Goal: Task Accomplishment & Management: Use online tool/utility

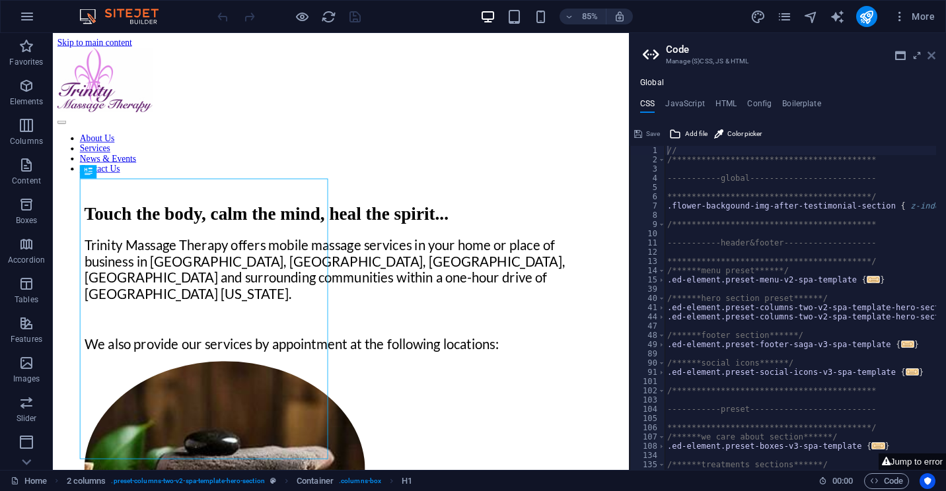
click at [932, 55] on icon at bounding box center [931, 55] width 8 height 11
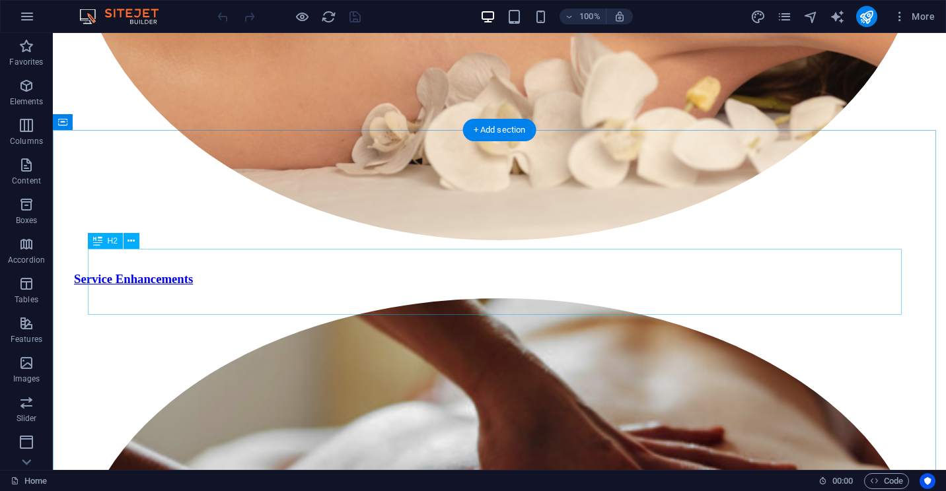
scroll to position [2218, 0]
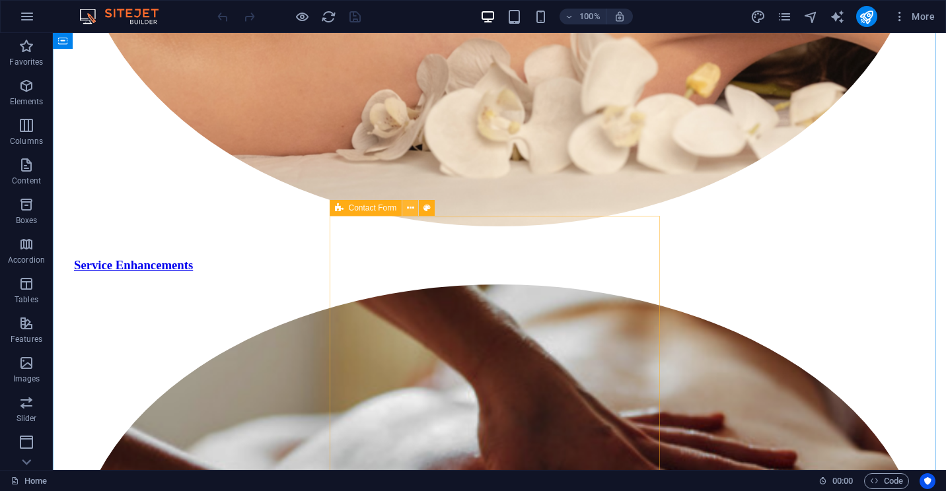
click at [412, 208] on icon at bounding box center [410, 208] width 7 height 14
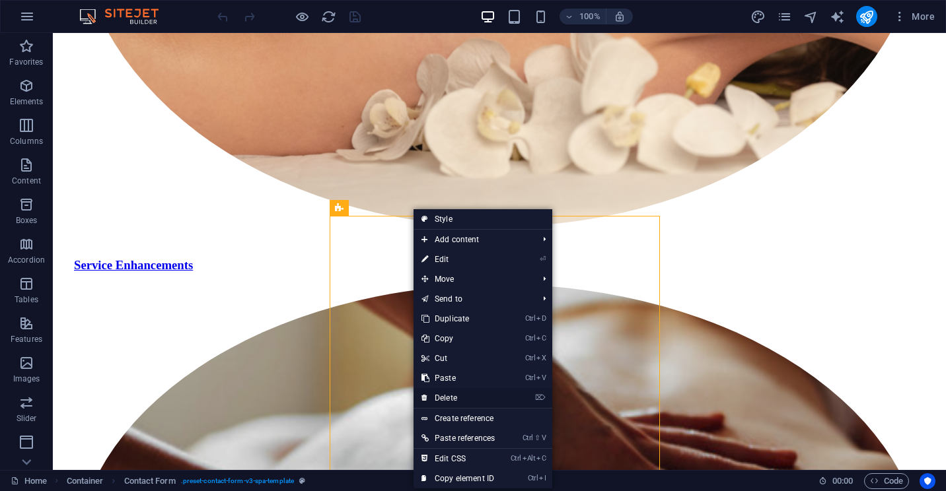
click at [439, 396] on link "⌦ Delete" at bounding box center [457, 398] width 89 height 20
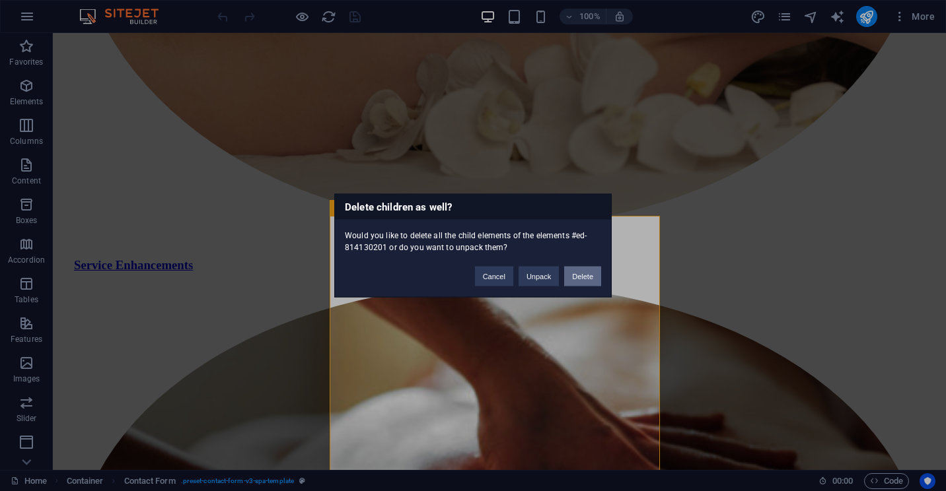
click at [582, 274] on button "Delete" at bounding box center [582, 277] width 37 height 20
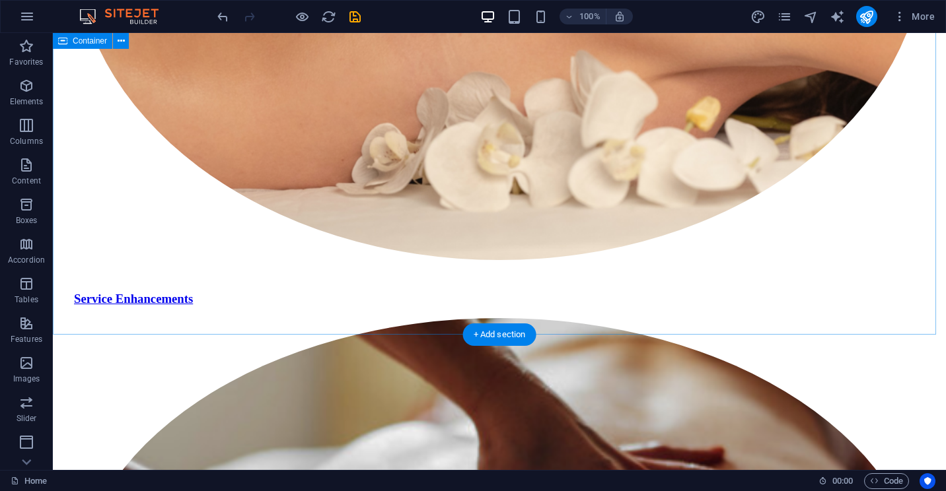
scroll to position [2152, 0]
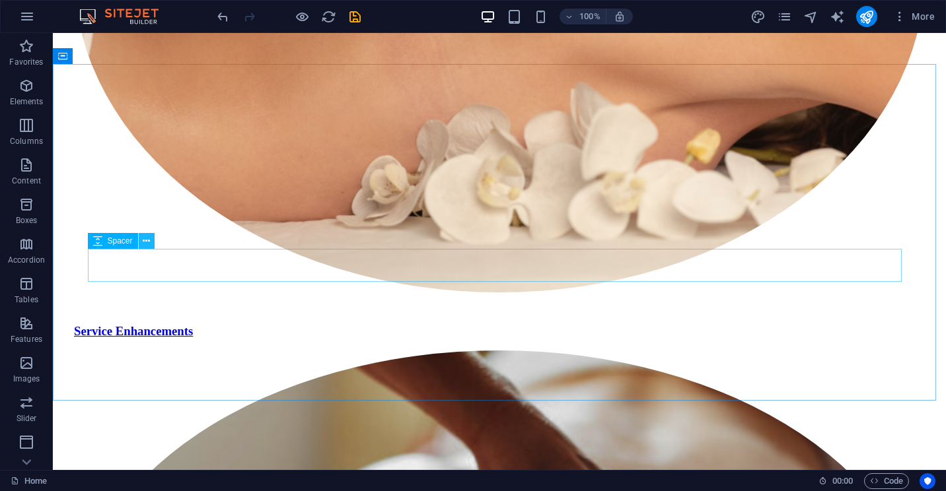
click at [148, 244] on icon at bounding box center [146, 241] width 7 height 14
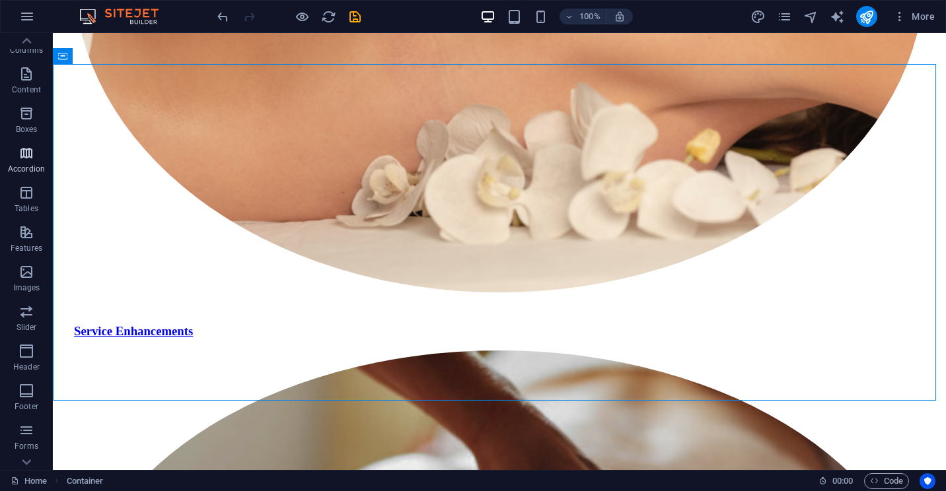
scroll to position [25, 0]
click at [24, 143] on icon "button" at bounding box center [26, 140] width 16 height 16
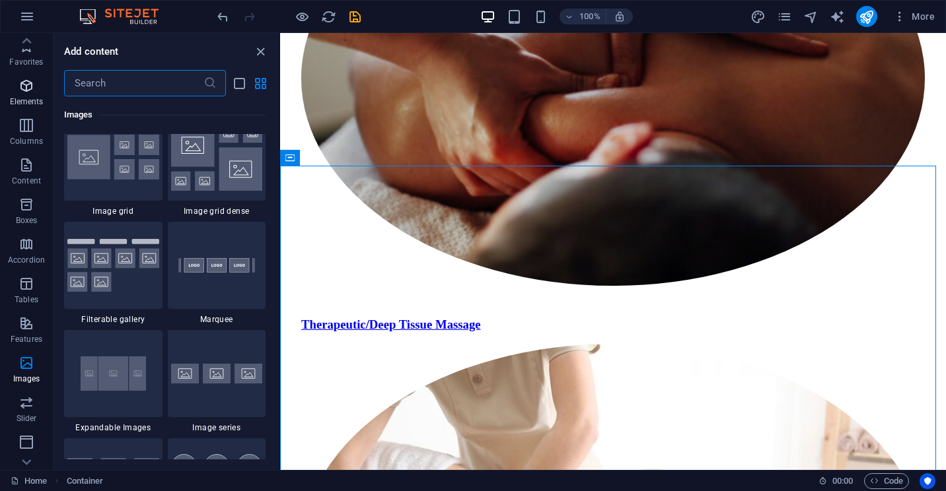
scroll to position [0, 0]
click at [23, 88] on icon "button" at bounding box center [26, 86] width 16 height 16
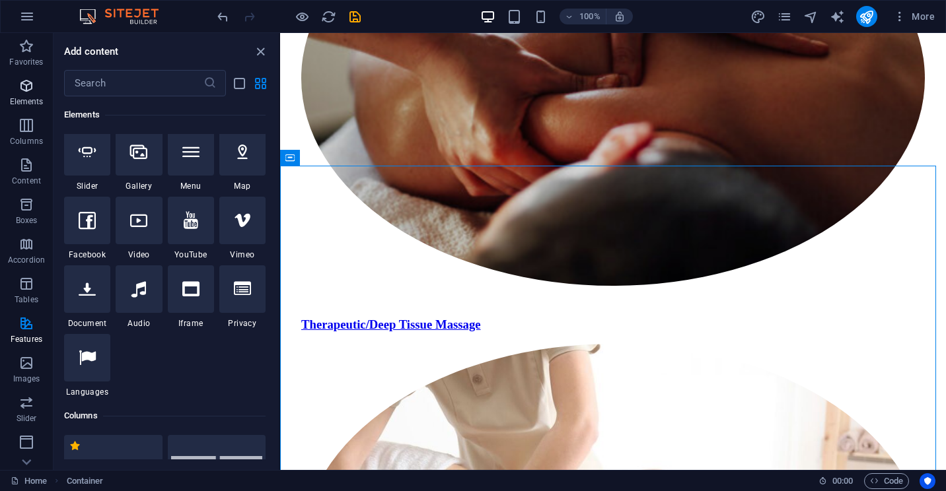
scroll to position [141, 0]
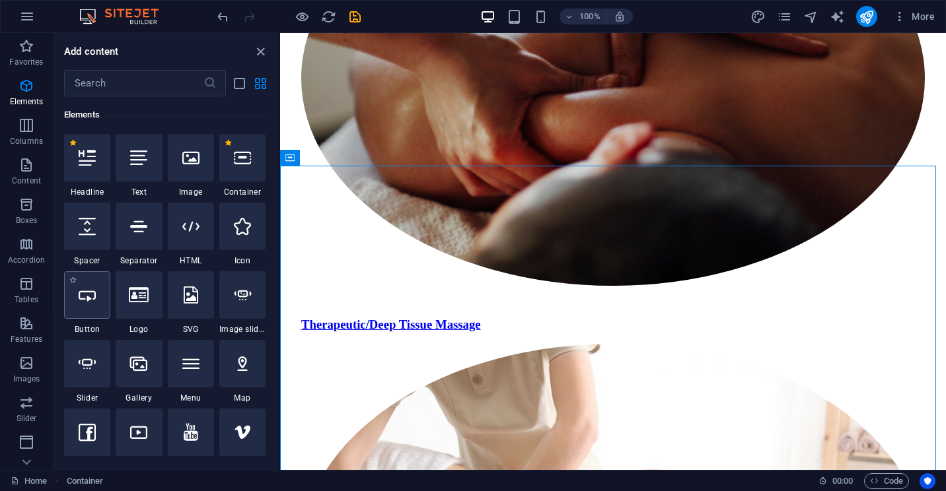
click at [88, 304] on div at bounding box center [87, 295] width 46 height 48
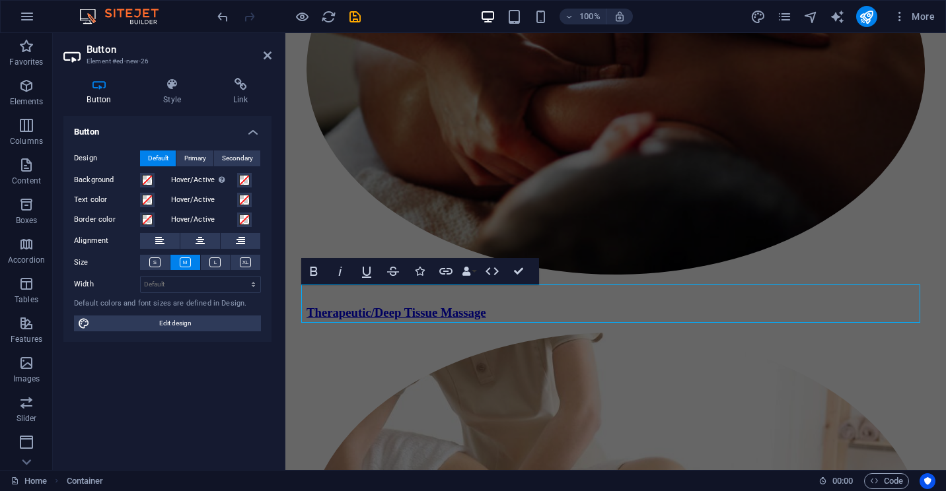
scroll to position [2307, 0]
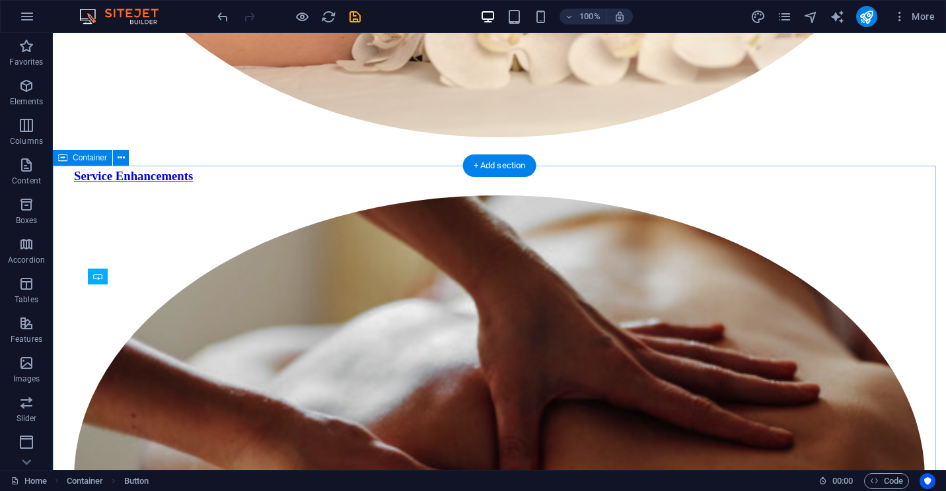
scroll to position [2050, 0]
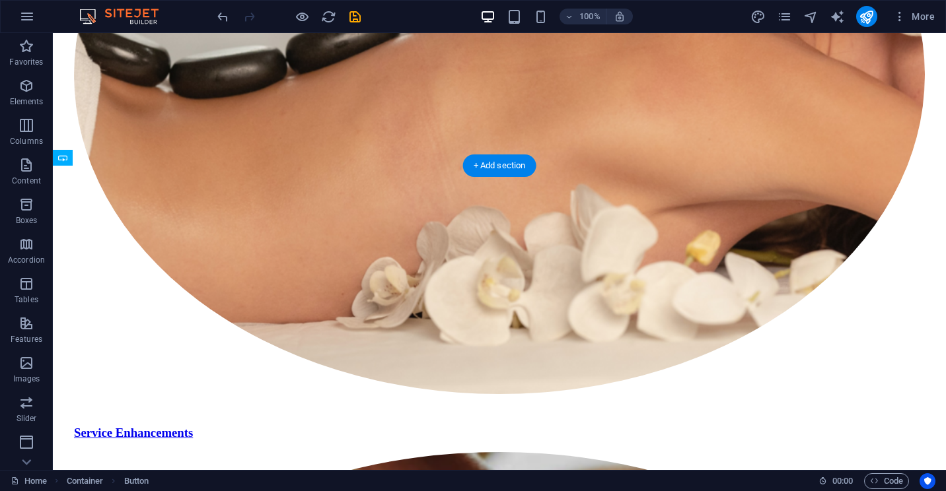
drag, startPoint x: 163, startPoint y: 310, endPoint x: 121, endPoint y: 355, distance: 61.2
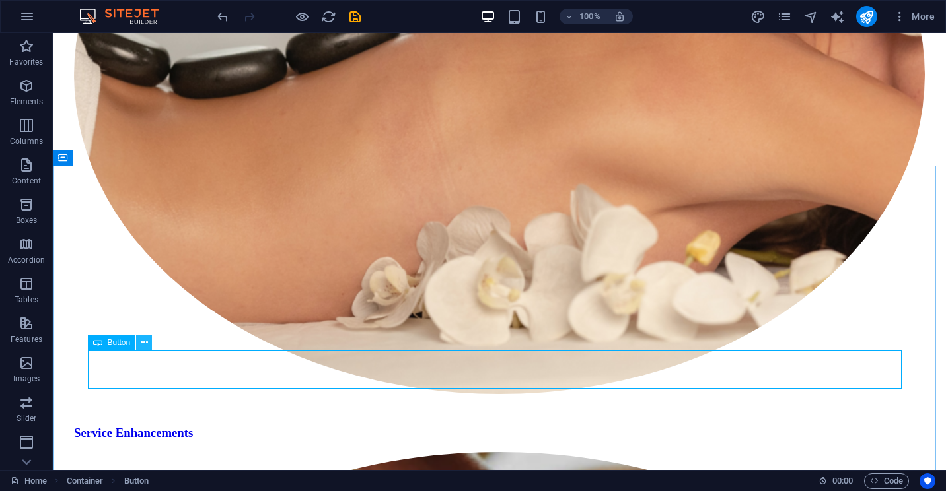
click at [145, 343] on icon at bounding box center [144, 343] width 7 height 14
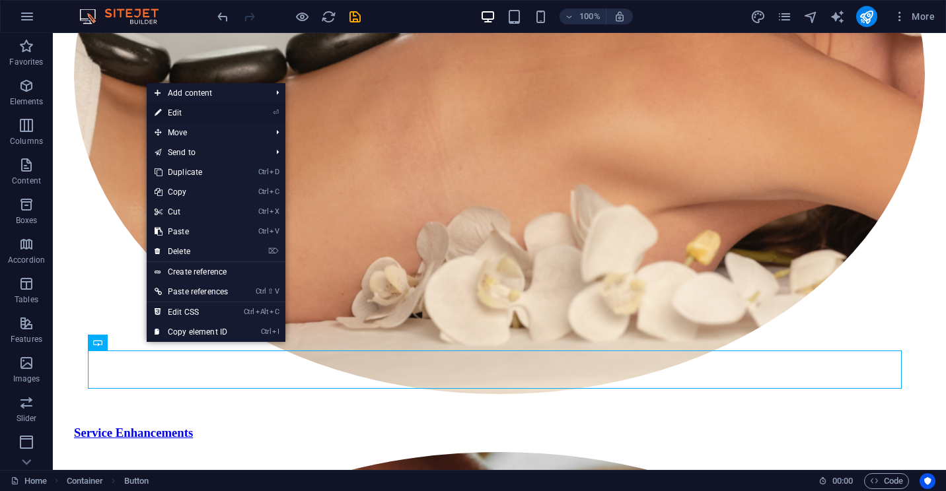
click at [183, 111] on link "⏎ Edit" at bounding box center [191, 113] width 89 height 20
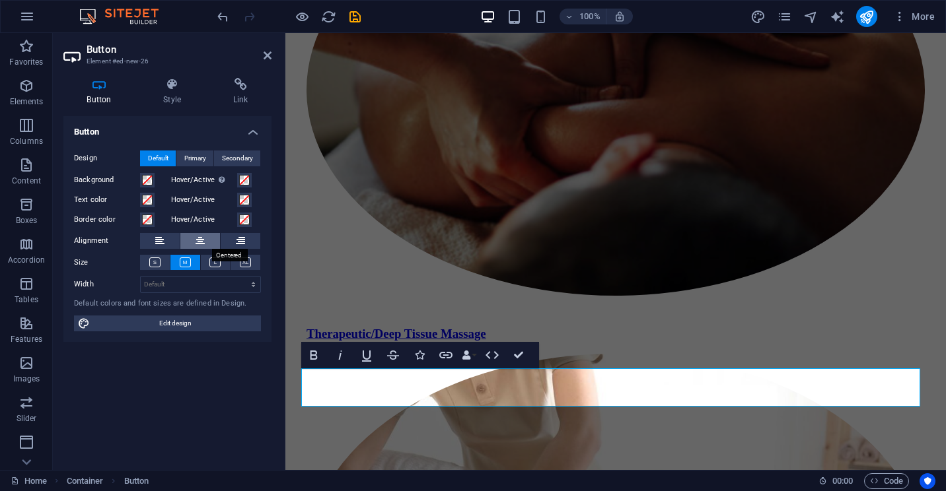
click at [200, 238] on icon at bounding box center [199, 241] width 9 height 16
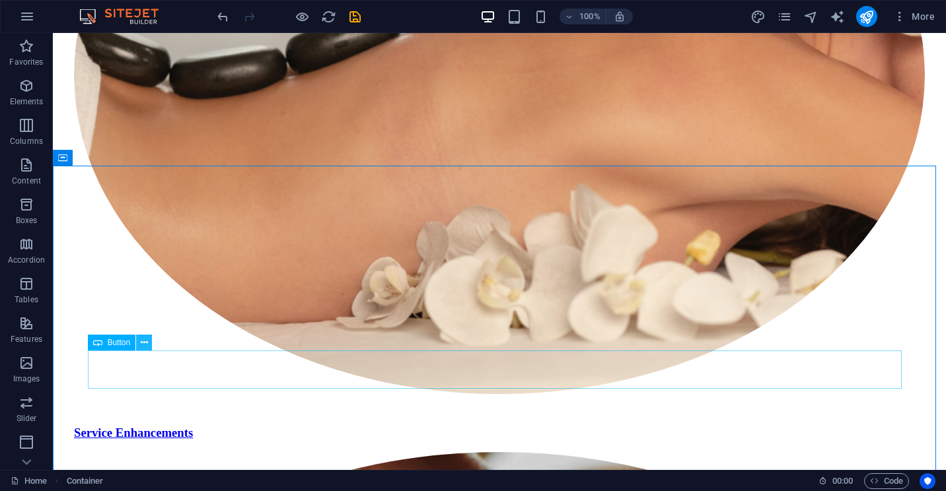
click at [146, 344] on icon at bounding box center [144, 343] width 7 height 14
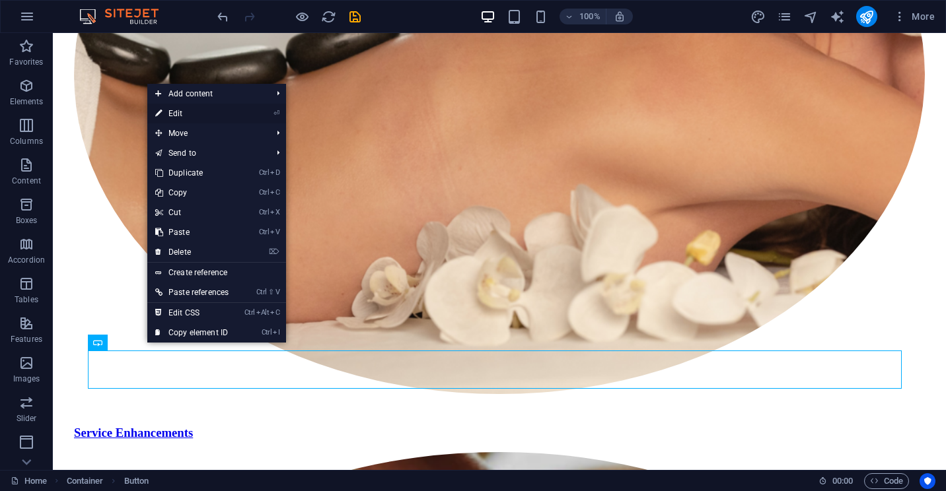
click at [180, 115] on link "⏎ Edit" at bounding box center [191, 114] width 89 height 20
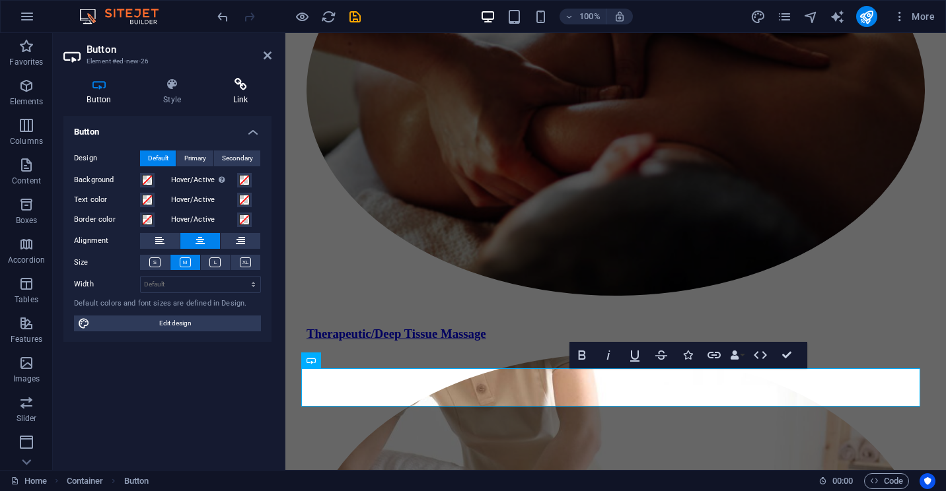
click at [243, 94] on h4 "Link" at bounding box center [240, 92] width 62 height 28
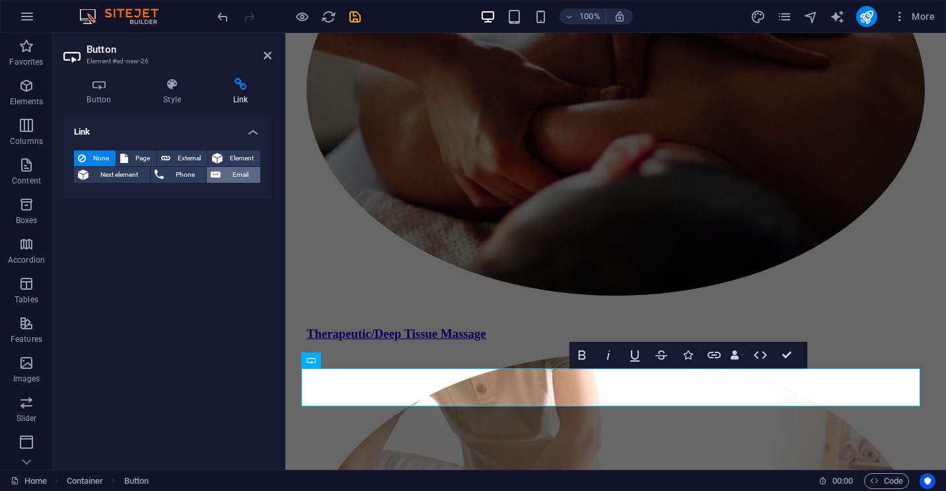
click at [227, 175] on span "Email" at bounding box center [241, 175] width 32 height 16
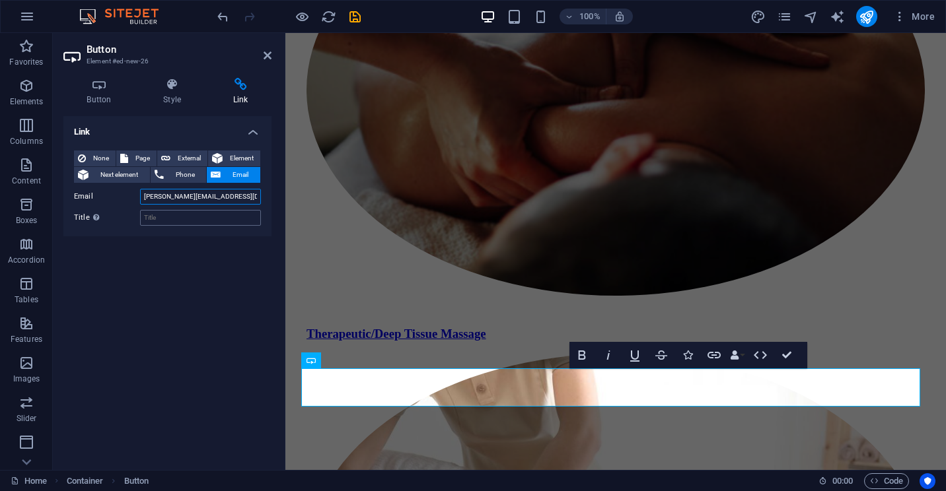
type input "[PERSON_NAME][EMAIL_ADDRESS][DOMAIN_NAME]"
click at [171, 217] on input "Title Additional link description, should not be the same as the link text. The…" at bounding box center [200, 218] width 121 height 16
type input "Contact"
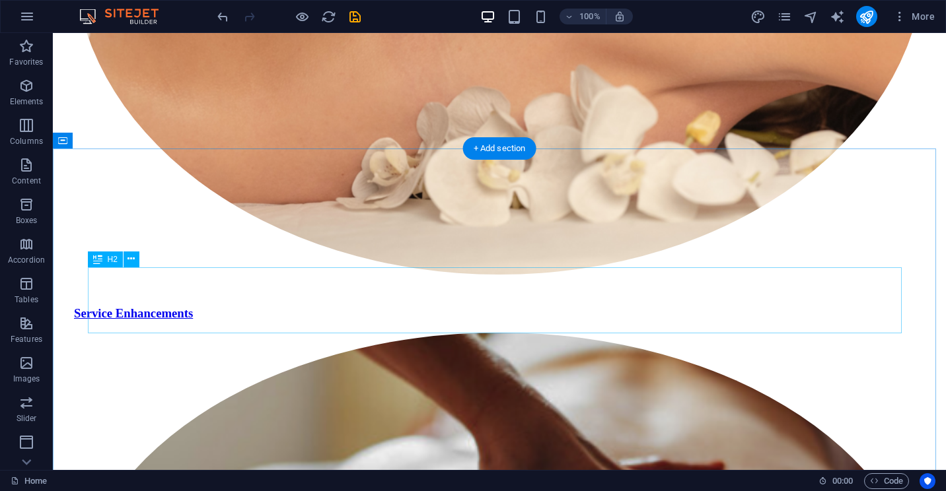
scroll to position [2195, 0]
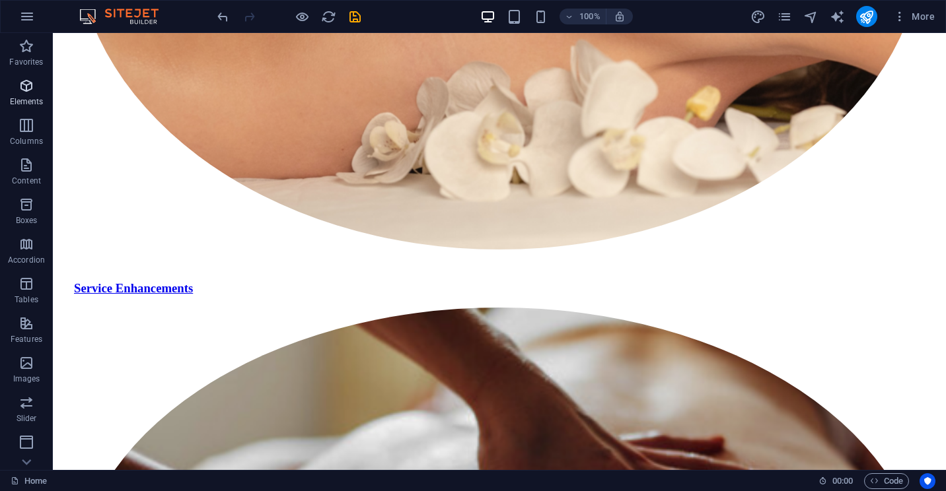
click at [26, 87] on icon "button" at bounding box center [26, 86] width 16 height 16
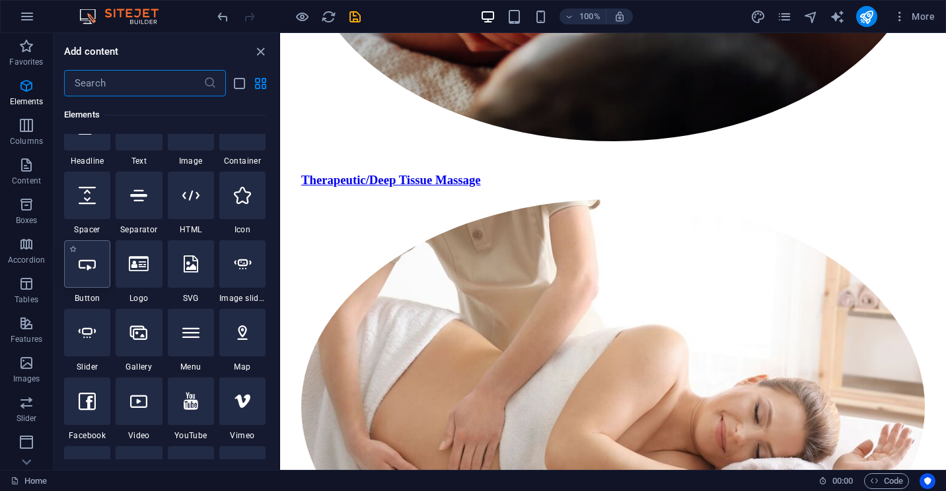
scroll to position [141, 0]
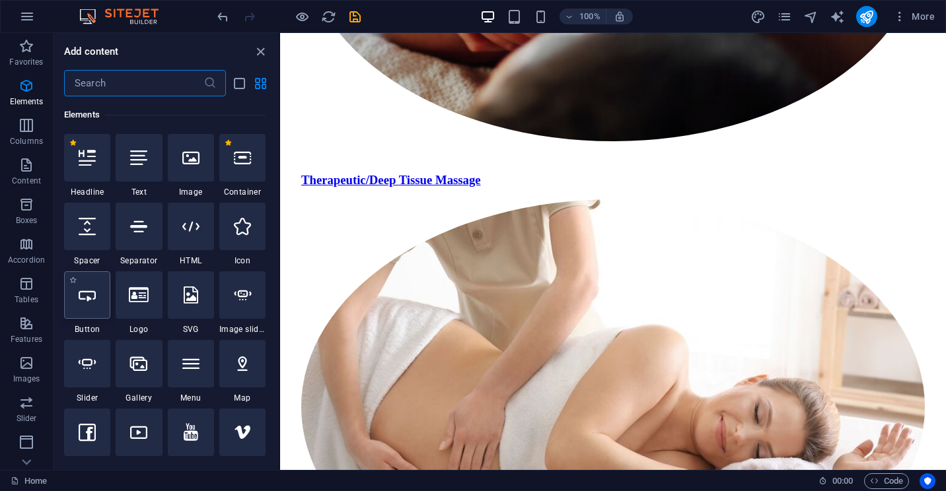
click at [85, 295] on icon at bounding box center [87, 295] width 17 height 17
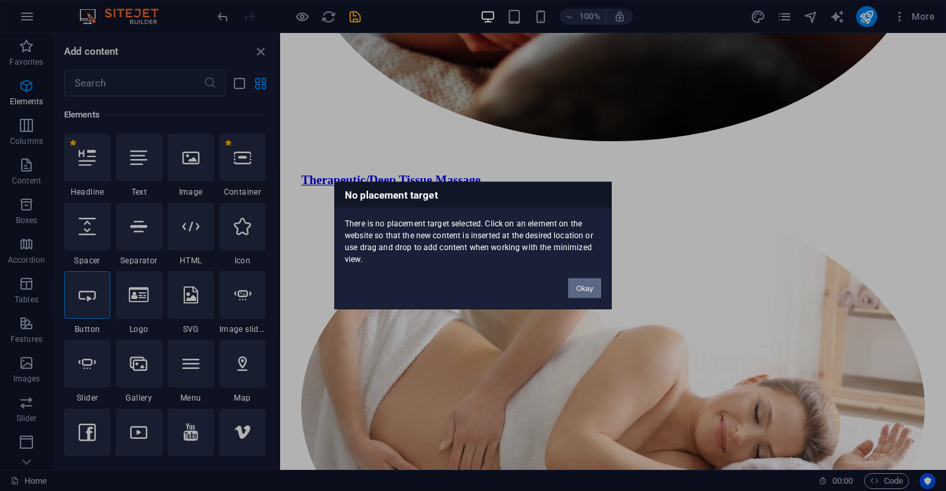
click at [578, 286] on button "Okay" at bounding box center [584, 289] width 33 height 20
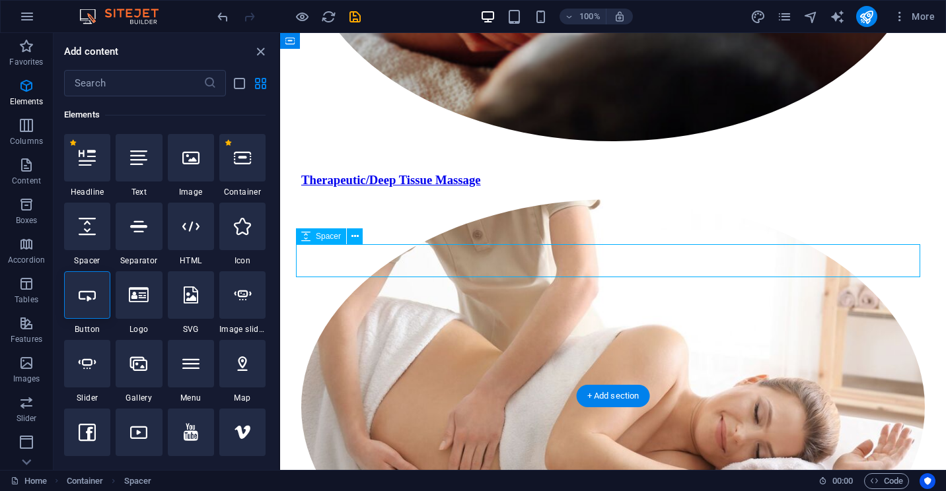
click at [88, 303] on icon at bounding box center [87, 295] width 17 height 17
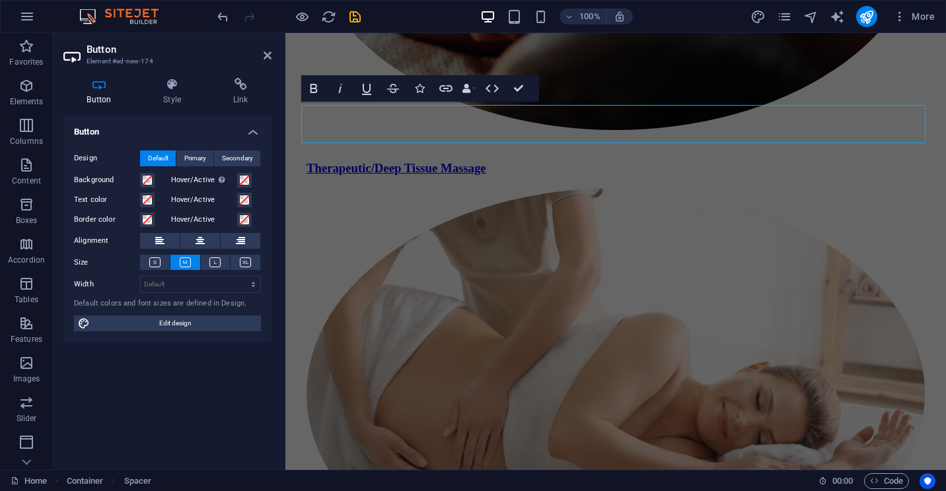
scroll to position [2490, 0]
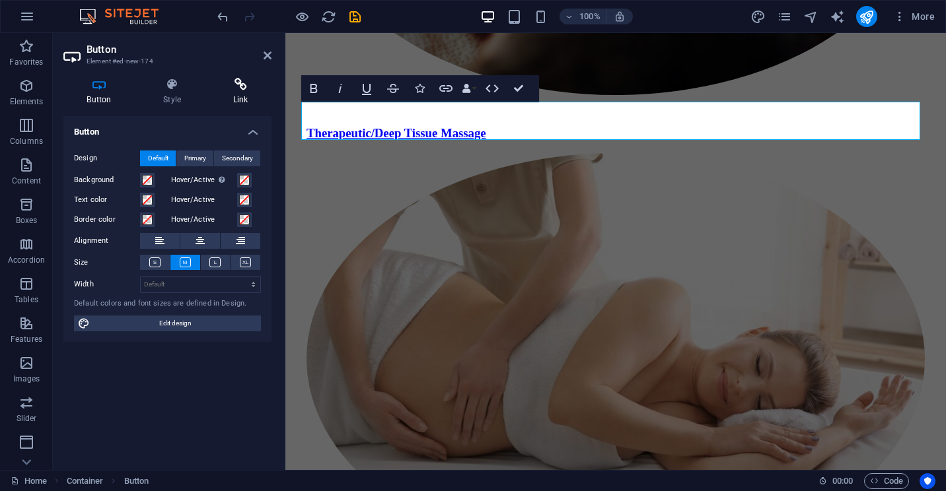
click at [239, 87] on icon at bounding box center [240, 84] width 62 height 13
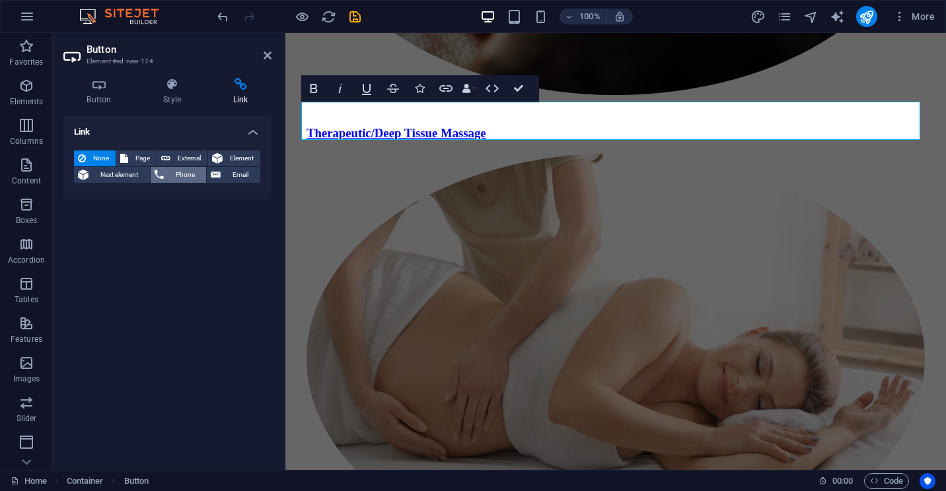
click at [180, 174] on span "Phone" at bounding box center [185, 175] width 35 height 16
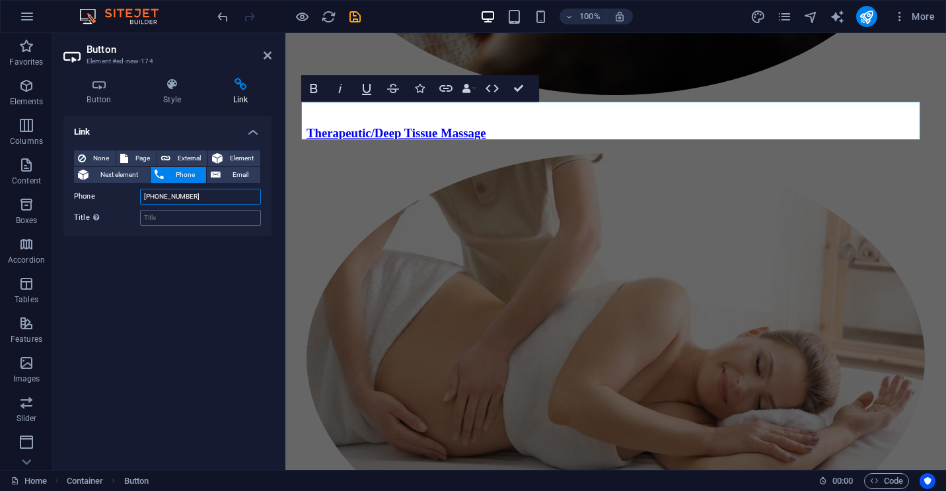
type input "[PHONE_NUMBER]"
click at [176, 223] on input "Title Additional link description, should not be the same as the link text. The…" at bounding box center [200, 218] width 121 height 16
type input "Call"
click at [104, 94] on h4 "Button" at bounding box center [101, 92] width 77 height 28
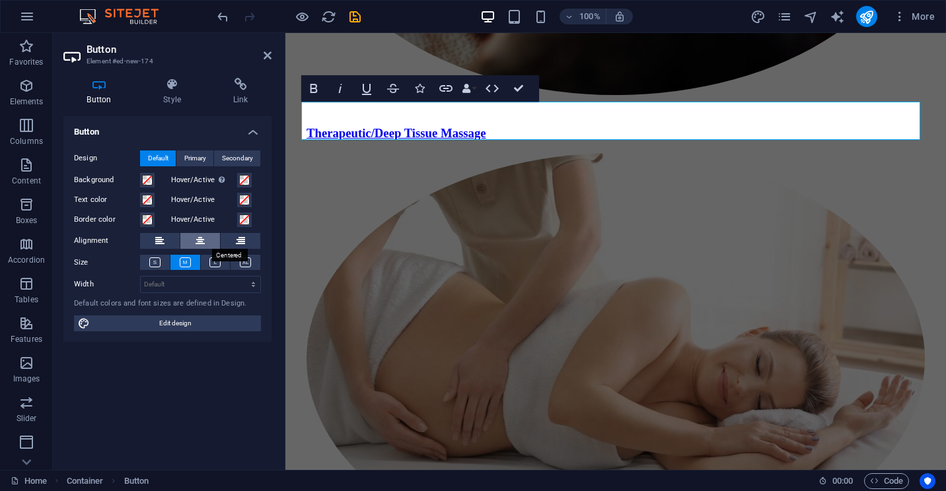
click at [197, 243] on icon at bounding box center [199, 241] width 9 height 16
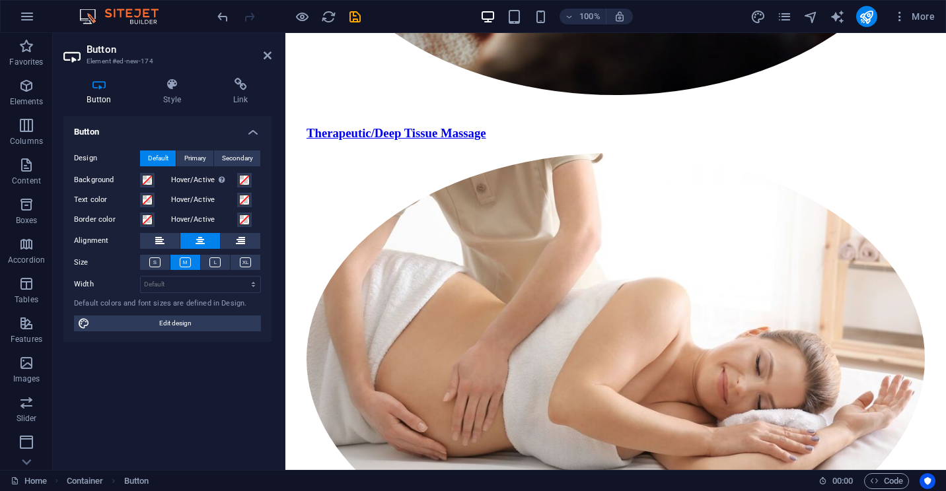
scroll to position [2451, 0]
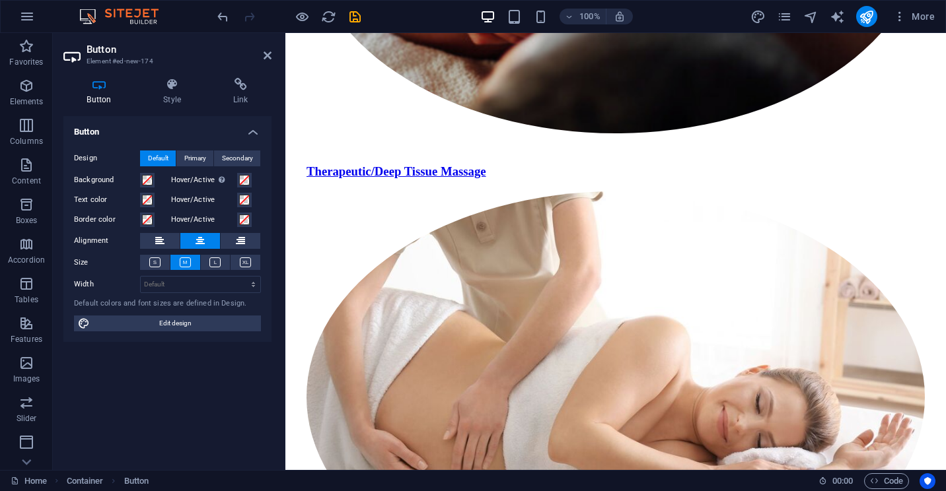
drag, startPoint x: 607, startPoint y: 129, endPoint x: 334, endPoint y: 251, distance: 299.2
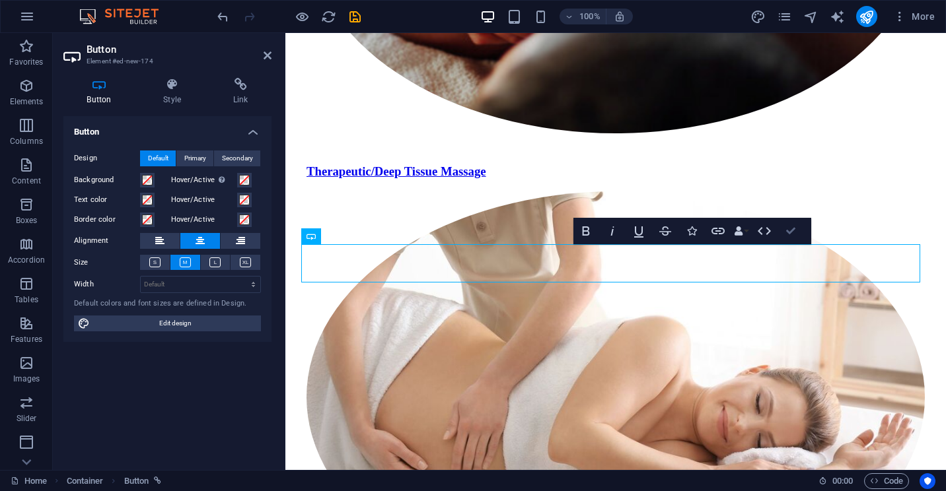
scroll to position [2195, 0]
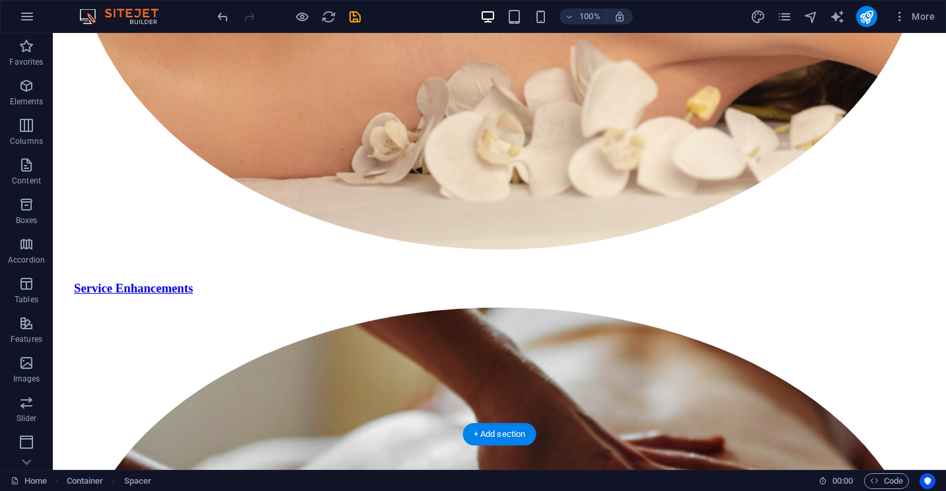
drag, startPoint x: 162, startPoint y: 309, endPoint x: 106, endPoint y: 250, distance: 80.8
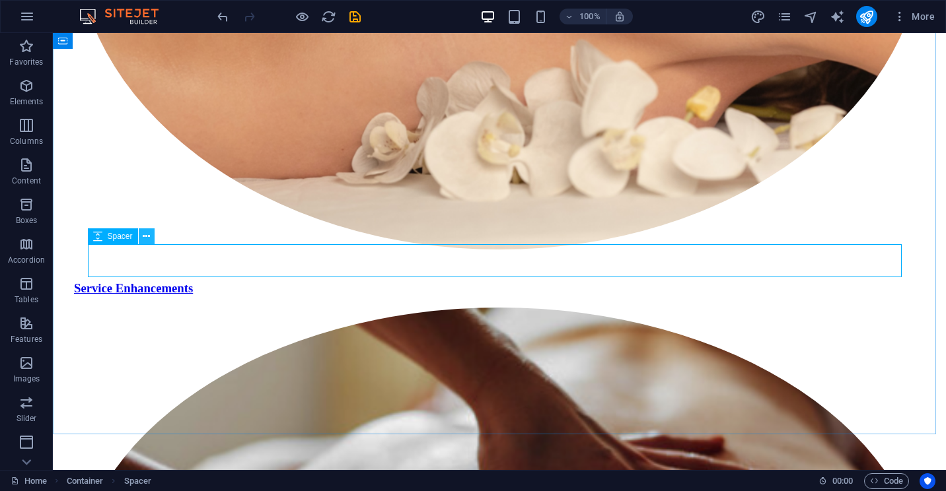
click at [144, 238] on icon at bounding box center [146, 237] width 7 height 14
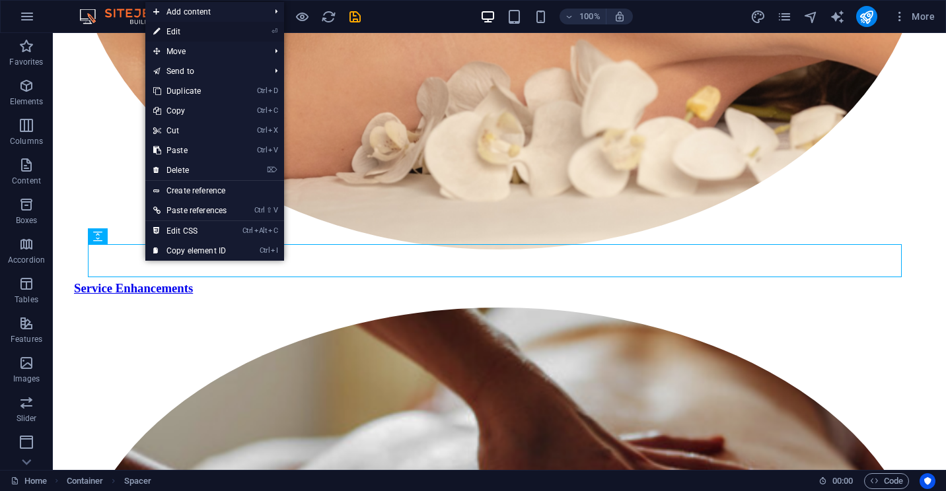
click at [181, 29] on link "⏎ Edit" at bounding box center [189, 32] width 89 height 20
select select "px"
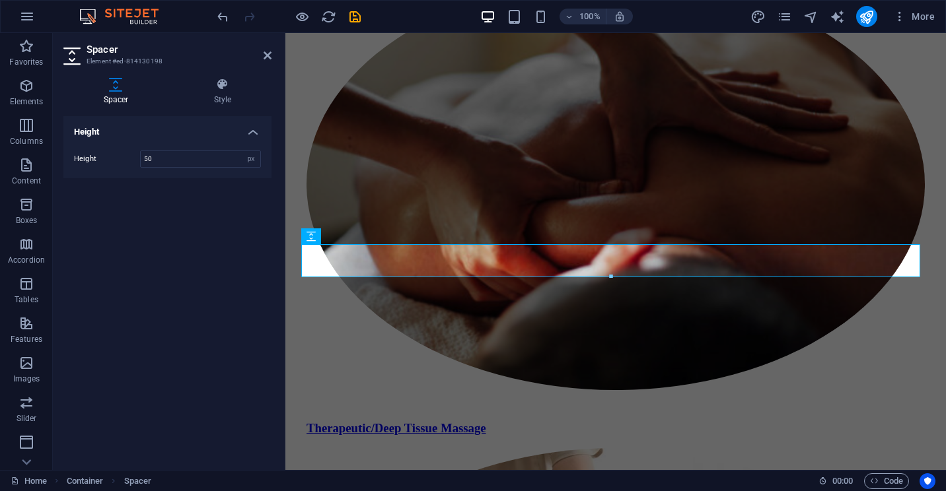
scroll to position [2451, 0]
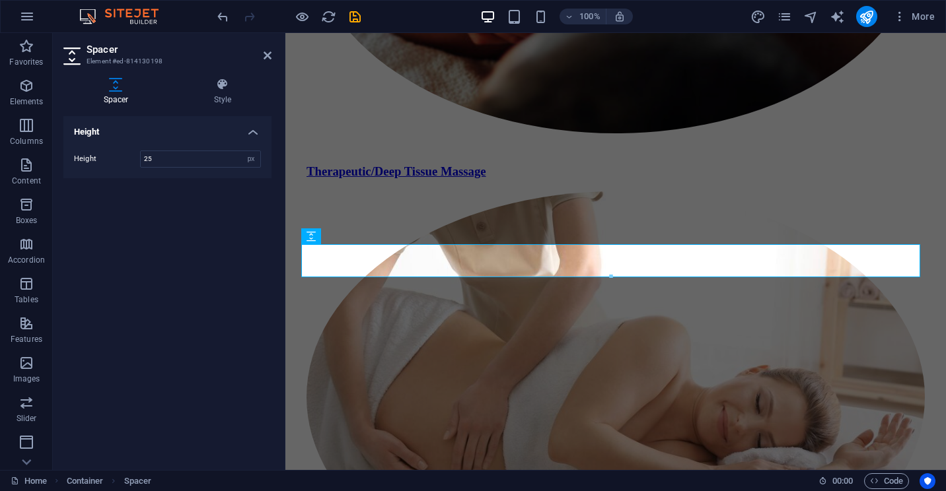
type input "25"
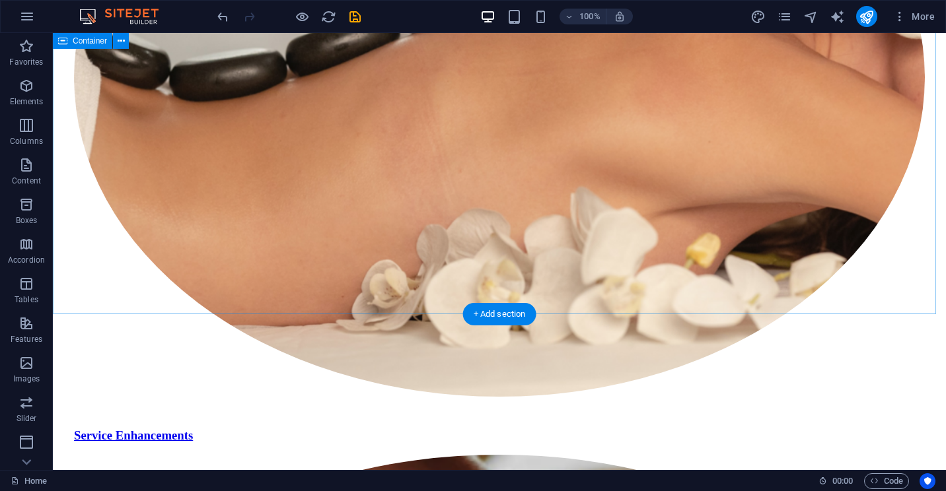
scroll to position [2018, 0]
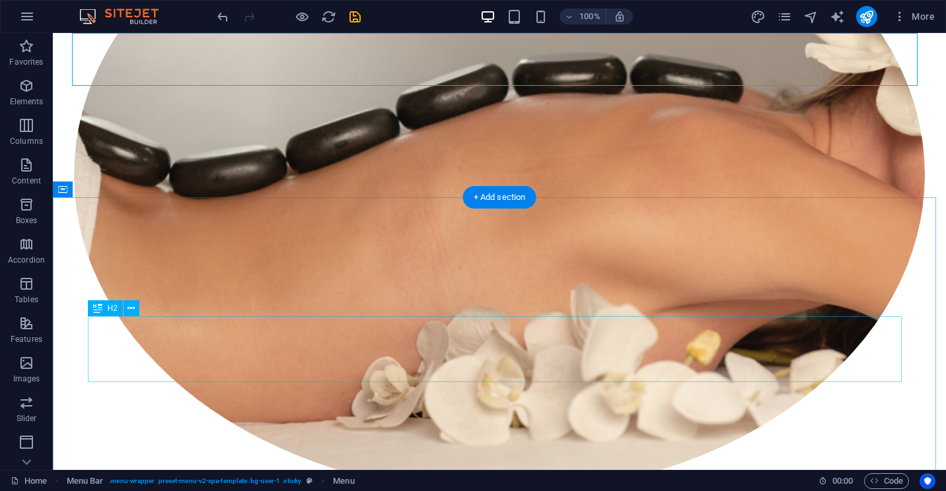
scroll to position [1886, 0]
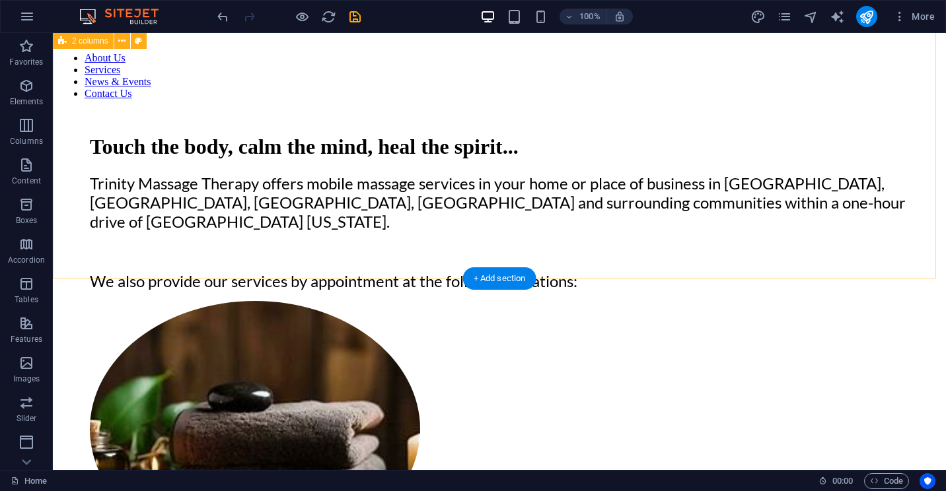
scroll to position [0, 0]
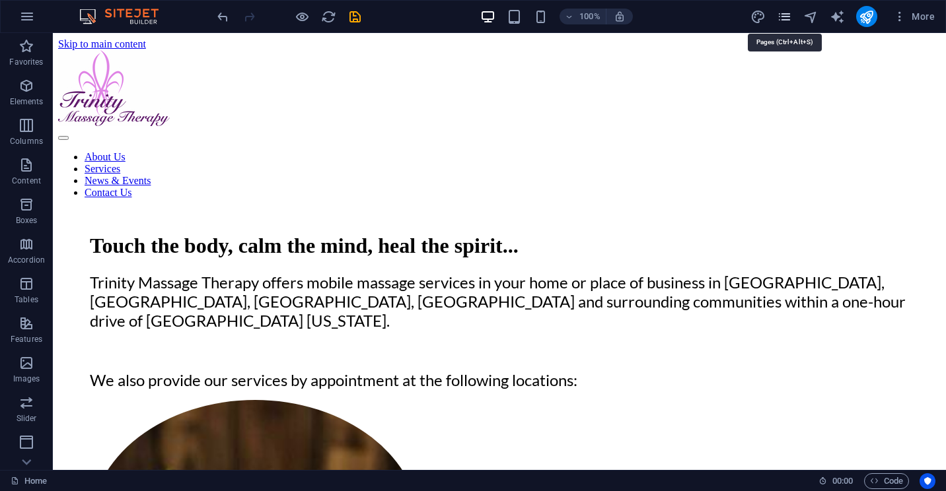
click at [786, 20] on icon "pages" at bounding box center [784, 16] width 15 height 15
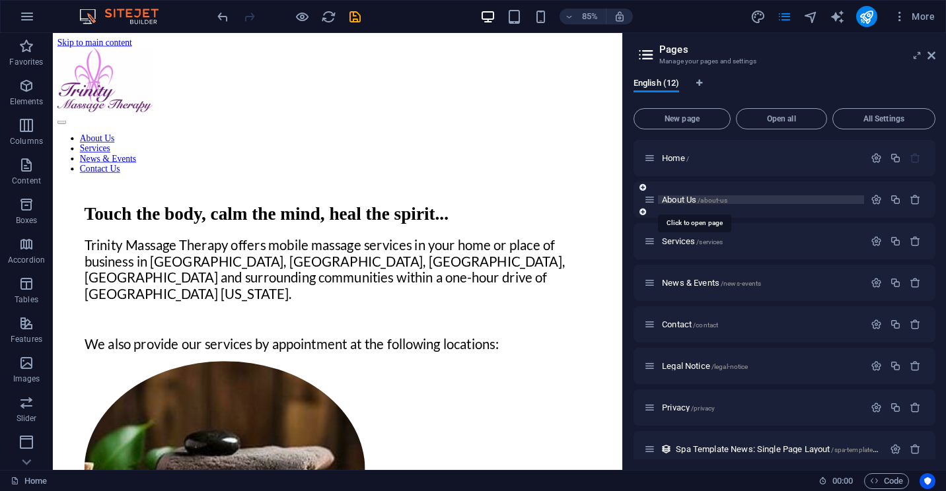
click at [695, 201] on span "About Us /about-us" at bounding box center [694, 200] width 65 height 10
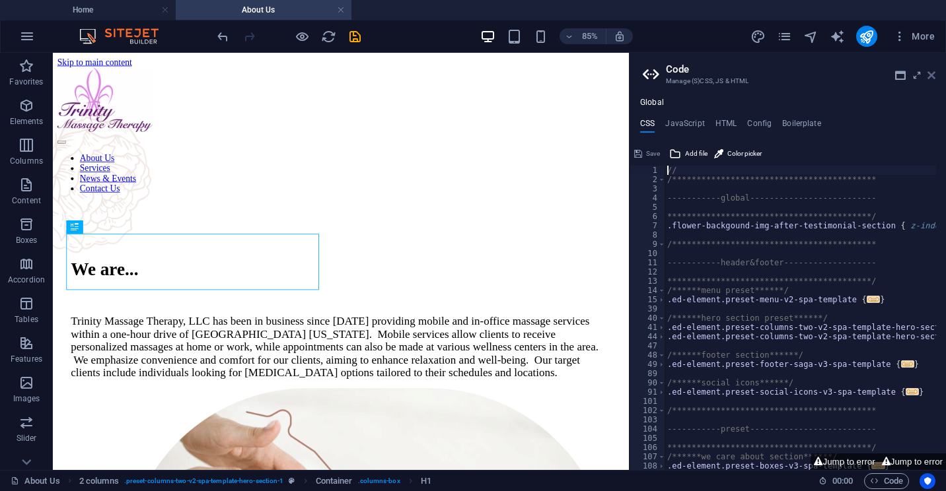
click at [931, 76] on icon at bounding box center [931, 75] width 8 height 11
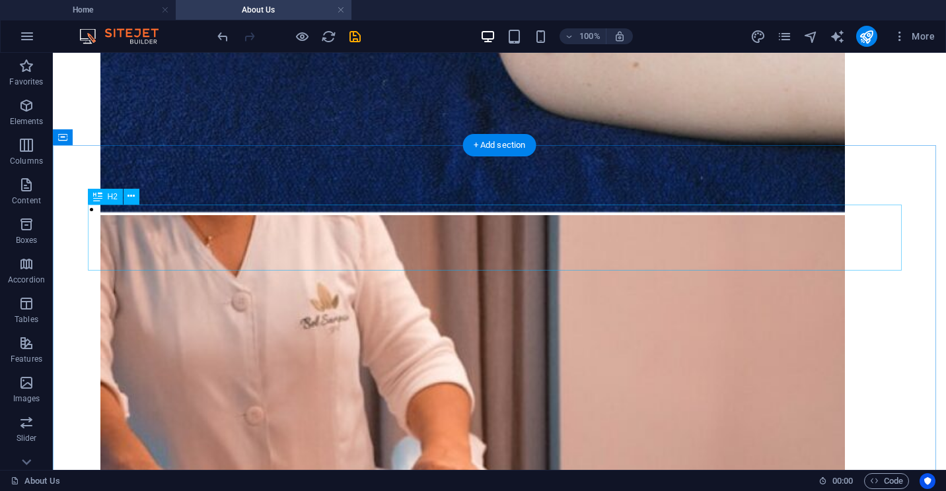
scroll to position [2930, 0]
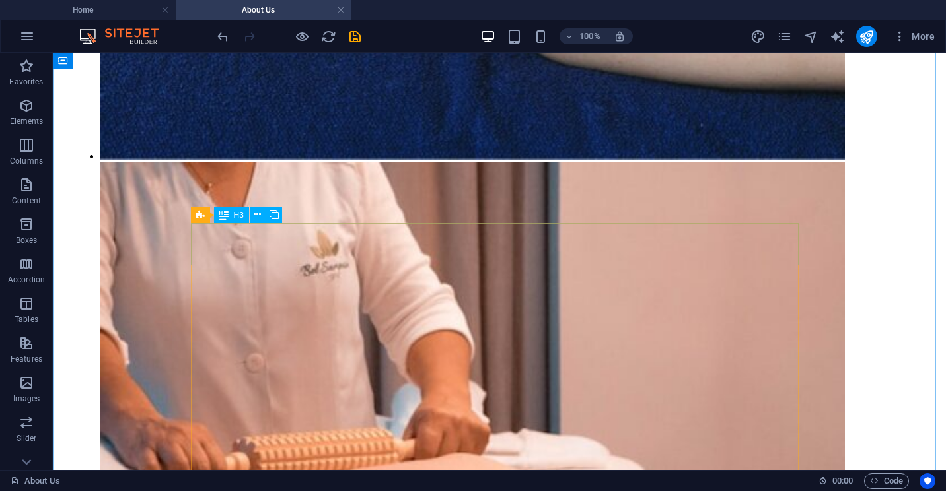
click at [257, 215] on icon at bounding box center [257, 215] width 7 height 14
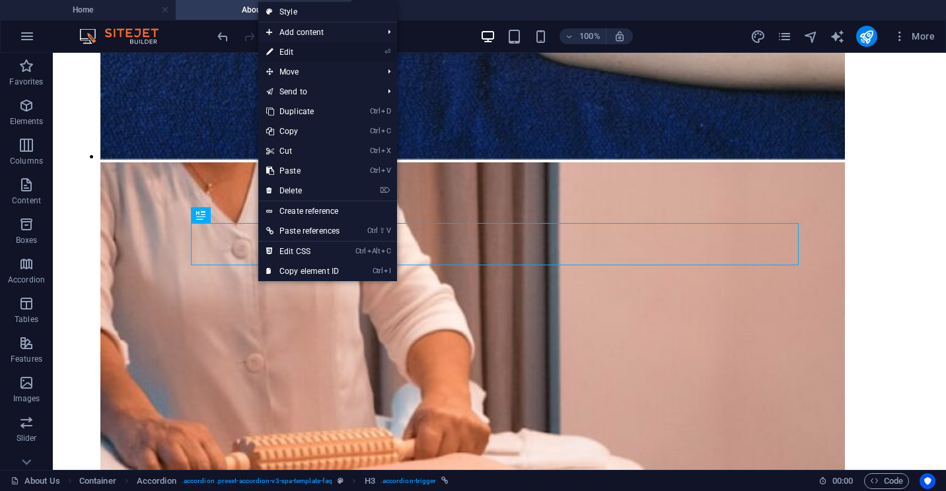
click at [295, 55] on link "⏎ Edit" at bounding box center [302, 52] width 89 height 20
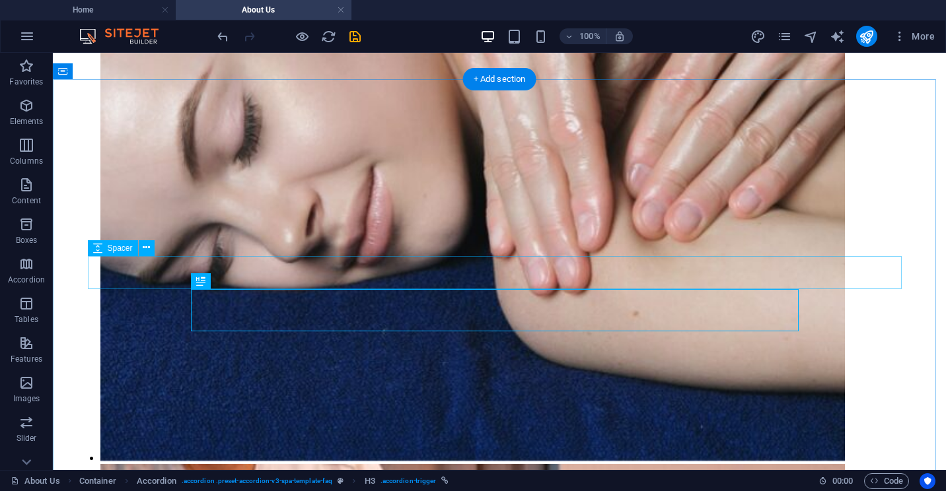
scroll to position [2864, 0]
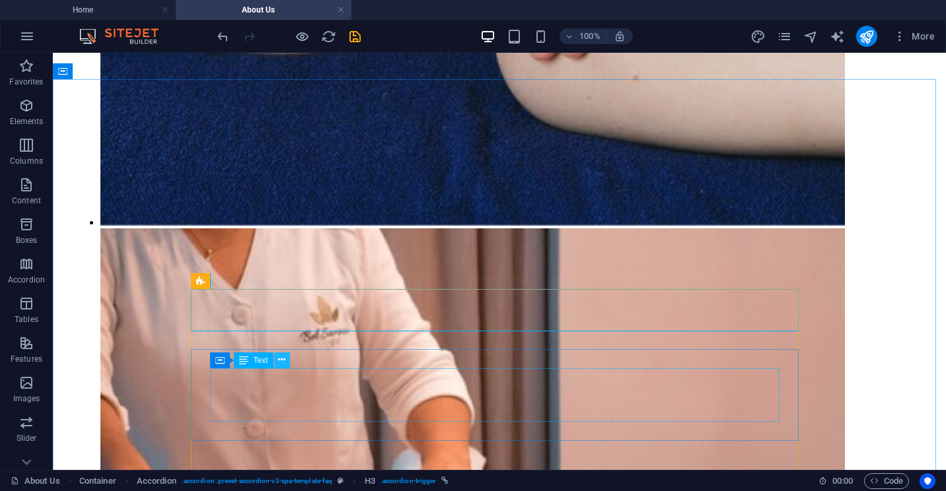
click at [280, 360] on icon at bounding box center [281, 360] width 7 height 14
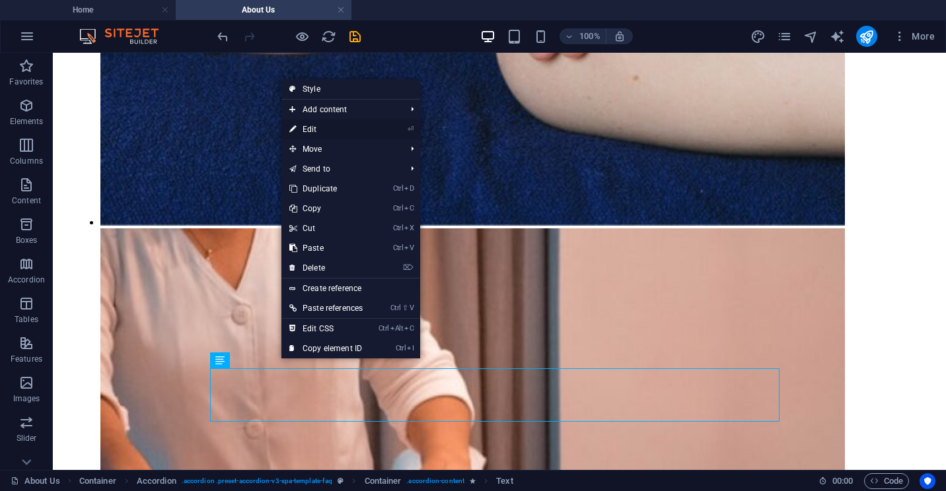
click at [308, 128] on link "⏎ Edit" at bounding box center [325, 130] width 89 height 20
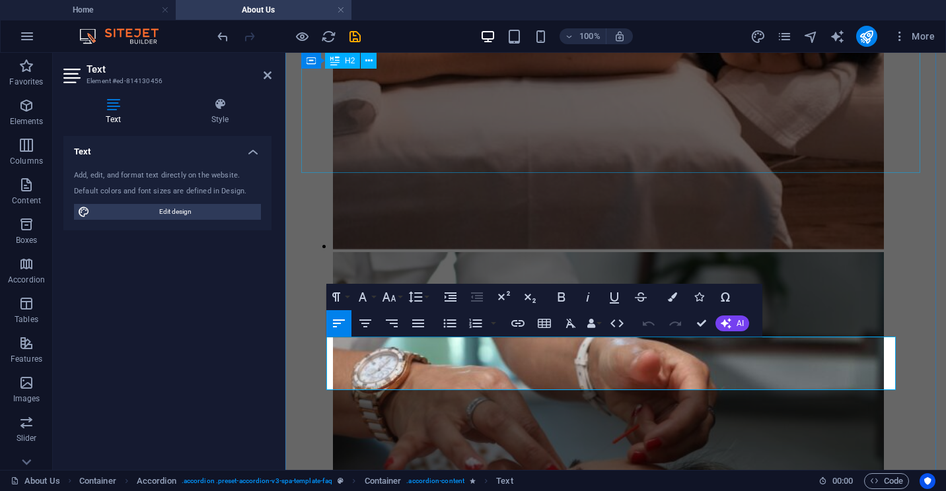
scroll to position [2660, 0]
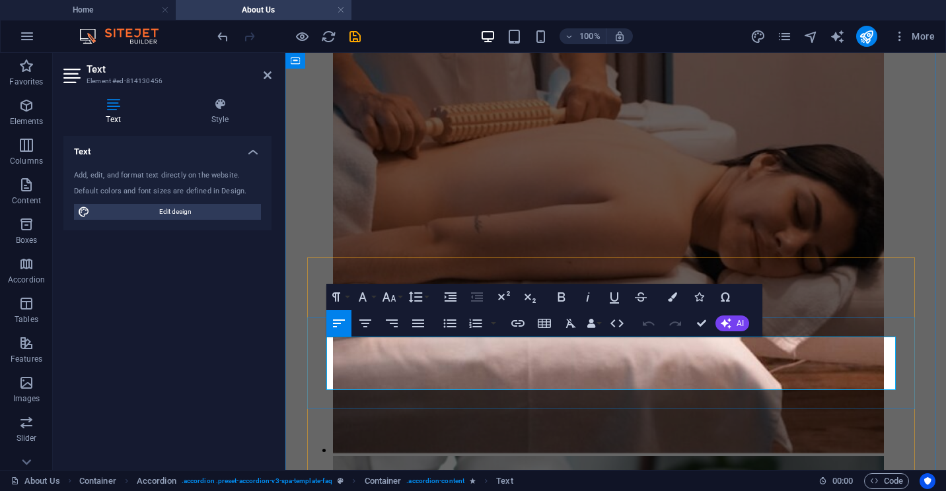
drag, startPoint x: 510, startPoint y: 382, endPoint x: 369, endPoint y: 347, distance: 145.6
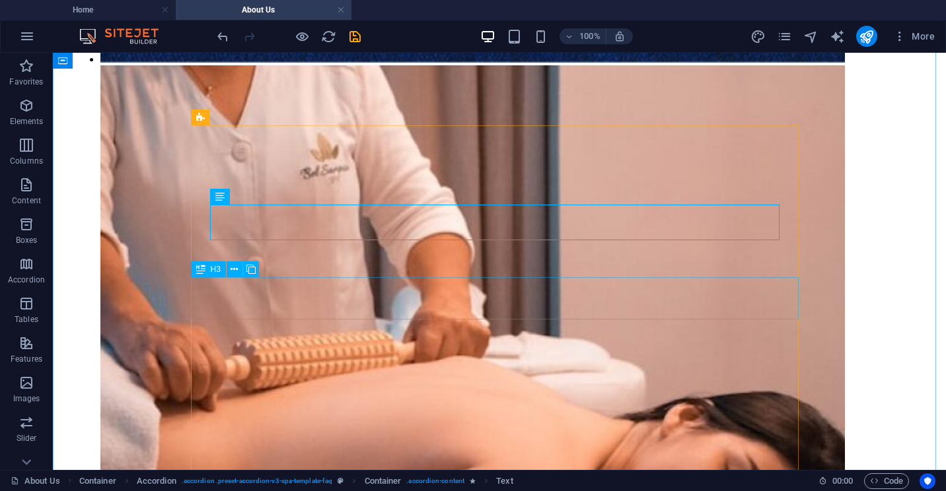
scroll to position [3093, 0]
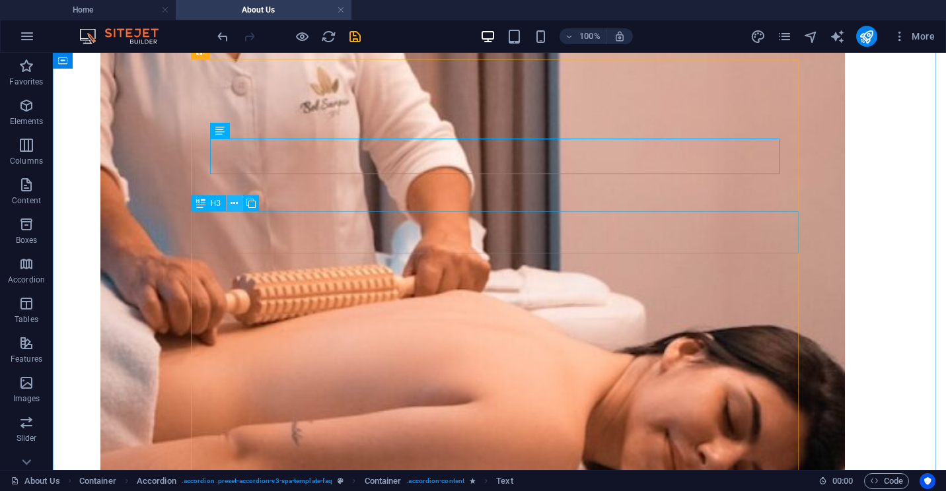
click at [233, 204] on icon at bounding box center [233, 204] width 7 height 14
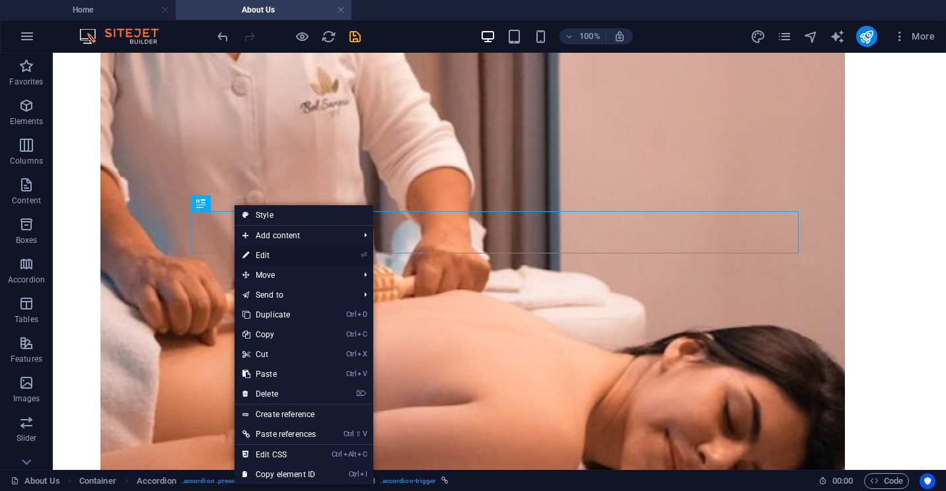
click at [264, 252] on link "⏎ Edit" at bounding box center [278, 256] width 89 height 20
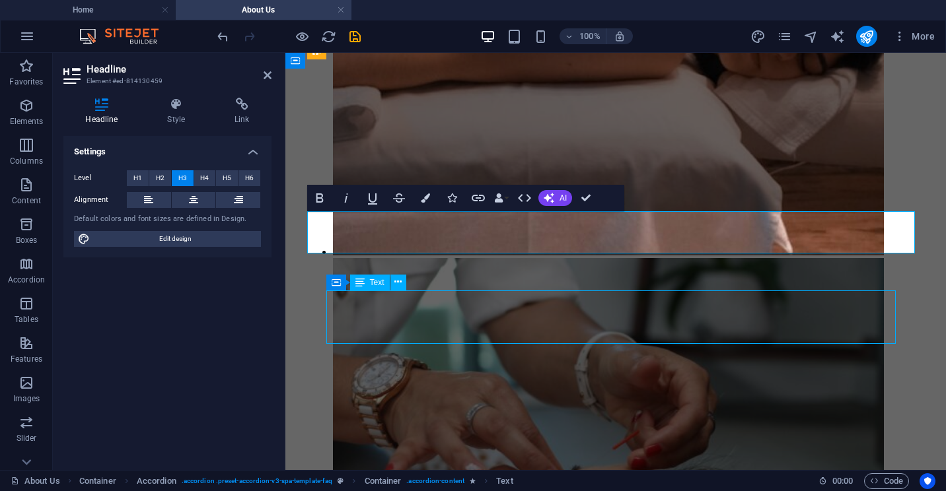
scroll to position [3093, 0]
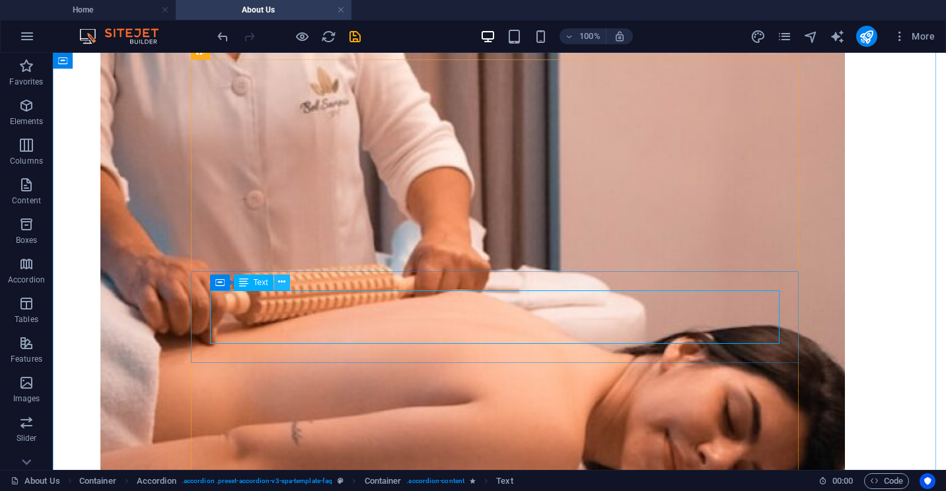
click at [281, 283] on icon at bounding box center [281, 282] width 7 height 14
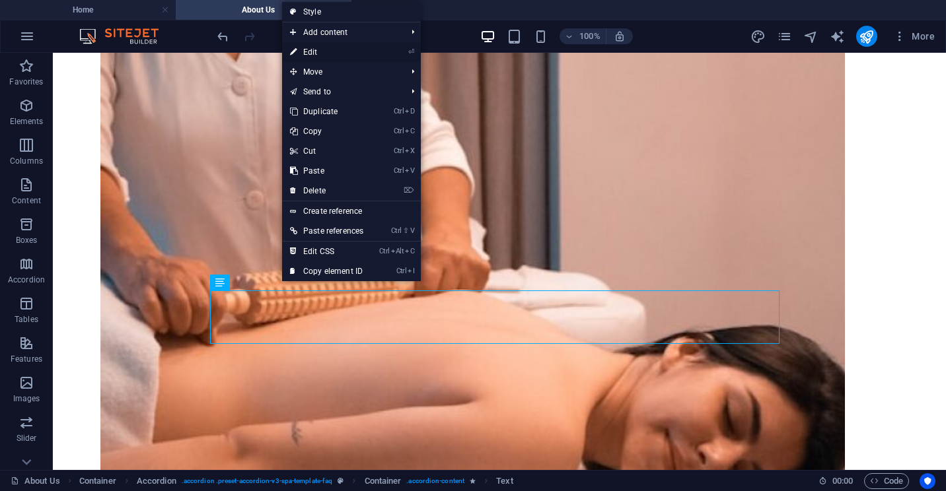
click at [311, 52] on link "⏎ Edit" at bounding box center [326, 52] width 89 height 20
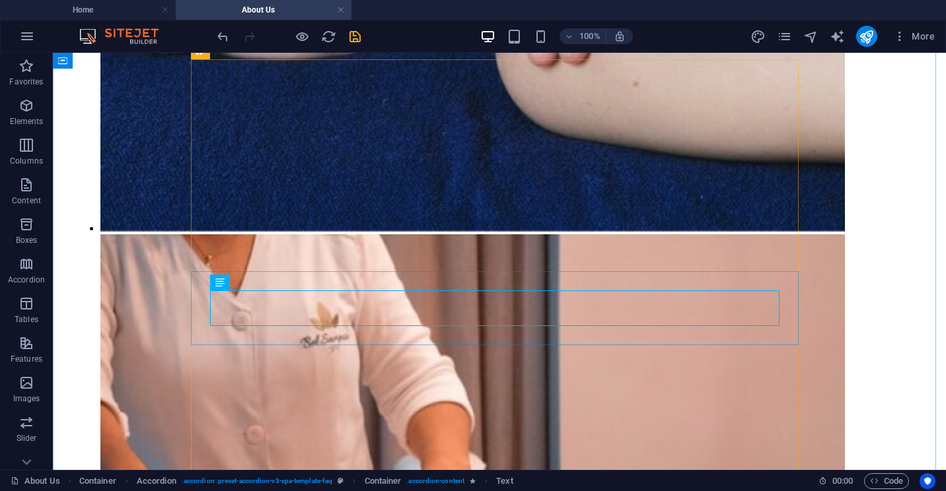
scroll to position [3093, 0]
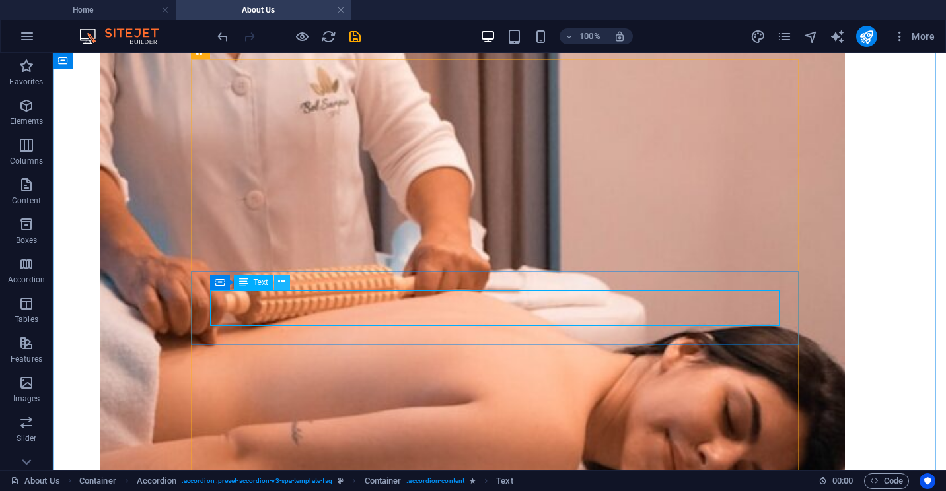
click at [280, 283] on icon at bounding box center [281, 282] width 7 height 14
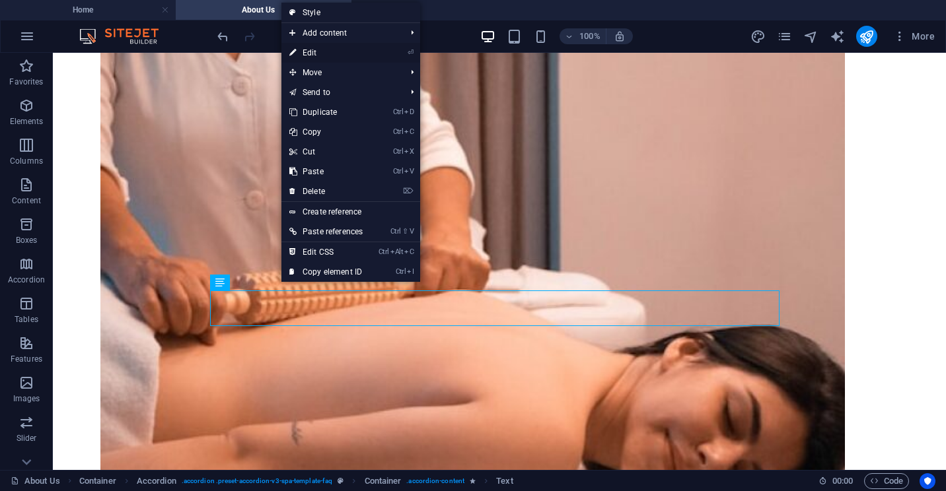
click at [314, 49] on link "⏎ Edit" at bounding box center [325, 53] width 89 height 20
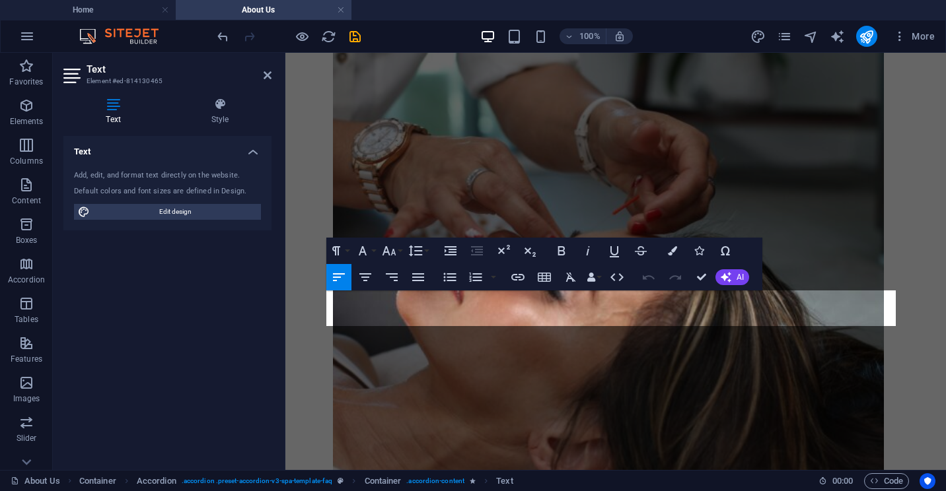
scroll to position [2858, 0]
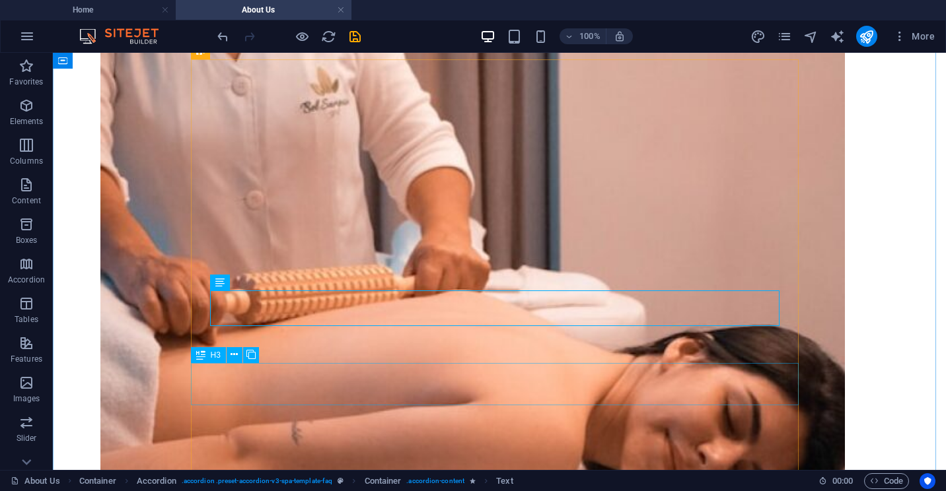
scroll to position [3159, 0]
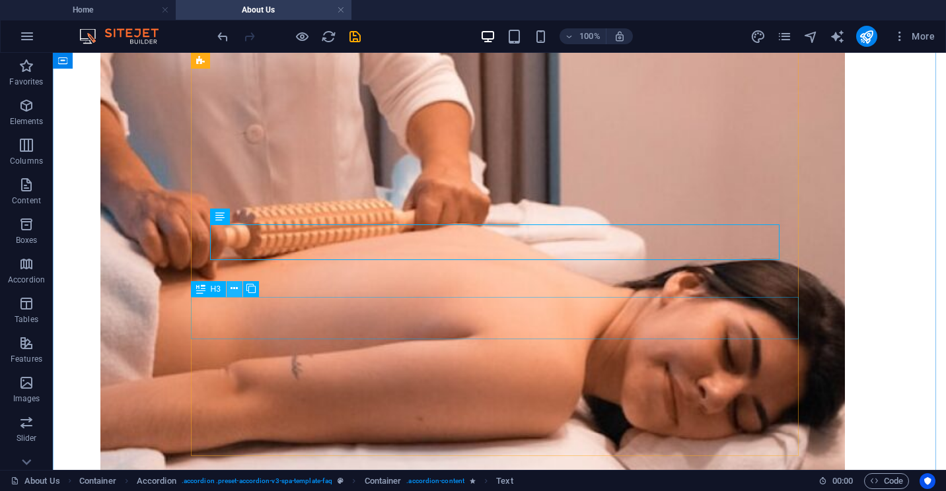
click at [233, 286] on icon at bounding box center [233, 289] width 7 height 14
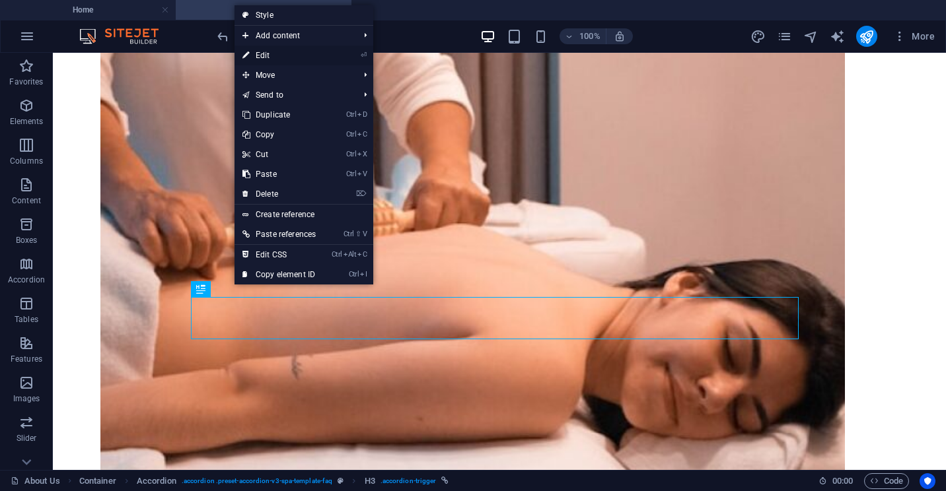
click at [267, 55] on link "⏎ Edit" at bounding box center [278, 56] width 89 height 20
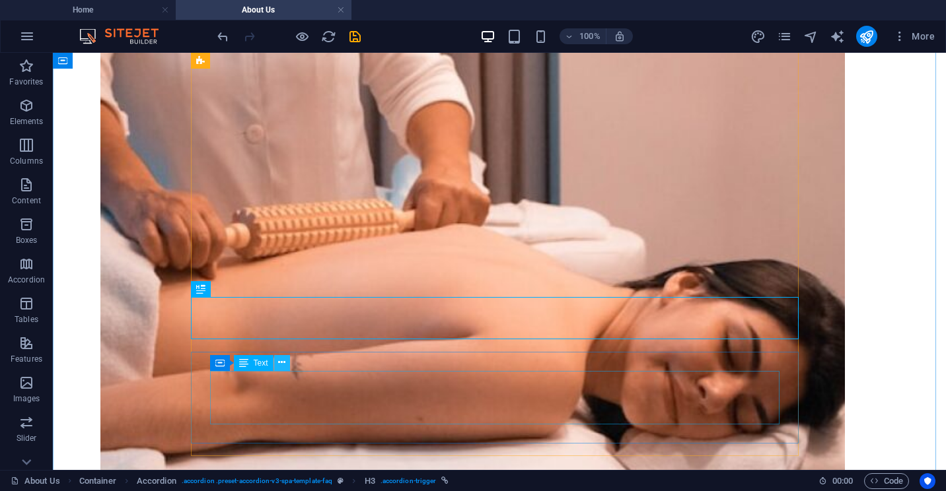
click at [279, 366] on icon at bounding box center [281, 363] width 7 height 14
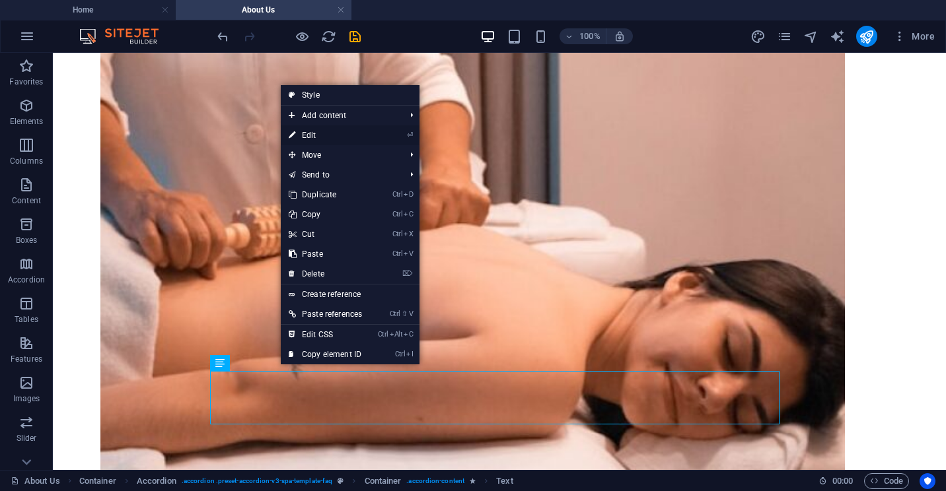
click at [316, 134] on link "⏎ Edit" at bounding box center [325, 135] width 89 height 20
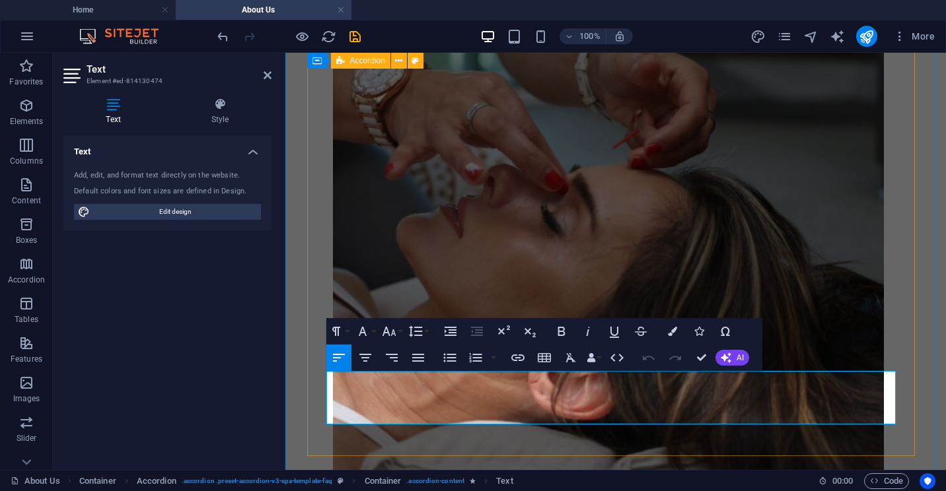
scroll to position [2924, 0]
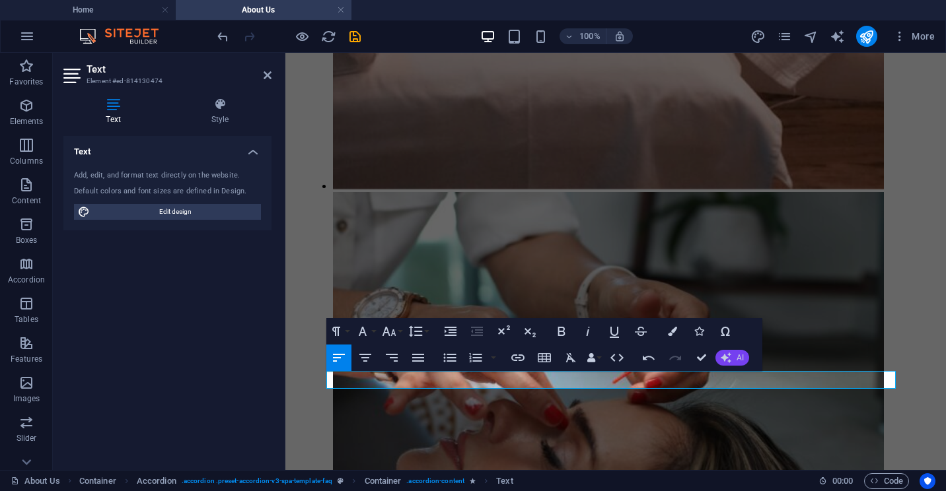
click at [727, 355] on icon "button" at bounding box center [726, 358] width 11 height 11
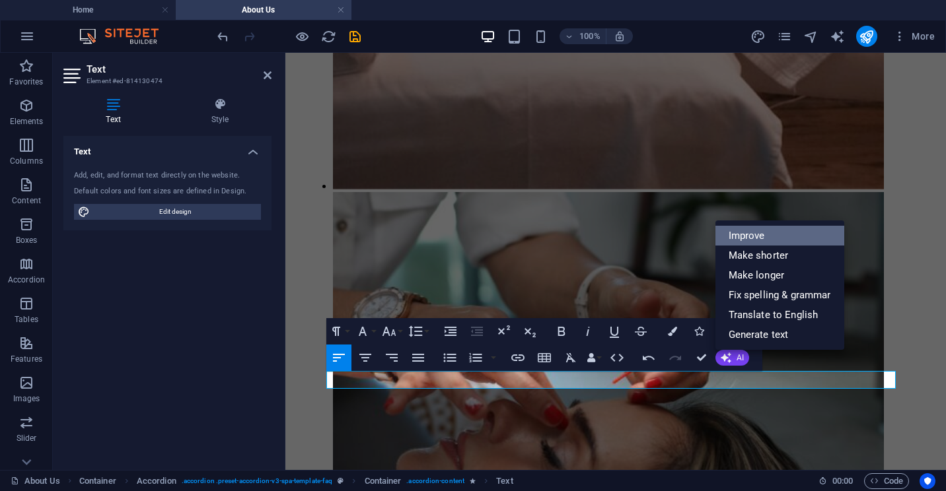
click at [746, 234] on link "Improve" at bounding box center [779, 236] width 129 height 20
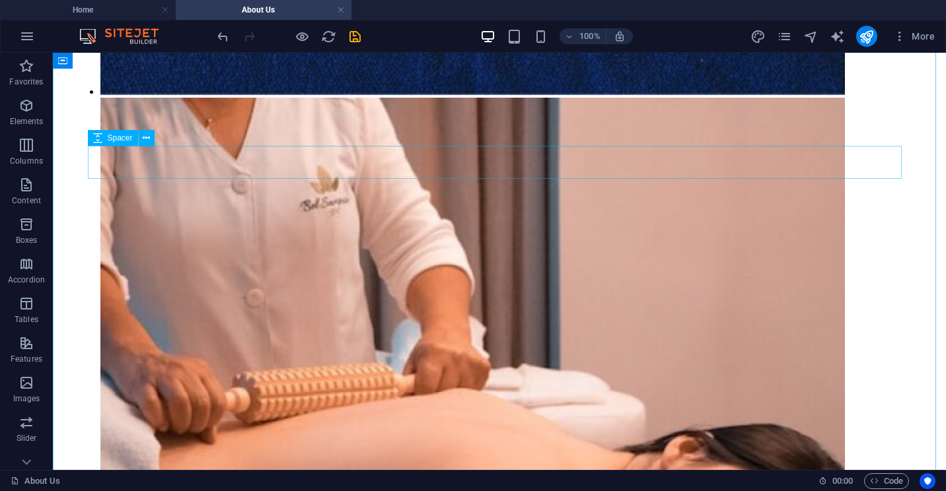
scroll to position [2961, 0]
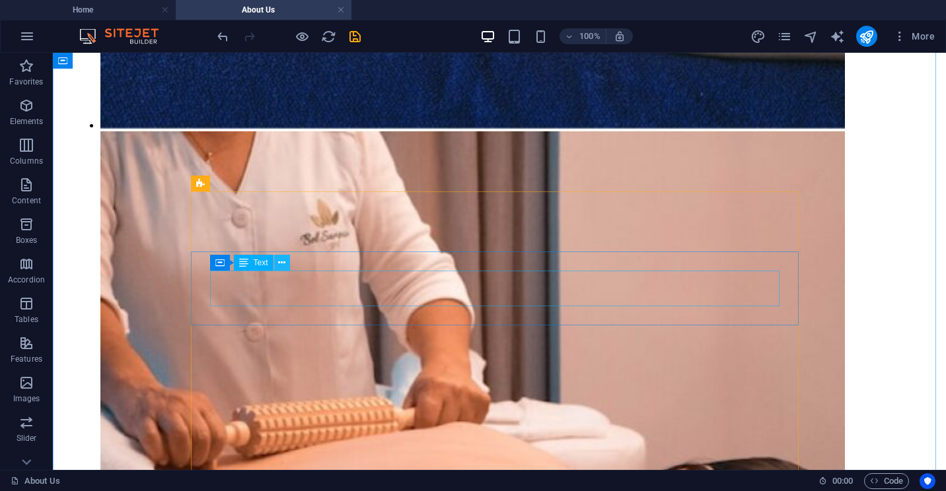
click at [278, 264] on icon at bounding box center [281, 263] width 7 height 14
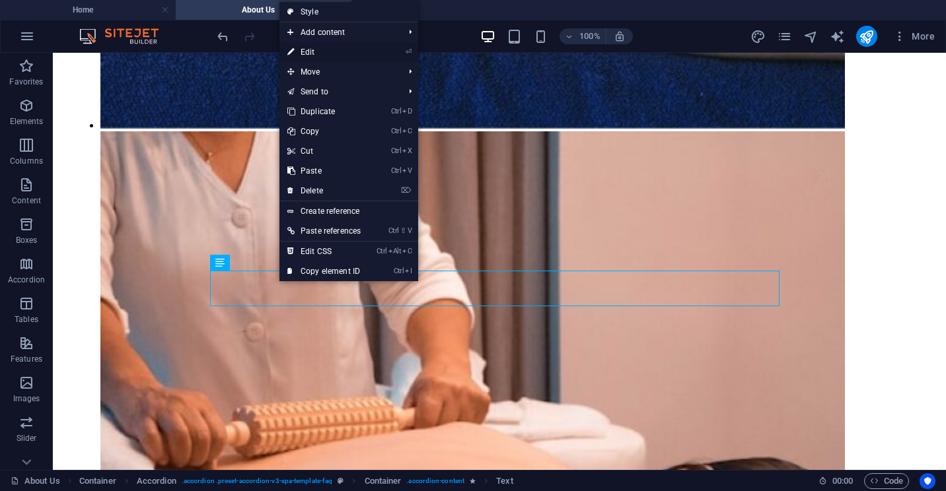
click at [308, 50] on link "⏎ Edit" at bounding box center [323, 52] width 89 height 20
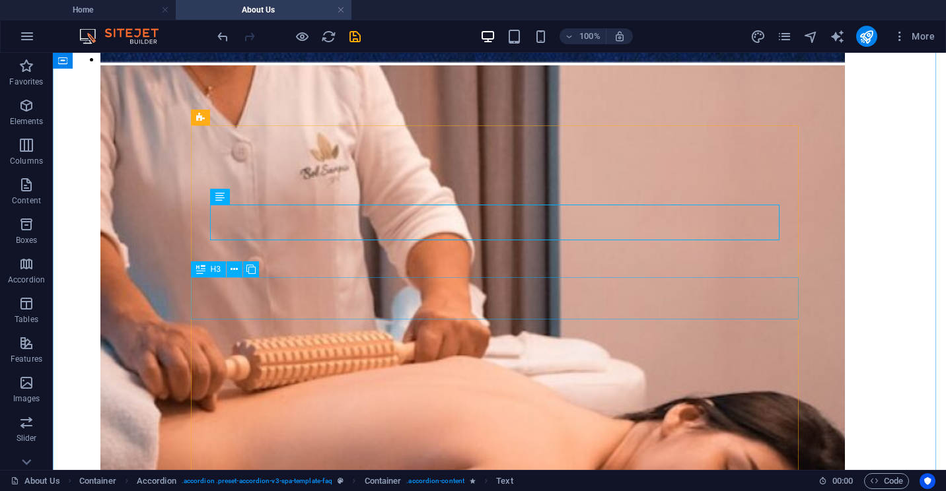
scroll to position [3093, 0]
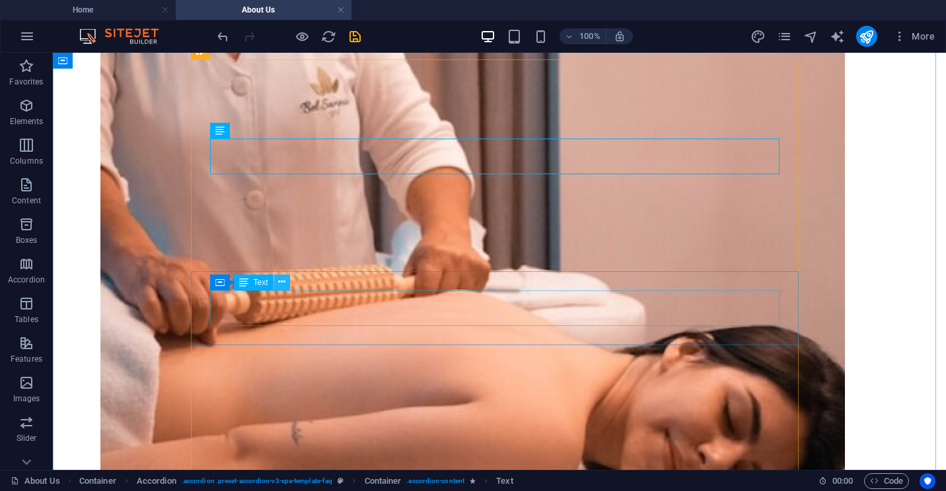
click at [282, 282] on icon at bounding box center [281, 282] width 7 height 14
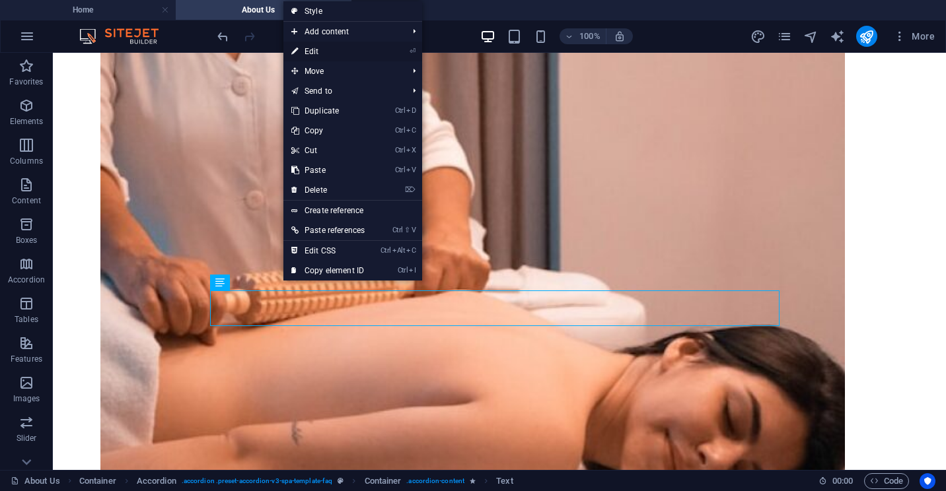
click at [316, 51] on link "⏎ Edit" at bounding box center [327, 52] width 89 height 20
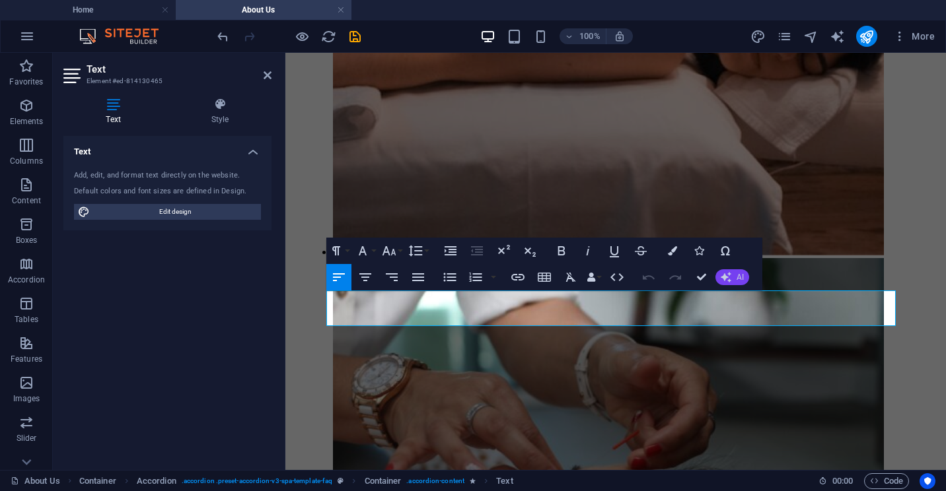
click at [727, 276] on icon "button" at bounding box center [726, 277] width 11 height 11
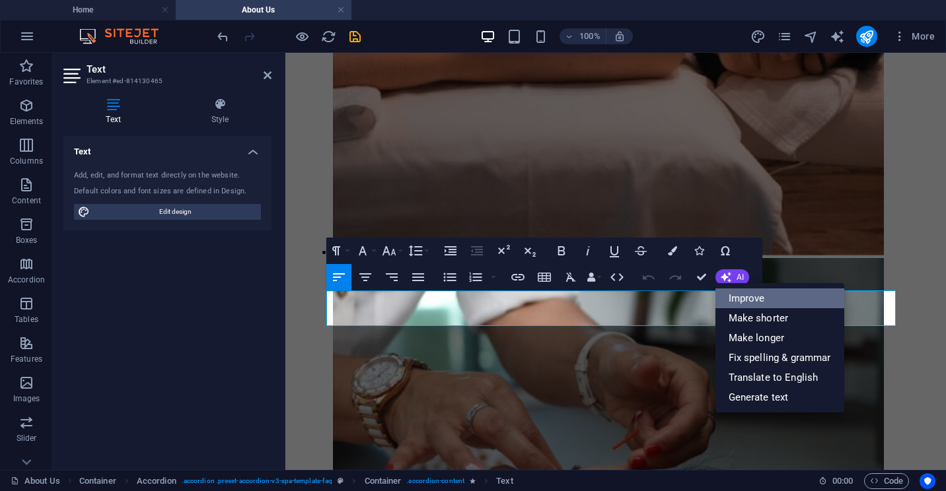
click at [744, 295] on link "Improve" at bounding box center [779, 299] width 129 height 20
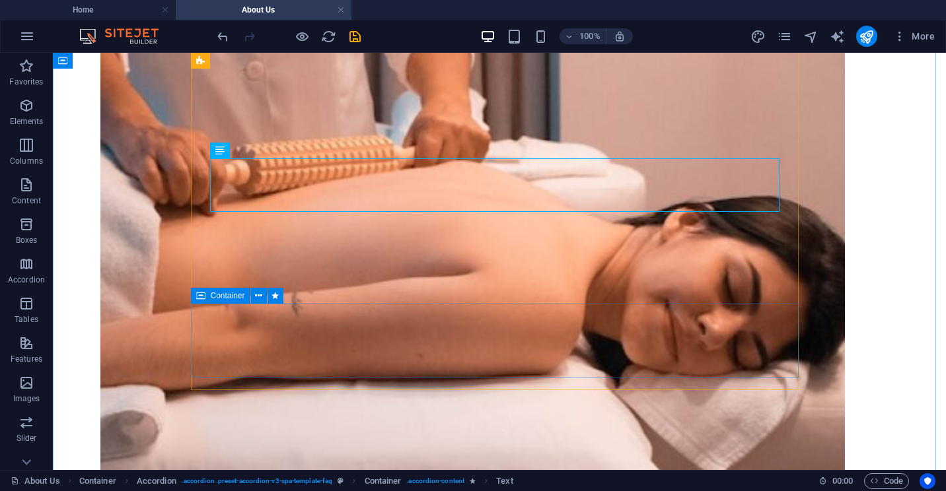
scroll to position [3225, 0]
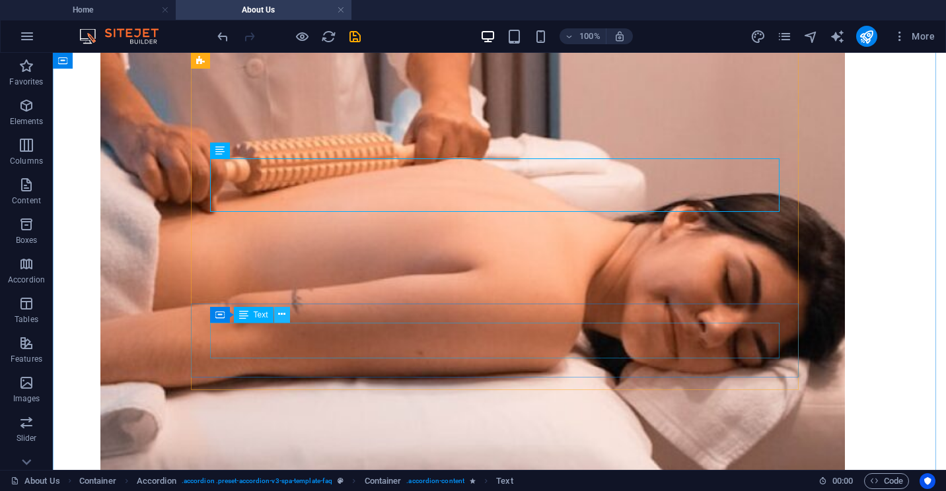
click at [281, 316] on icon at bounding box center [281, 315] width 7 height 14
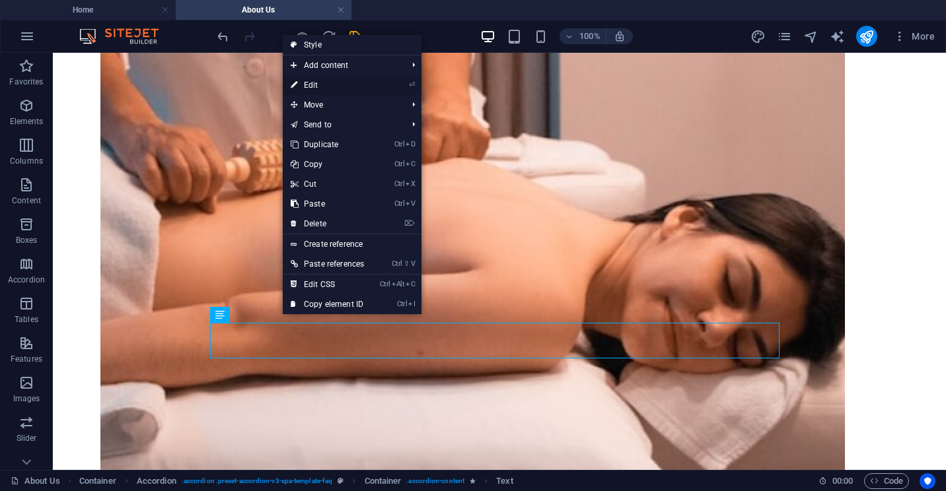
click at [318, 83] on link "⏎ Edit" at bounding box center [327, 85] width 89 height 20
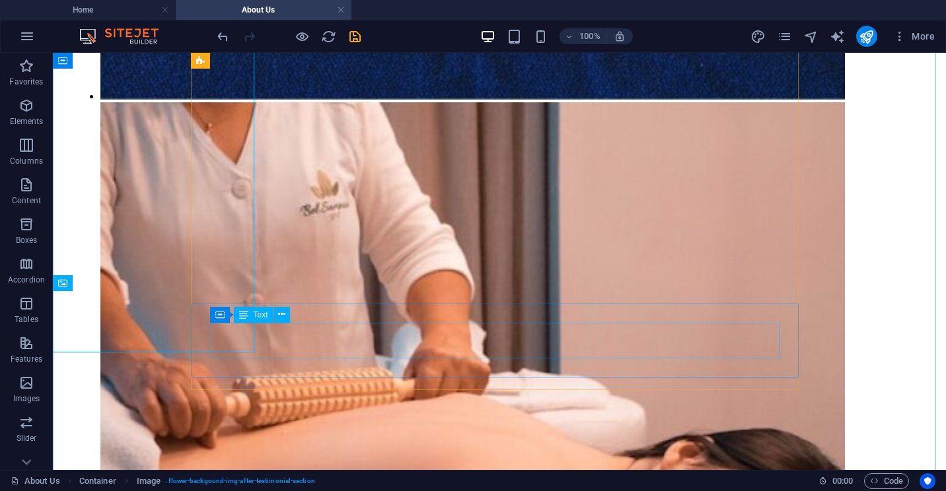
scroll to position [3225, 0]
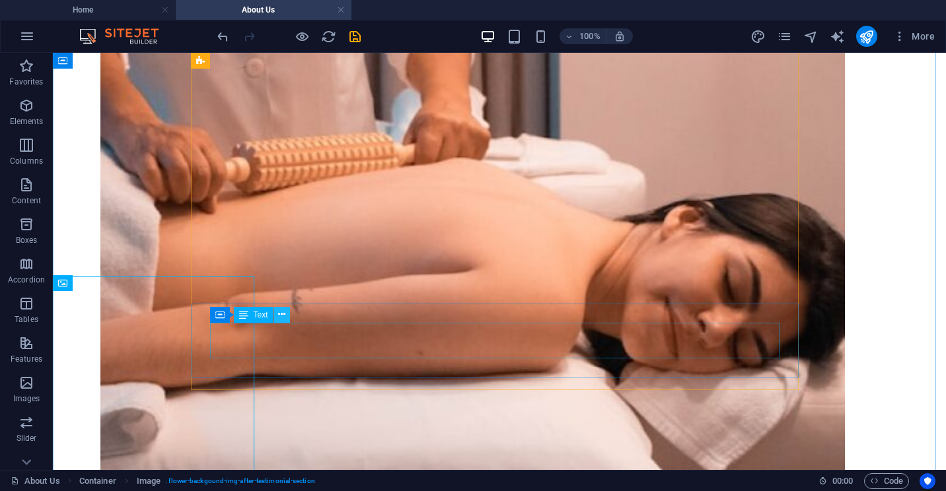
click at [281, 316] on icon at bounding box center [281, 315] width 7 height 14
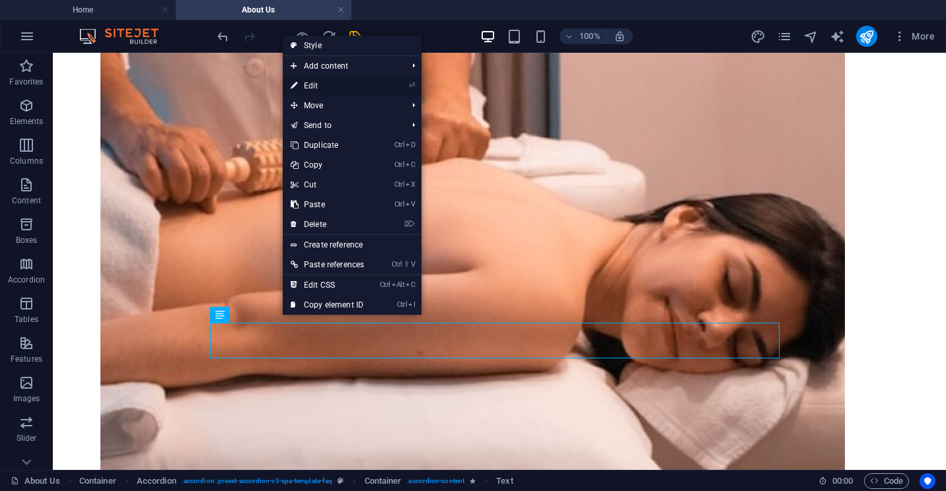
click at [309, 87] on link "⏎ Edit" at bounding box center [327, 86] width 89 height 20
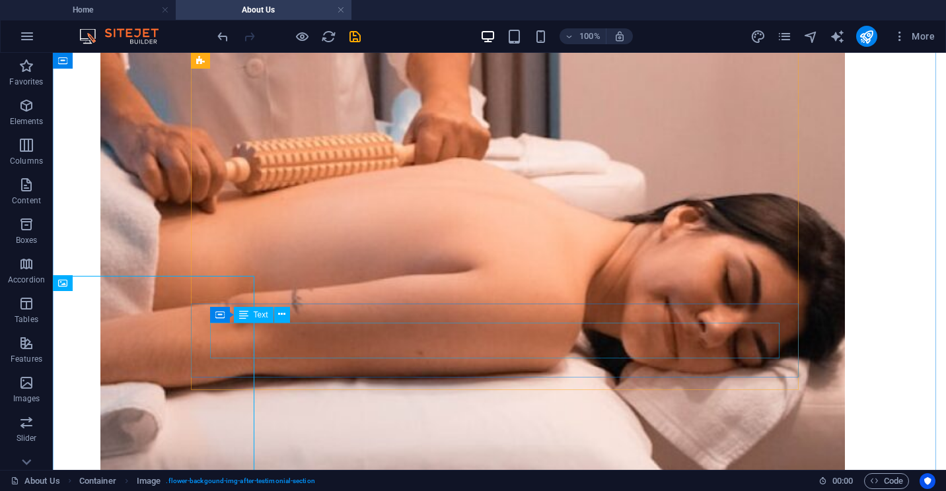
click at [284, 312] on icon at bounding box center [281, 315] width 7 height 14
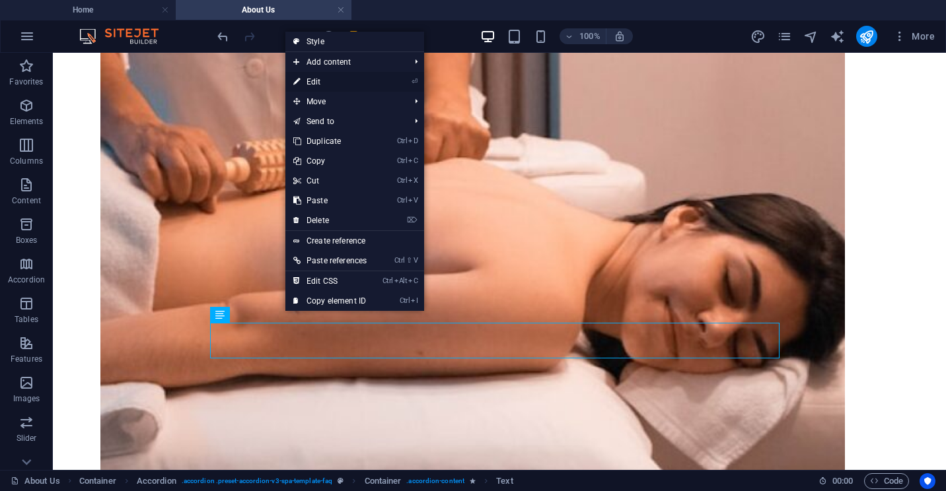
click at [316, 80] on link "⏎ Edit" at bounding box center [329, 82] width 89 height 20
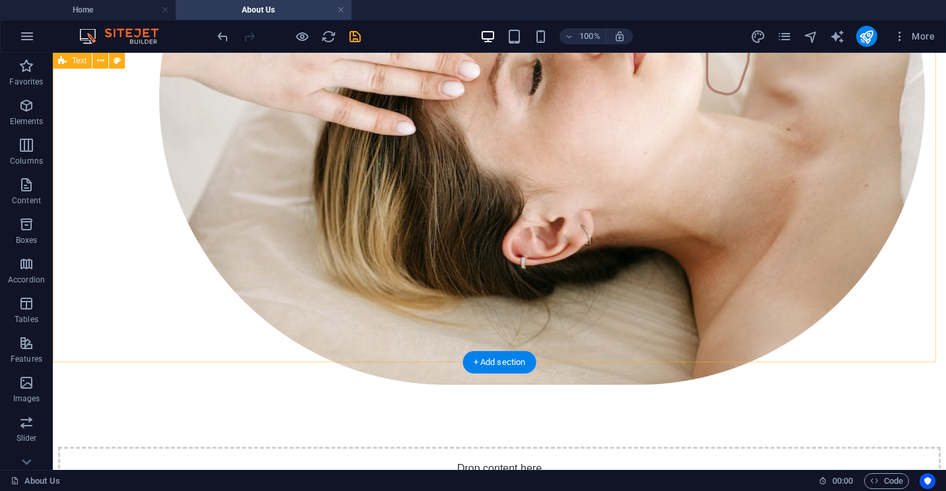
scroll to position [584, 0]
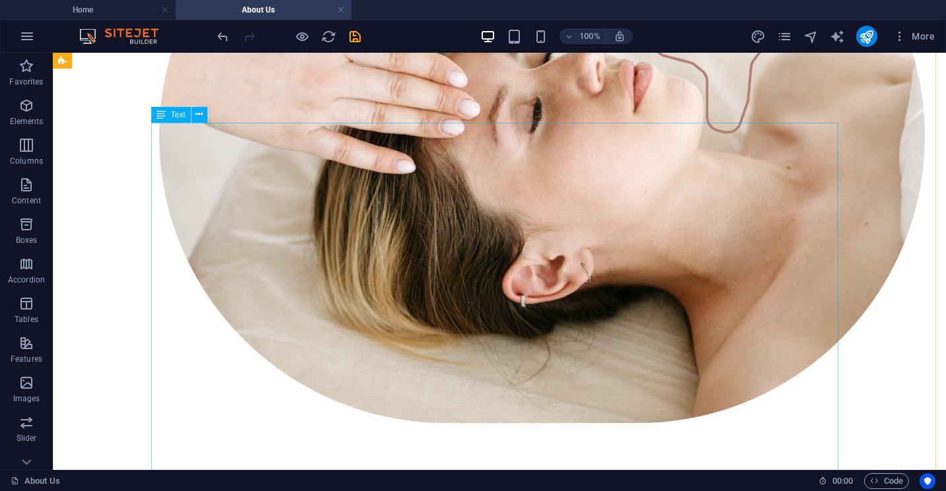
click at [203, 113] on button at bounding box center [200, 115] width 16 height 16
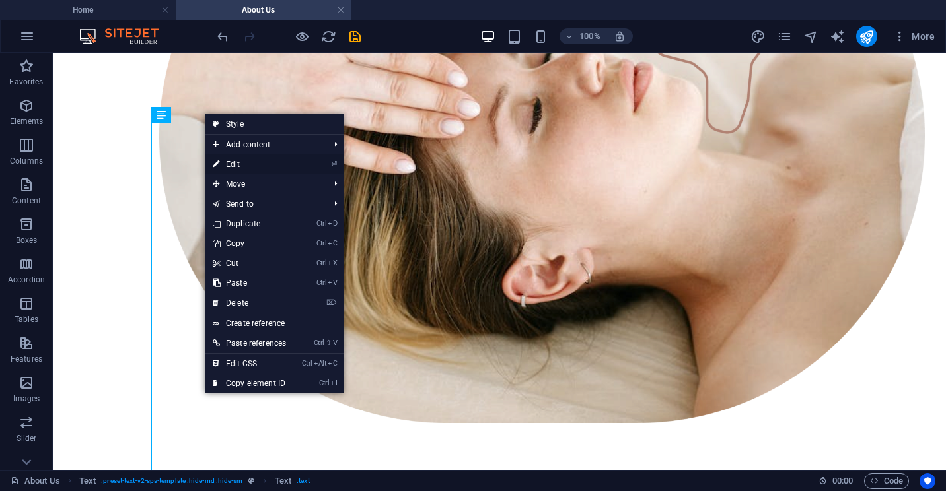
click at [232, 163] on link "⏎ Edit" at bounding box center [249, 165] width 89 height 20
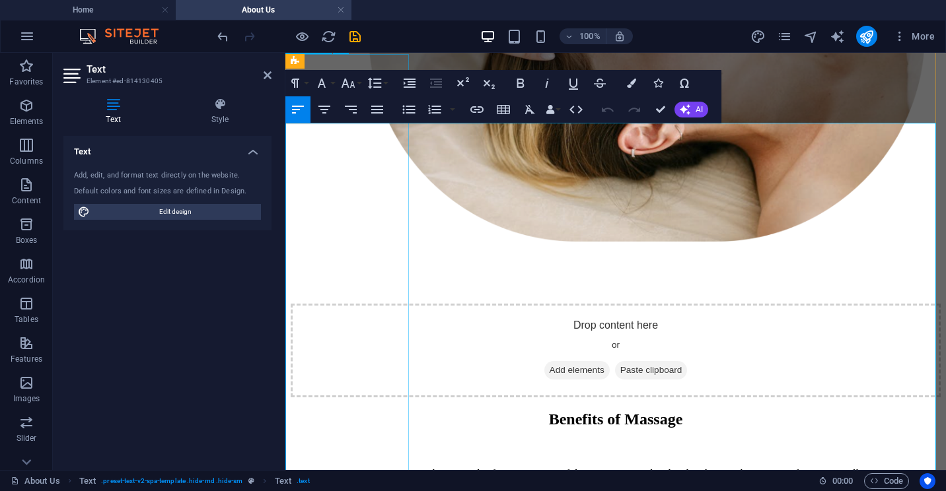
drag, startPoint x: 456, startPoint y: 275, endPoint x: 368, endPoint y: 186, distance: 125.2
click at [410, 111] on icon "button" at bounding box center [409, 110] width 16 height 16
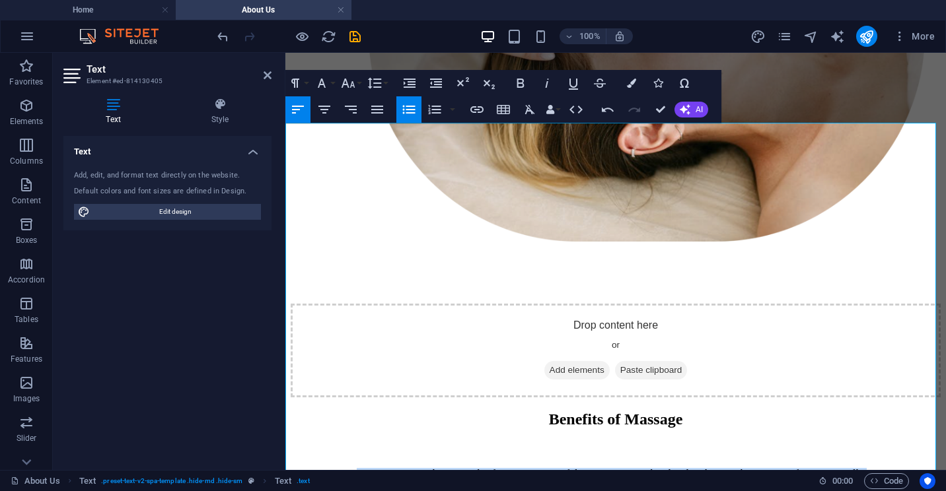
click at [410, 111] on icon "button" at bounding box center [409, 110] width 16 height 16
click at [270, 77] on icon at bounding box center [268, 75] width 8 height 11
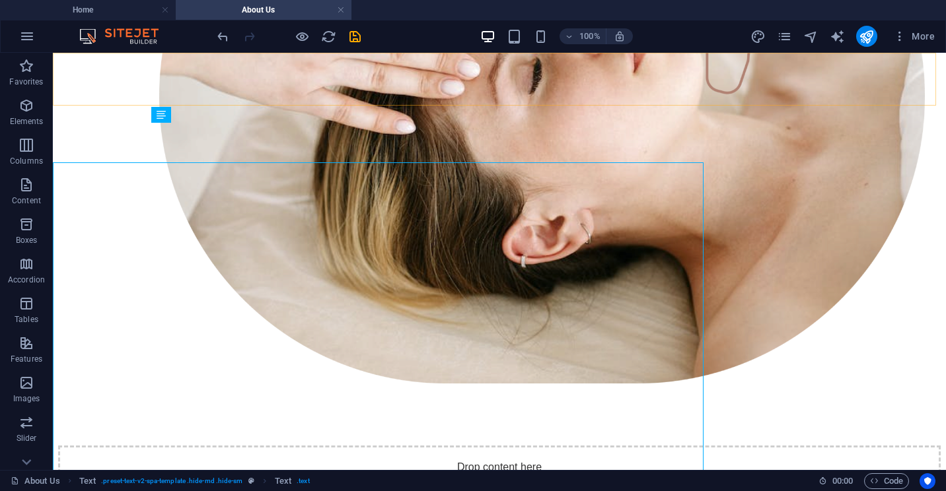
scroll to position [584, 0]
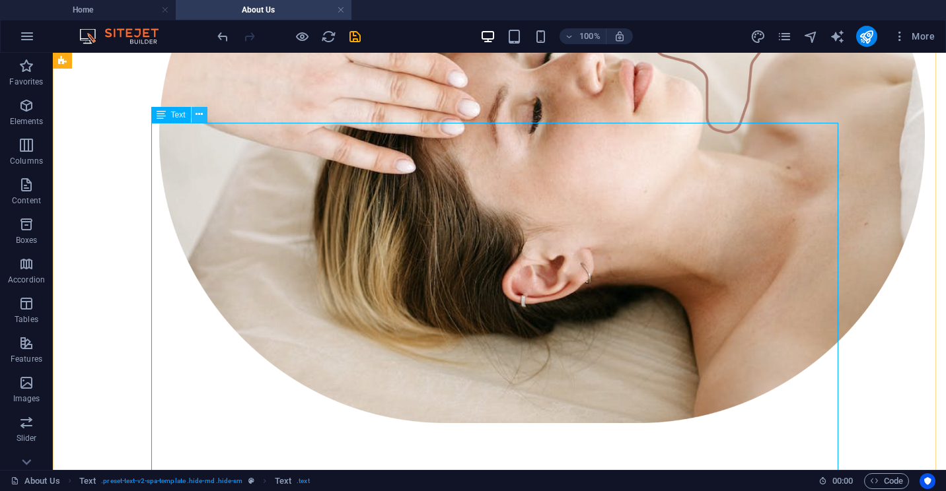
click at [201, 116] on icon at bounding box center [198, 115] width 7 height 14
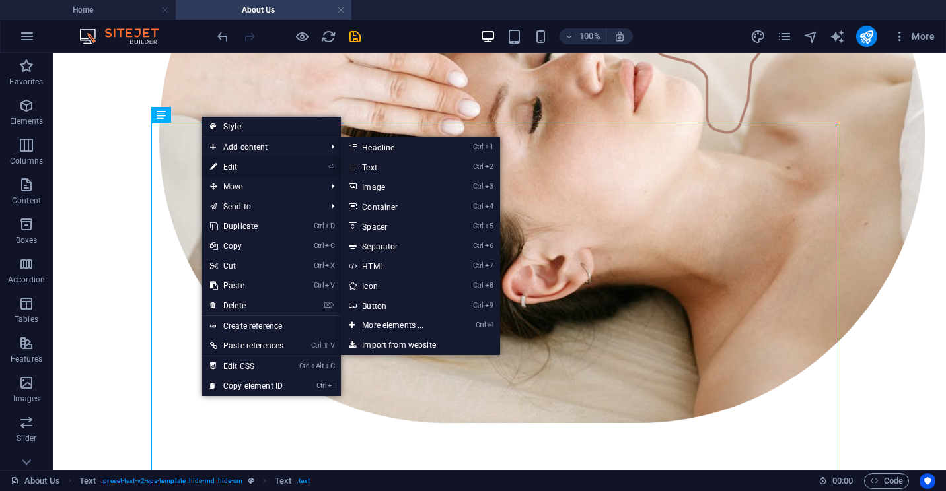
click at [230, 167] on link "⏎ Edit" at bounding box center [246, 167] width 89 height 20
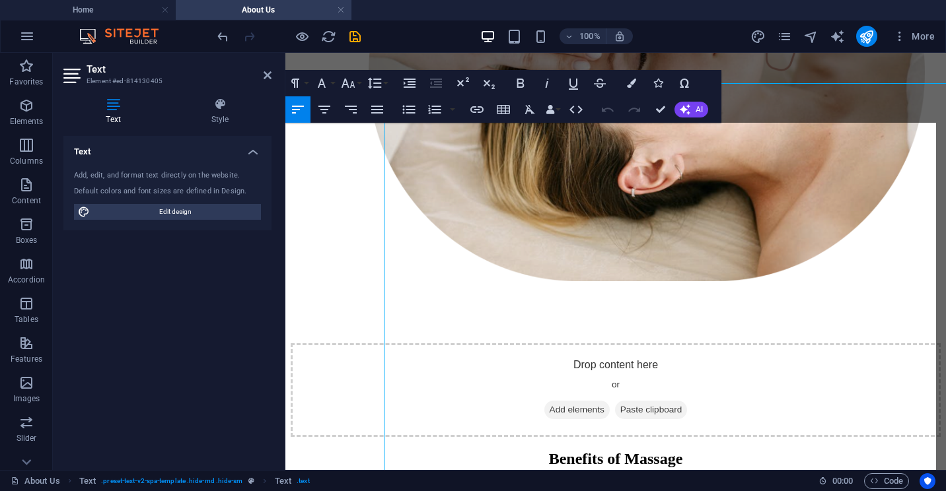
scroll to position [623, 0]
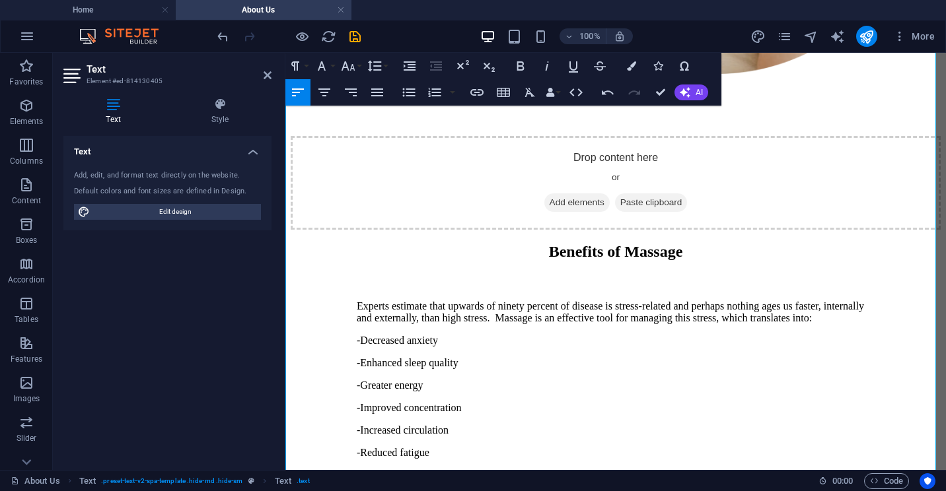
scroll to position [822, 0]
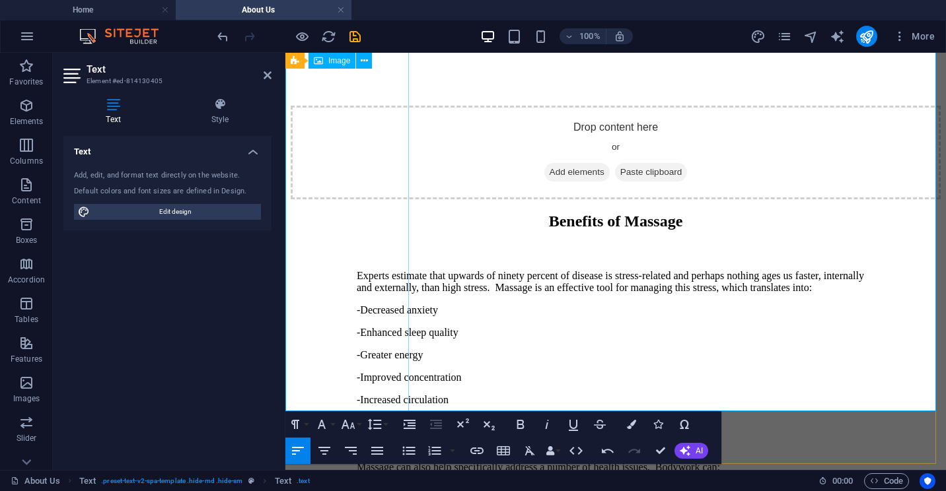
drag, startPoint x: 486, startPoint y: 400, endPoint x: 370, endPoint y: 129, distance: 295.3
click at [370, 213] on div "Benefits of Massage Experts estimate that upwards of ninety percent of disease …" at bounding box center [616, 444] width 650 height 462
click at [414, 452] on icon "button" at bounding box center [409, 451] width 16 height 16
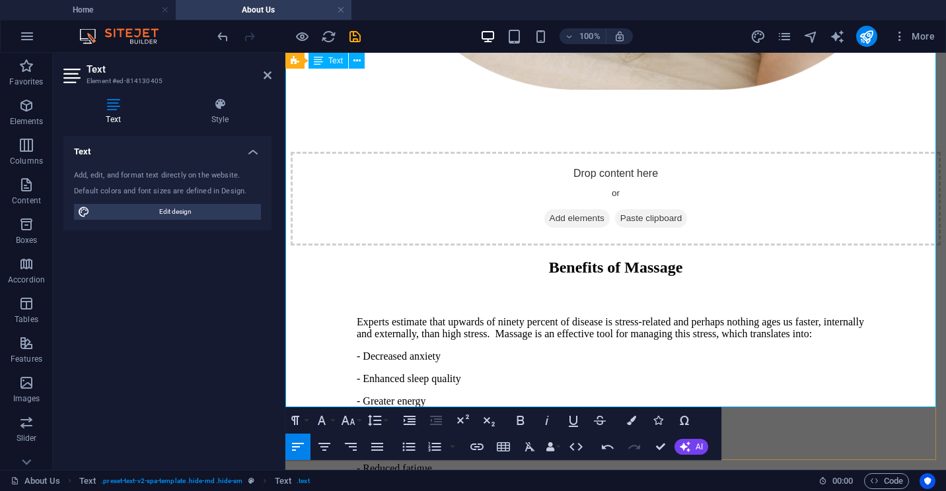
scroll to position [756, 0]
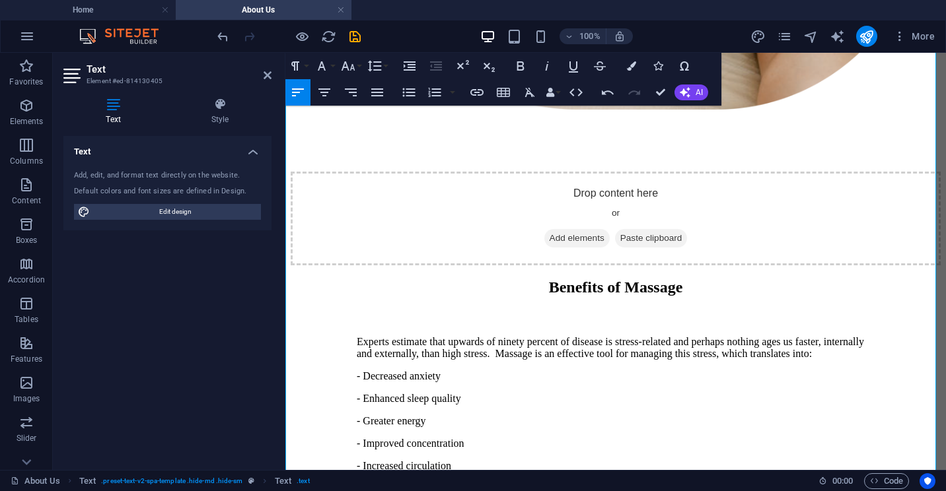
scroll to position [822, 0]
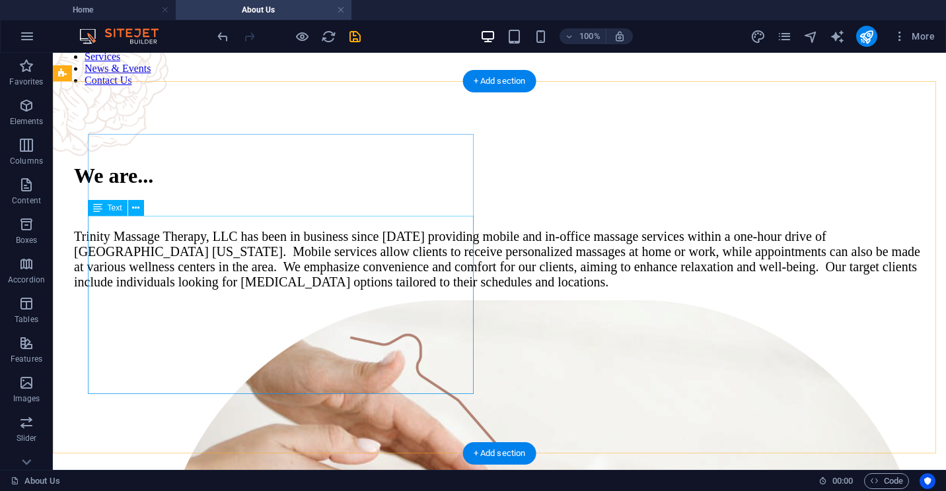
scroll to position [0, 0]
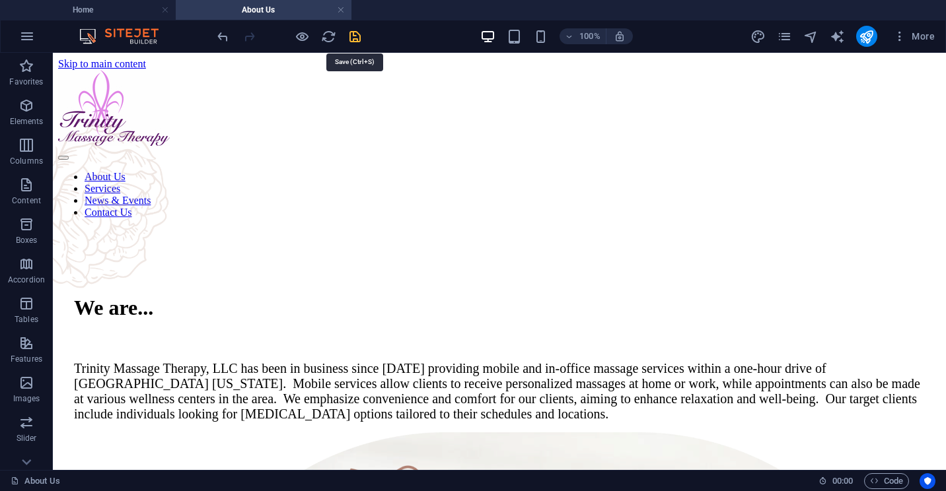
click at [353, 37] on icon "save" at bounding box center [354, 36] width 15 height 15
click at [121, 10] on h4 "Home" at bounding box center [88, 10] width 176 height 15
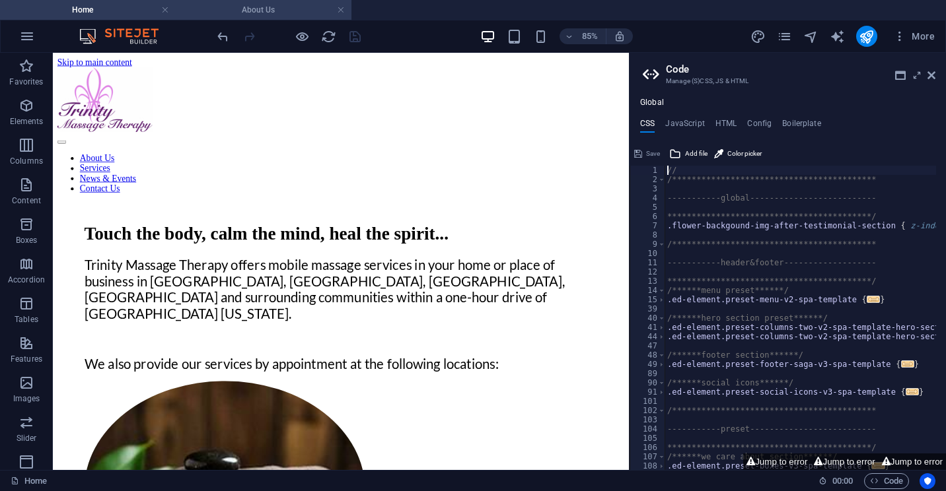
click at [235, 7] on h4 "About Us" at bounding box center [264, 10] width 176 height 15
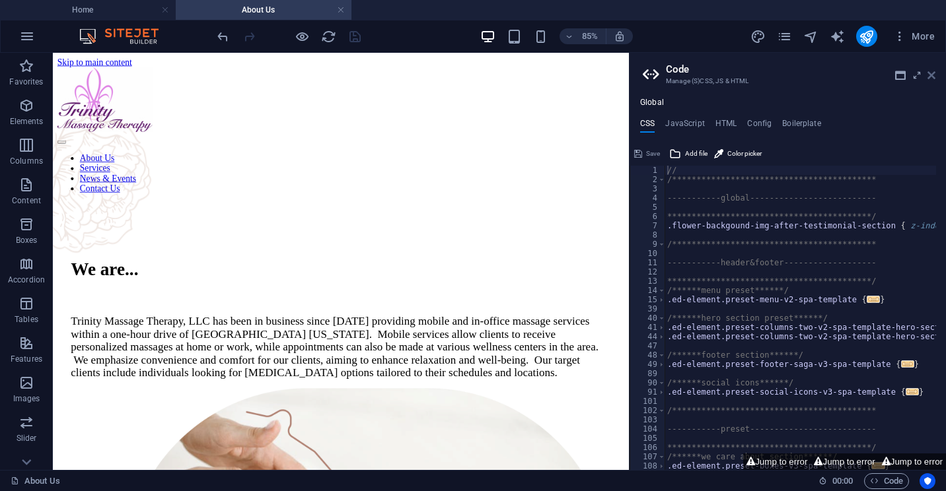
click at [932, 73] on icon at bounding box center [931, 75] width 8 height 11
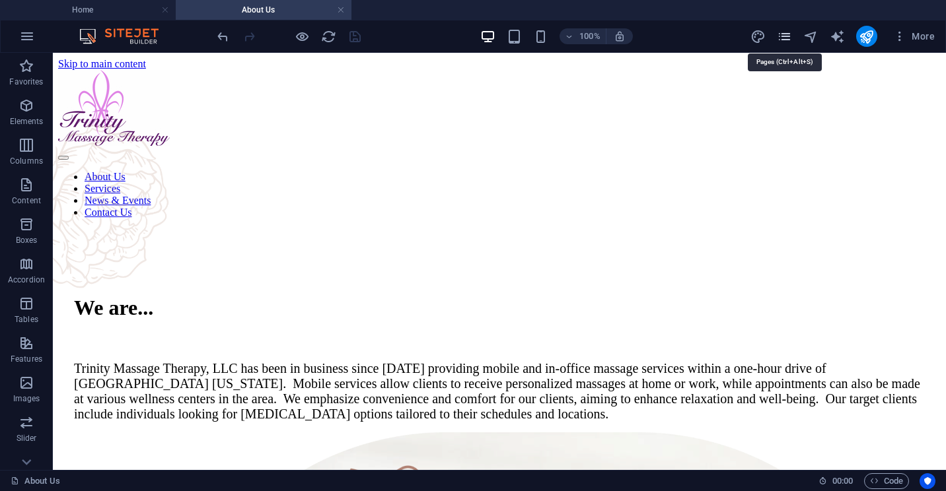
click at [783, 37] on icon "pages" at bounding box center [784, 36] width 15 height 15
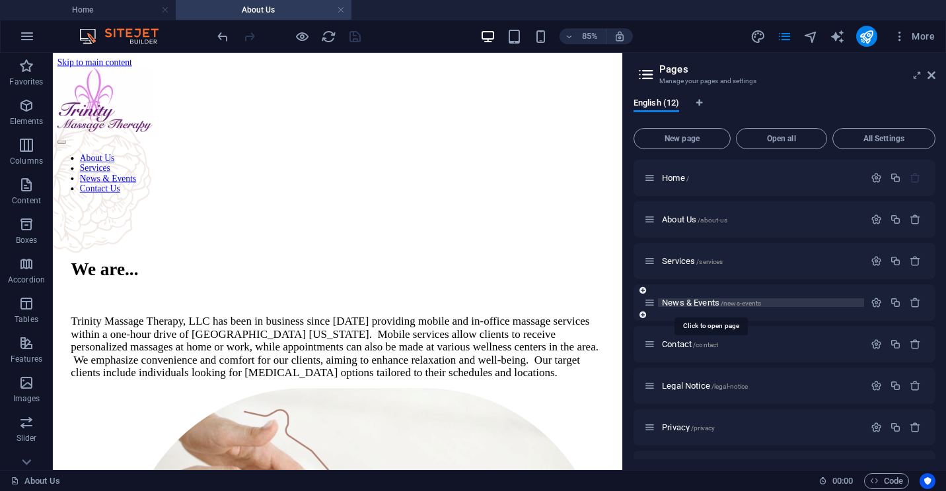
click at [697, 304] on span "News & Events /news-events" at bounding box center [711, 303] width 99 height 10
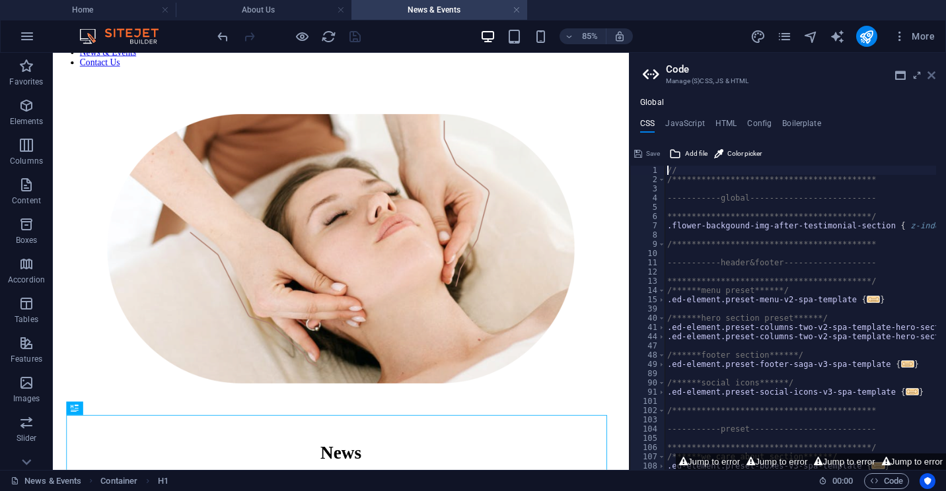
click at [931, 73] on icon at bounding box center [931, 75] width 8 height 11
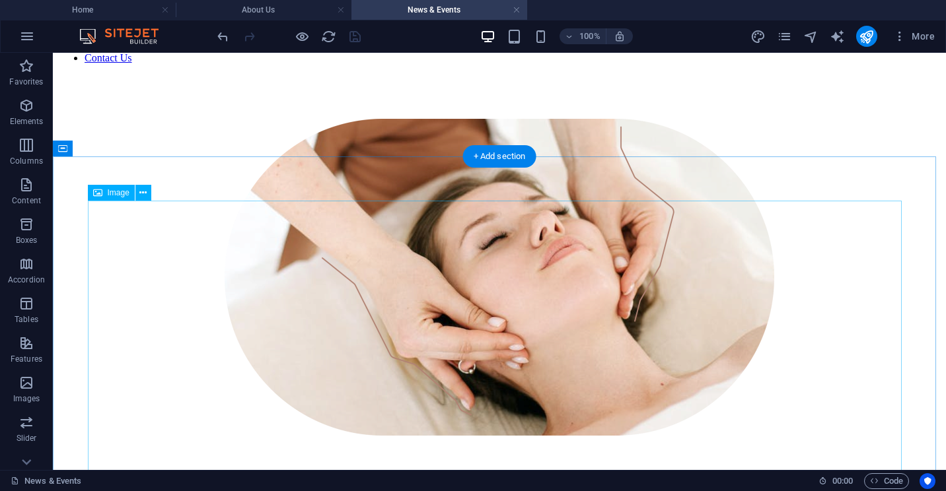
scroll to position [173, 0]
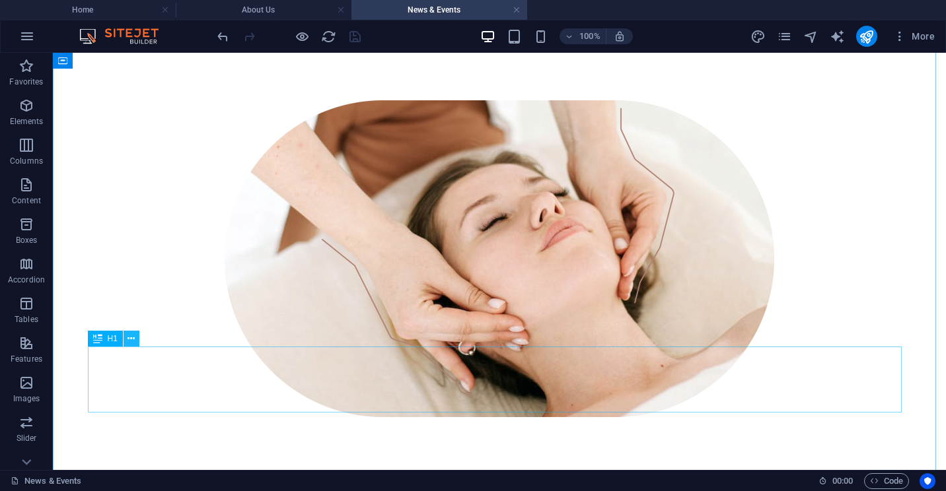
click at [133, 342] on icon at bounding box center [130, 339] width 7 height 14
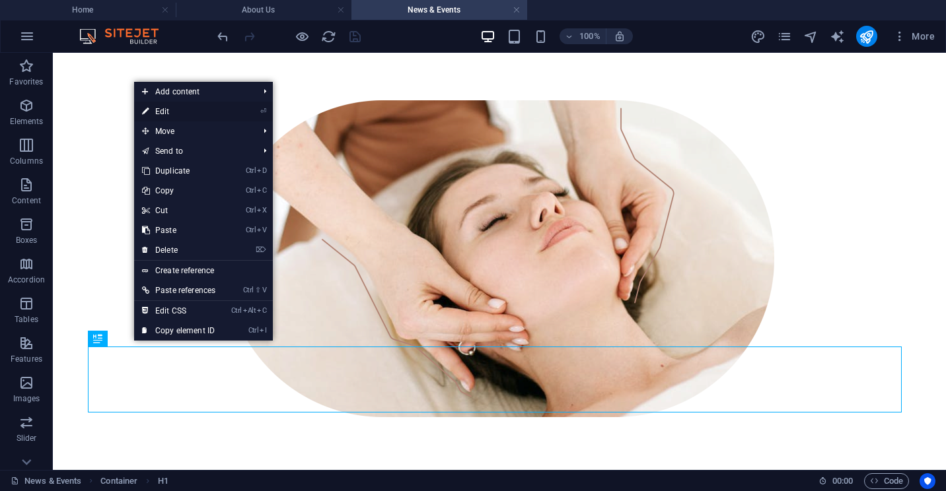
click at [166, 105] on link "⏎ Edit" at bounding box center [178, 112] width 89 height 20
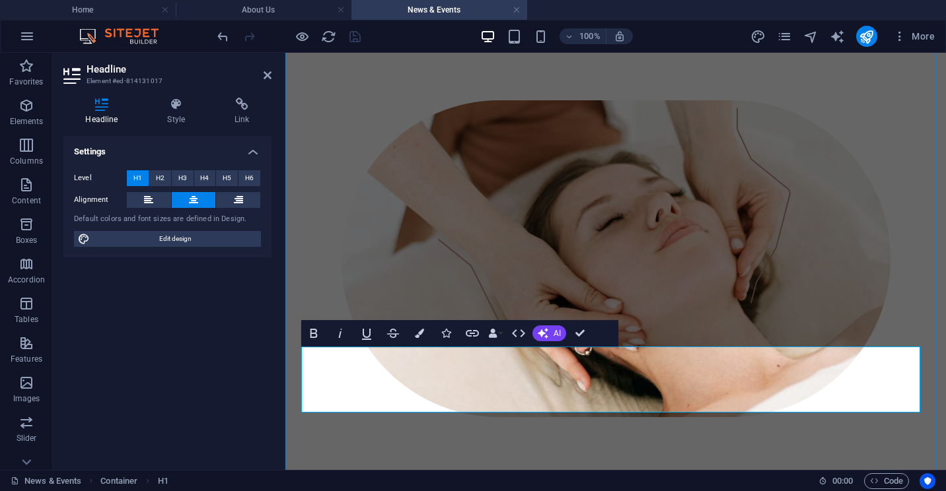
click at [670, 487] on h1 "News" at bounding box center [615, 499] width 618 height 24
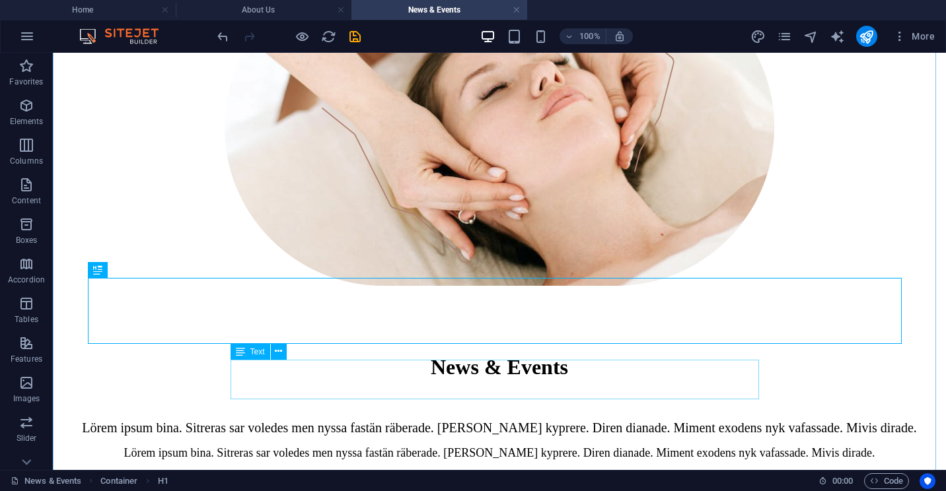
scroll to position [305, 0]
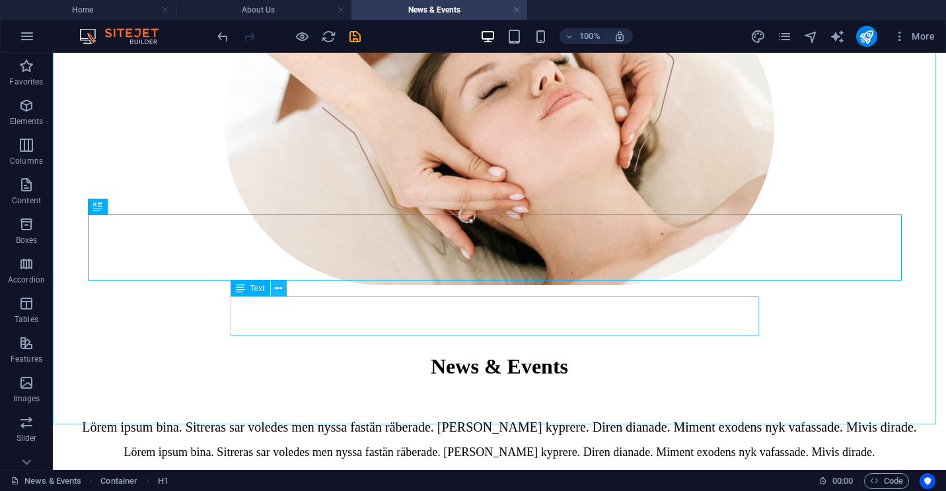
click at [277, 289] on icon at bounding box center [278, 289] width 7 height 14
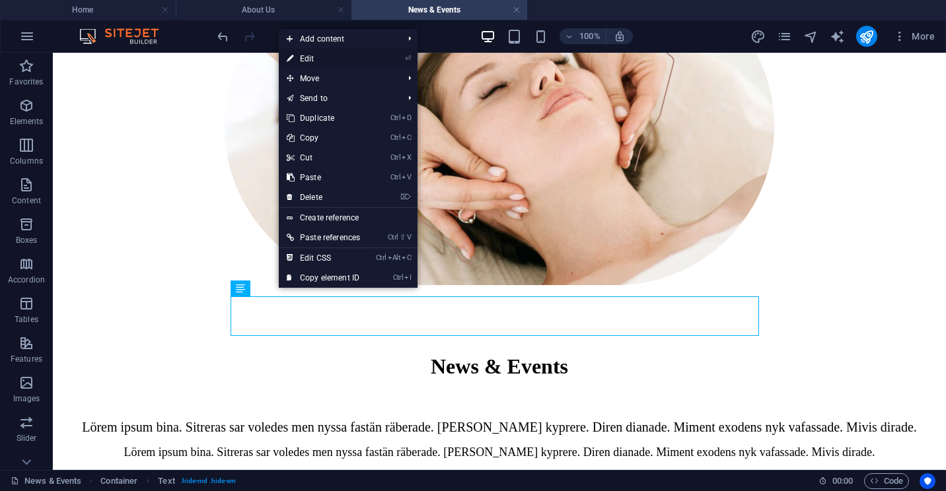
click at [309, 59] on link "⏎ Edit" at bounding box center [323, 59] width 89 height 20
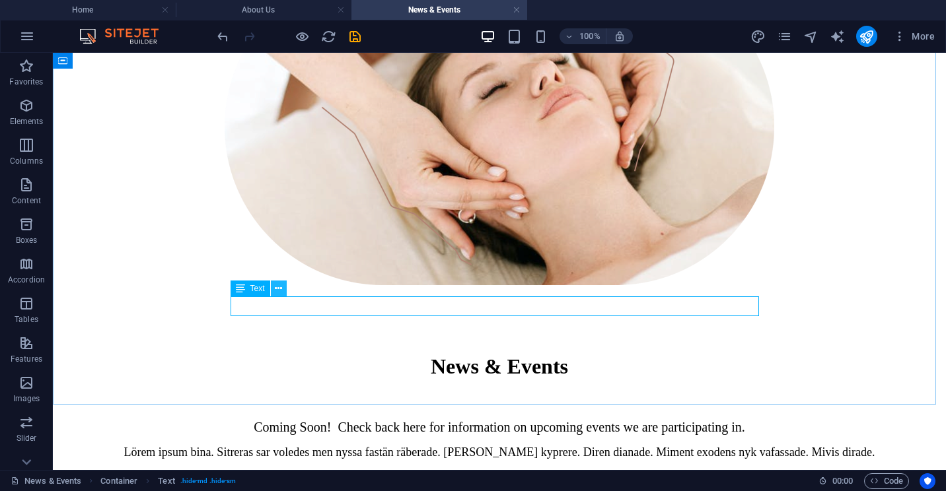
click at [281, 291] on icon at bounding box center [278, 289] width 7 height 14
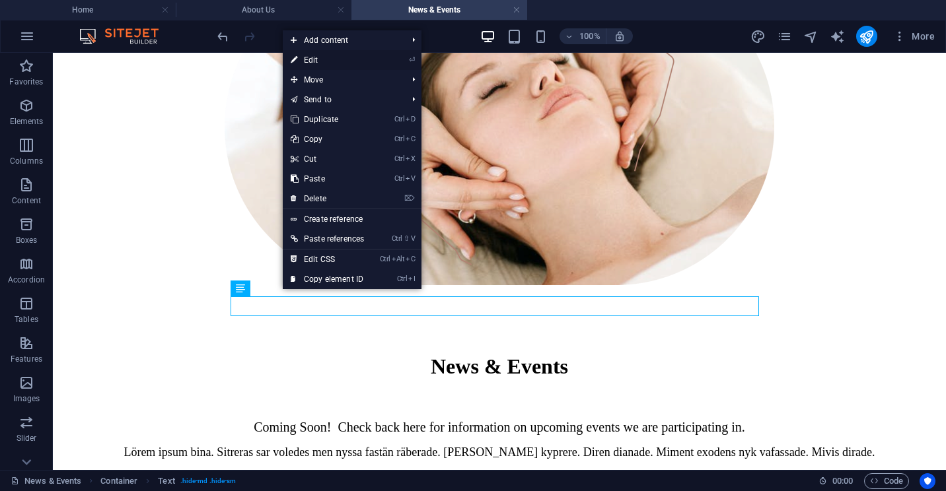
click at [312, 57] on link "⏎ Edit" at bounding box center [327, 60] width 89 height 20
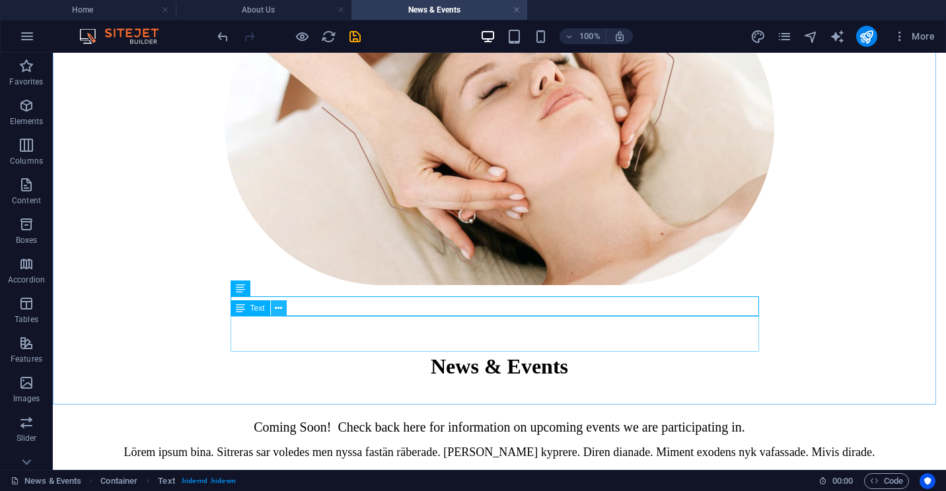
click at [277, 310] on icon at bounding box center [278, 309] width 7 height 14
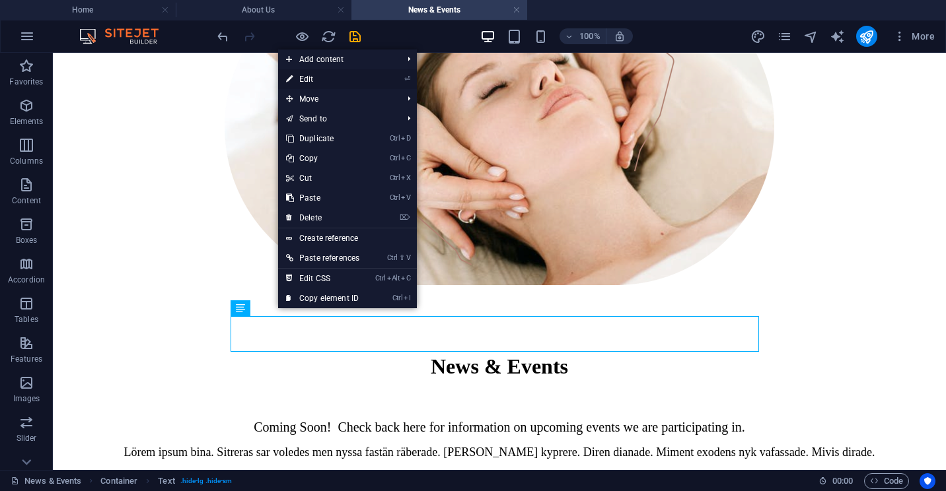
click at [309, 77] on link "⏎ Edit" at bounding box center [322, 79] width 89 height 20
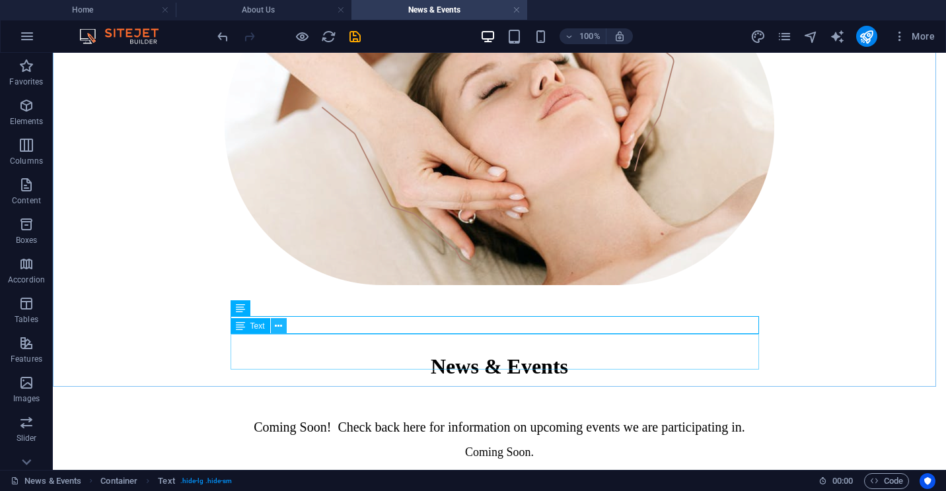
click at [279, 326] on icon at bounding box center [278, 327] width 7 height 14
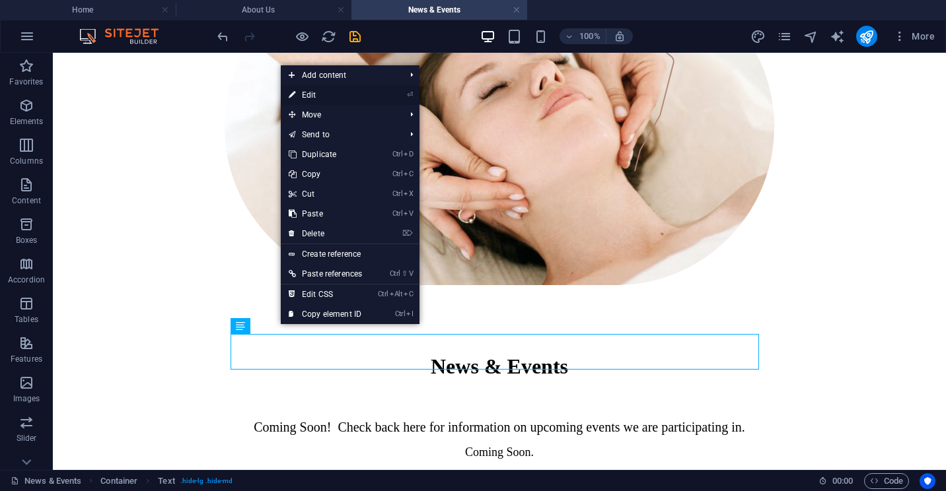
click at [317, 94] on link "⏎ Edit" at bounding box center [325, 95] width 89 height 20
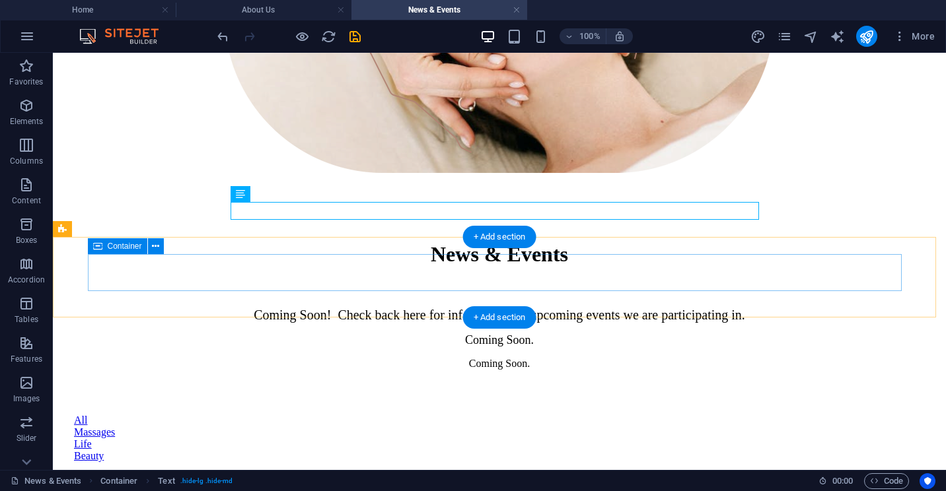
scroll to position [437, 0]
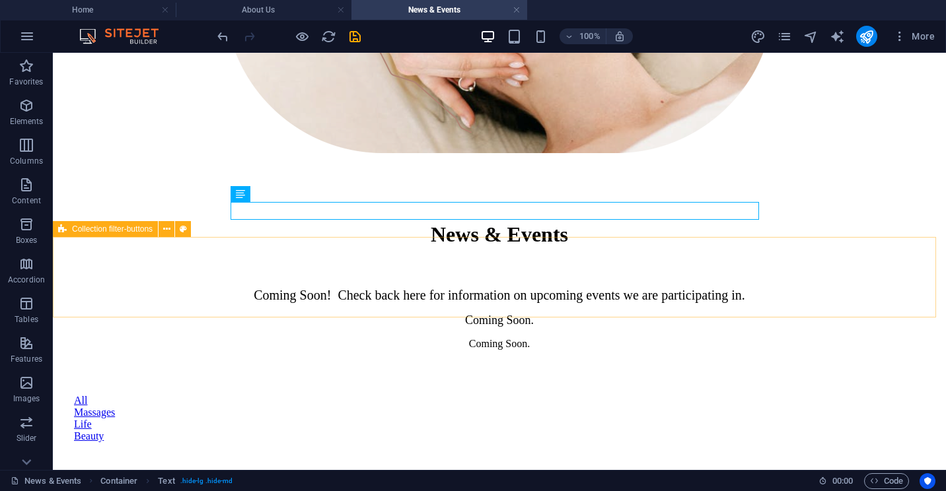
click at [122, 232] on span "Collection filter-buttons" at bounding box center [112, 229] width 81 height 8
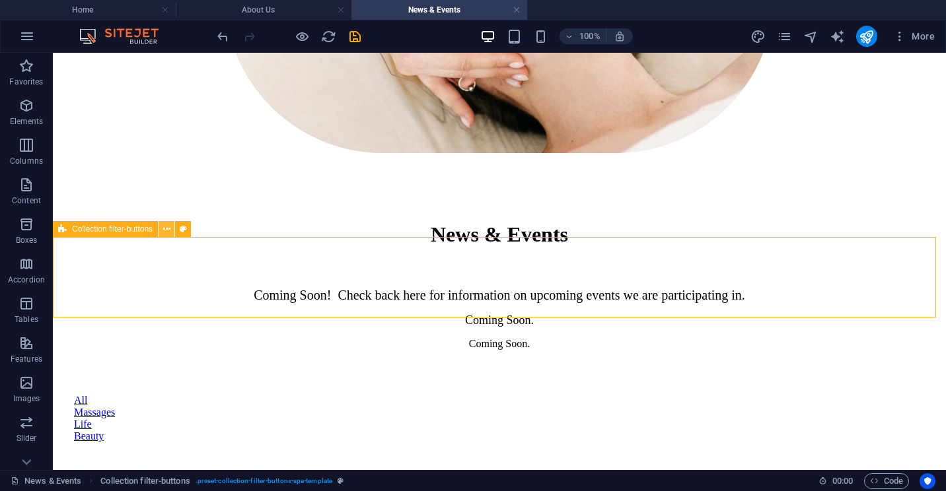
click at [170, 230] on button at bounding box center [166, 229] width 16 height 16
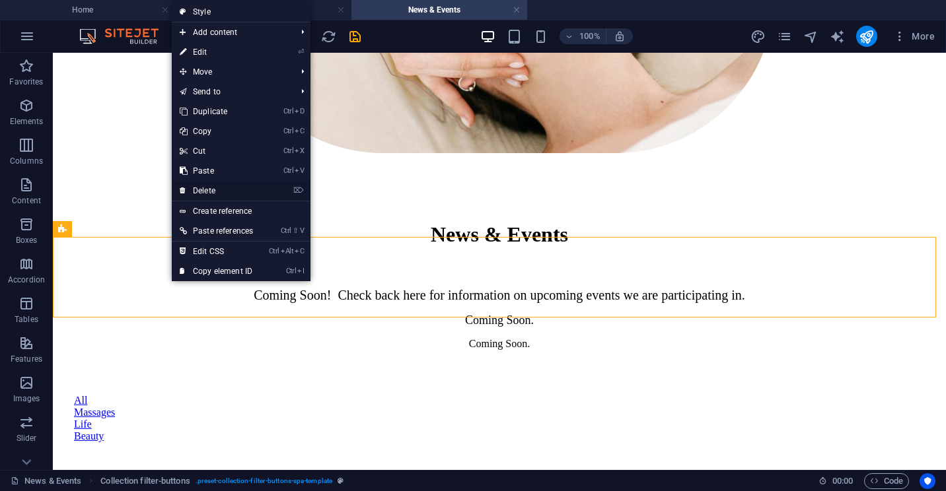
click at [213, 192] on link "⌦ Delete" at bounding box center [216, 191] width 89 height 20
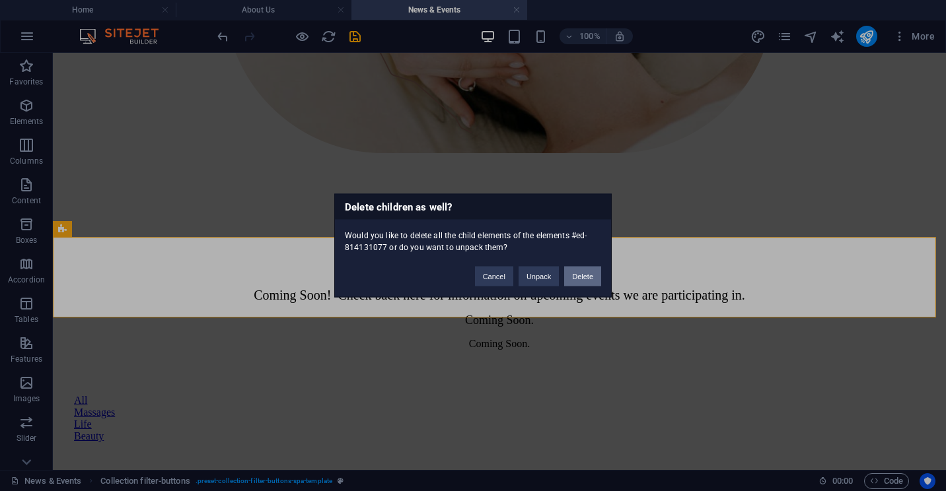
click at [577, 276] on button "Delete" at bounding box center [582, 277] width 37 height 20
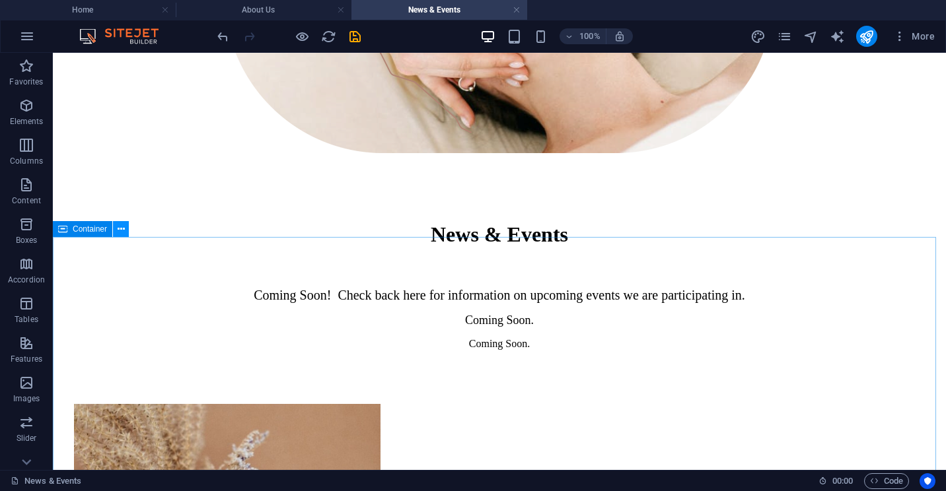
click at [116, 229] on button at bounding box center [121, 229] width 16 height 16
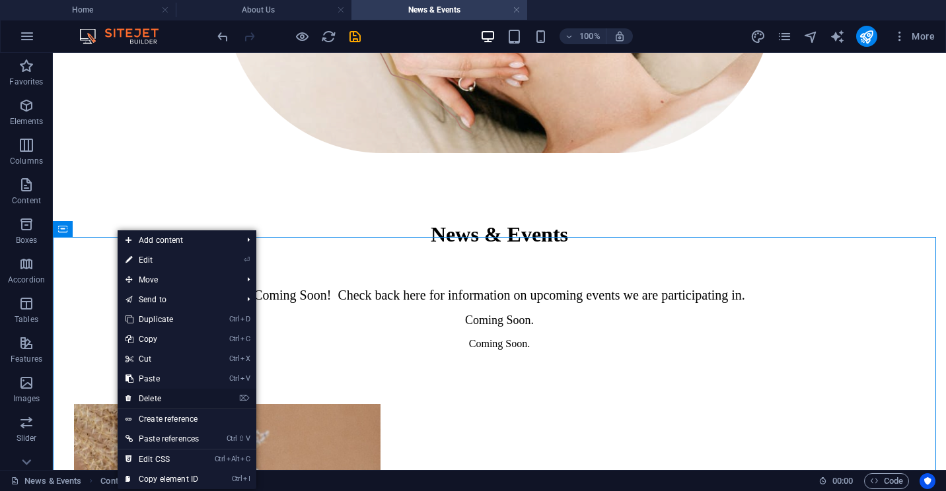
click at [146, 395] on link "⌦ Delete" at bounding box center [162, 399] width 89 height 20
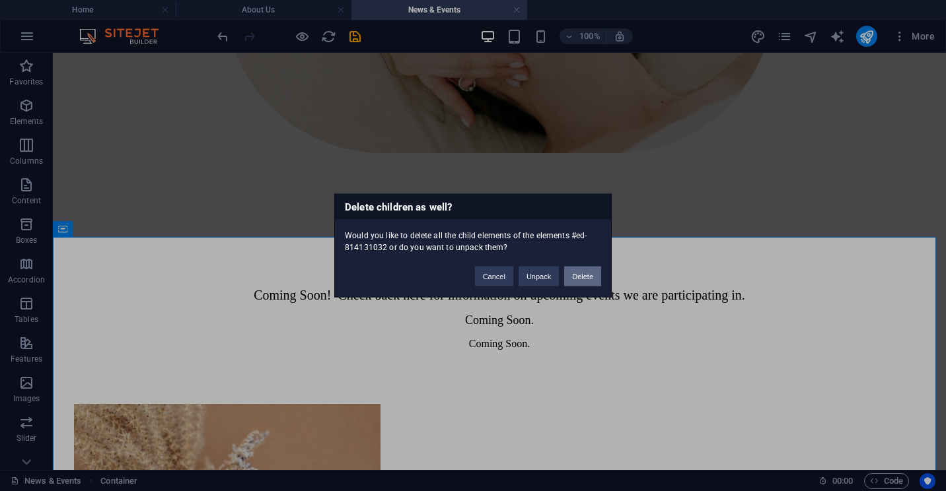
click at [576, 273] on button "Delete" at bounding box center [582, 277] width 37 height 20
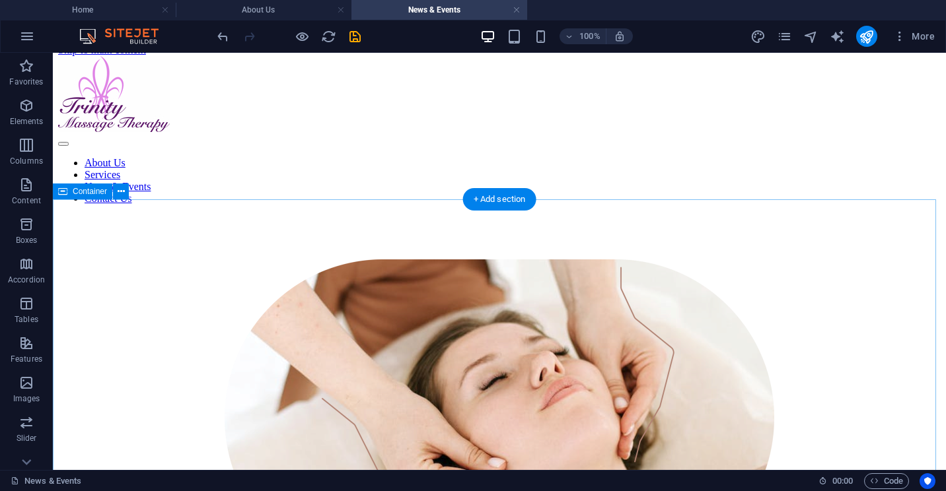
scroll to position [0, 0]
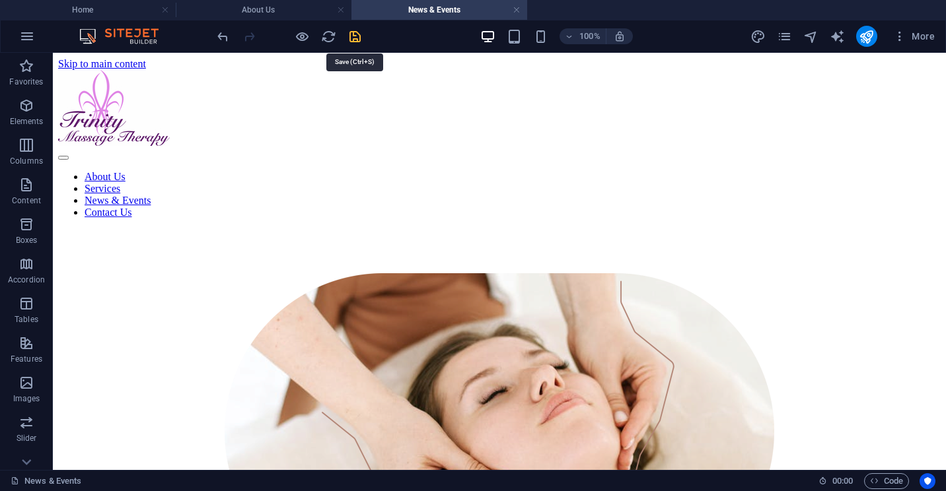
click at [355, 38] on icon "save" at bounding box center [354, 36] width 15 height 15
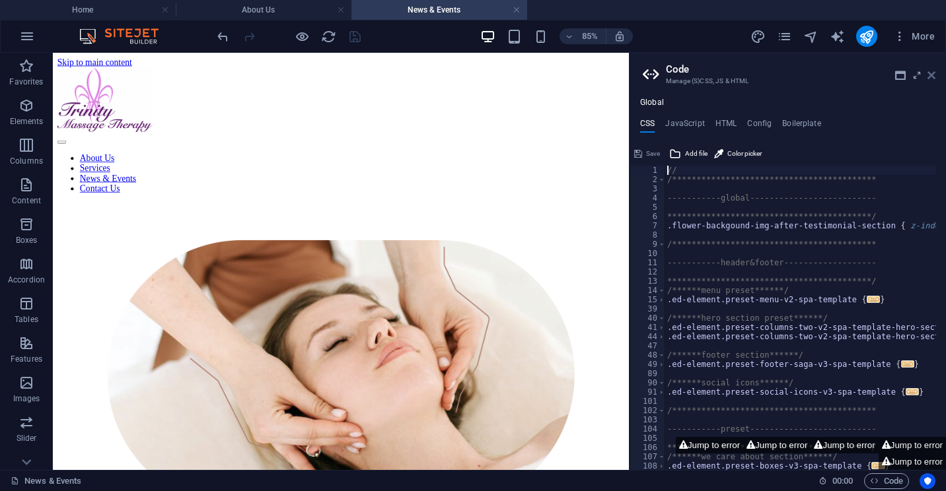
click at [934, 74] on icon at bounding box center [931, 75] width 8 height 11
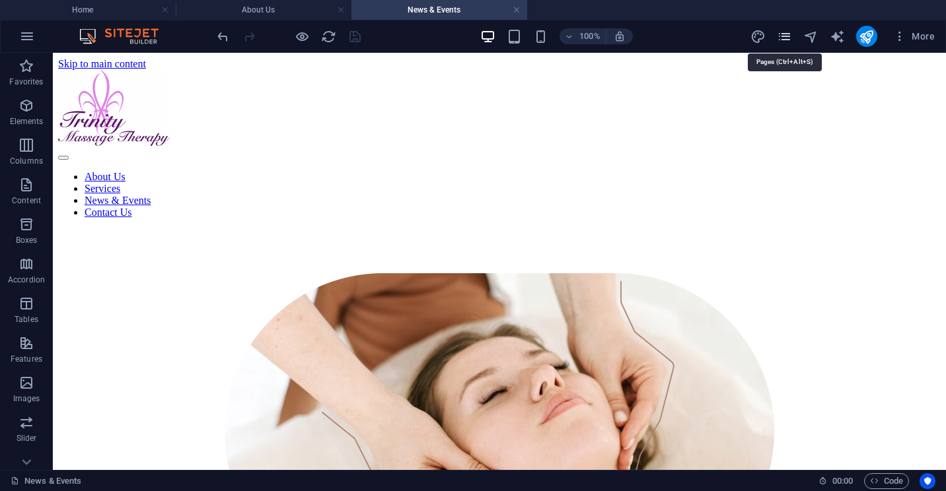
click at [784, 37] on icon "pages" at bounding box center [784, 36] width 15 height 15
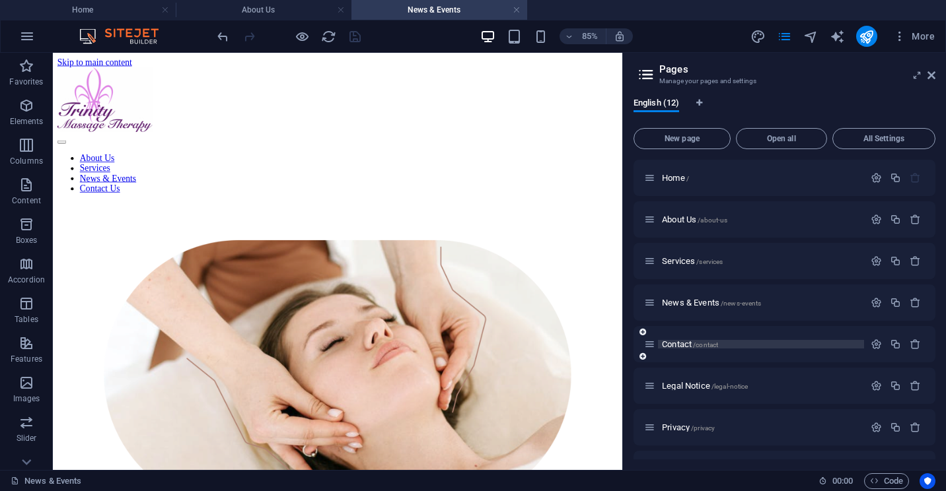
click at [680, 345] on span "Contact /contact" at bounding box center [690, 344] width 56 height 10
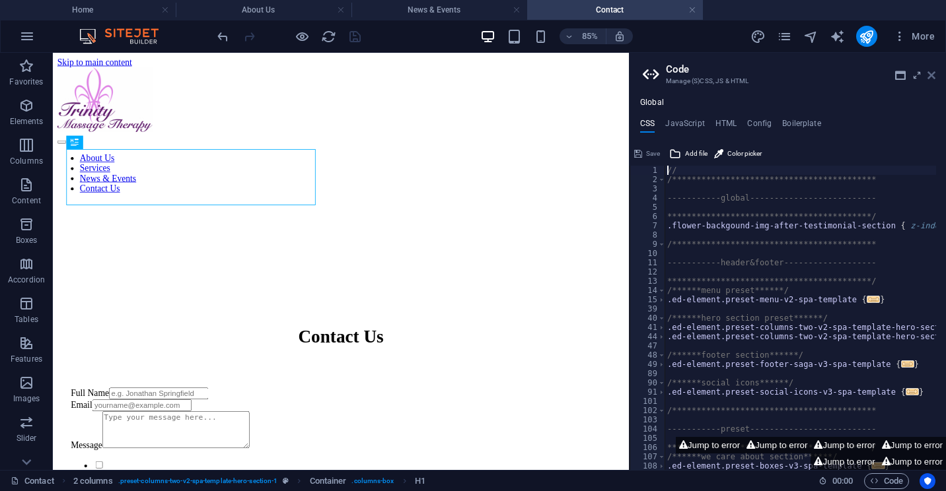
scroll to position [179, 0]
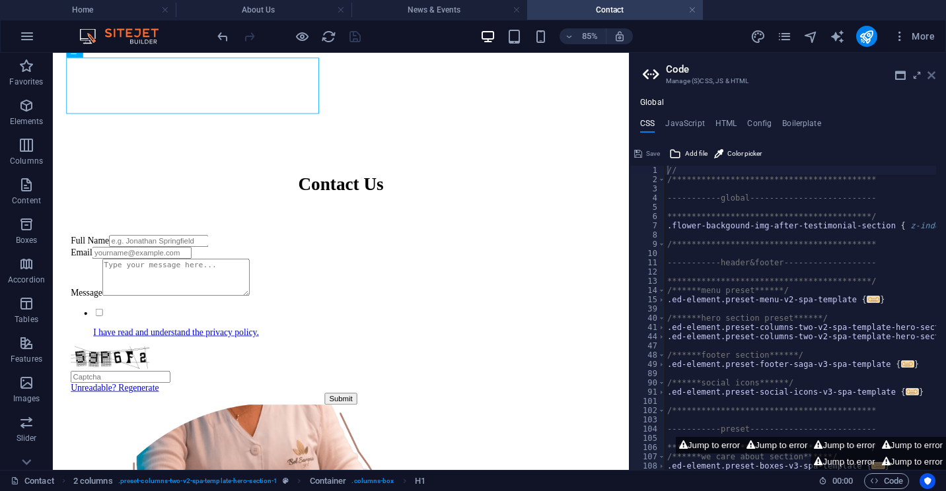
click at [932, 75] on icon at bounding box center [931, 75] width 8 height 11
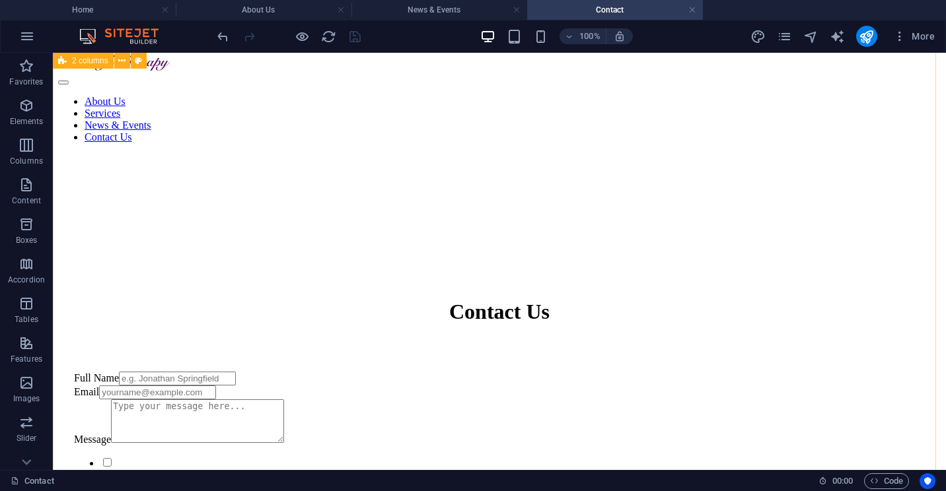
scroll to position [71, 0]
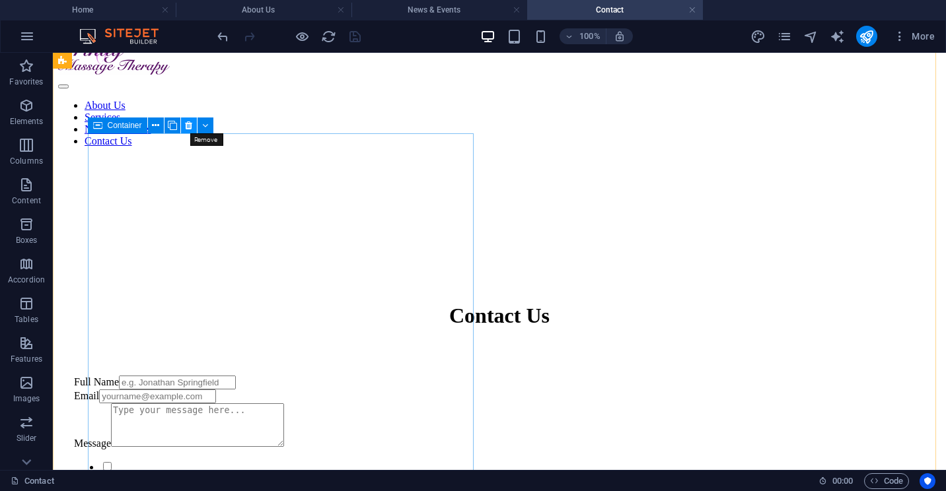
click at [190, 125] on icon at bounding box center [188, 126] width 7 height 14
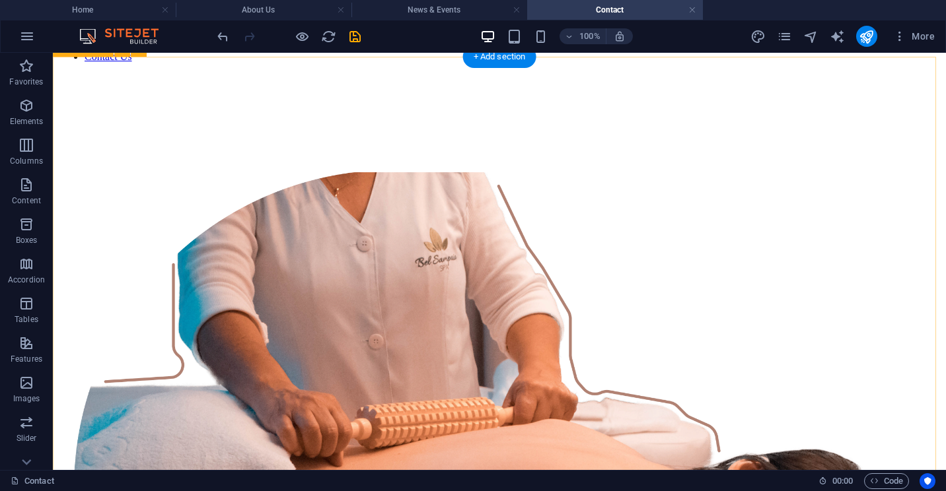
scroll to position [157, 0]
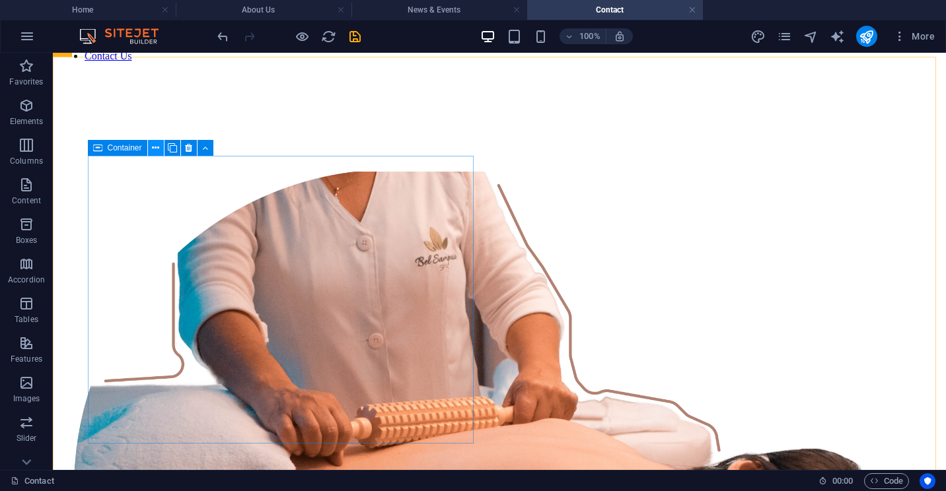
click at [155, 149] on icon at bounding box center [155, 148] width 7 height 14
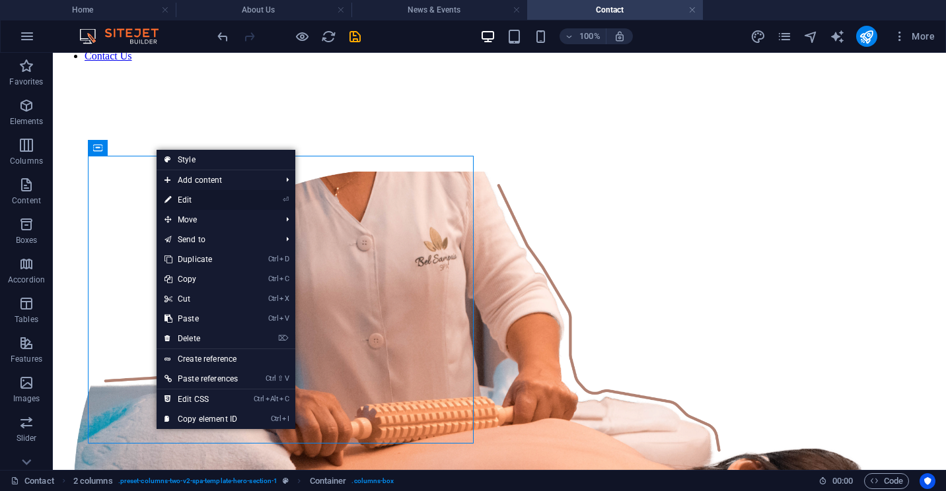
click at [183, 197] on link "⏎ Edit" at bounding box center [201, 200] width 89 height 20
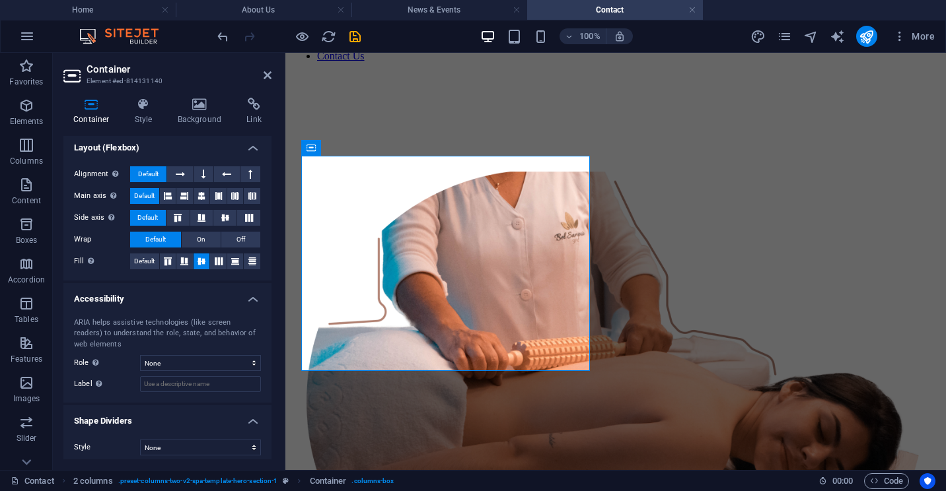
scroll to position [211, 0]
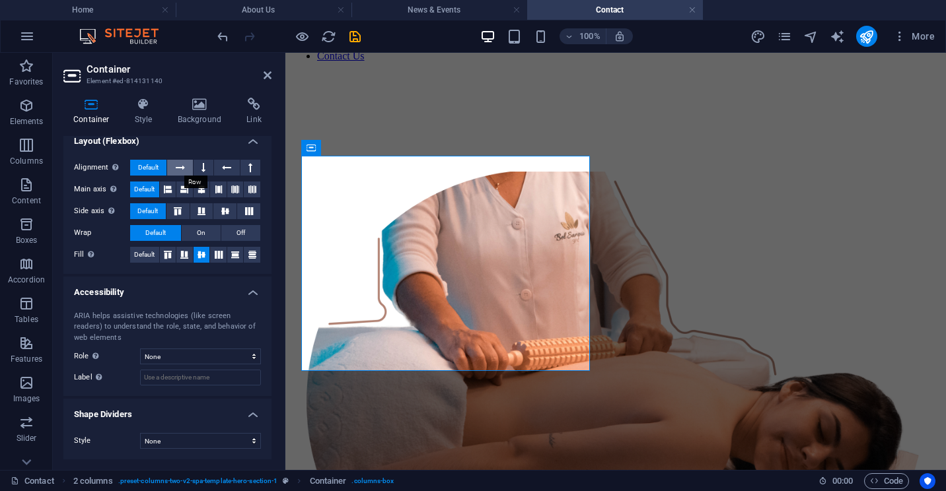
click at [179, 166] on icon at bounding box center [180, 168] width 9 height 16
click at [267, 77] on icon at bounding box center [268, 75] width 8 height 11
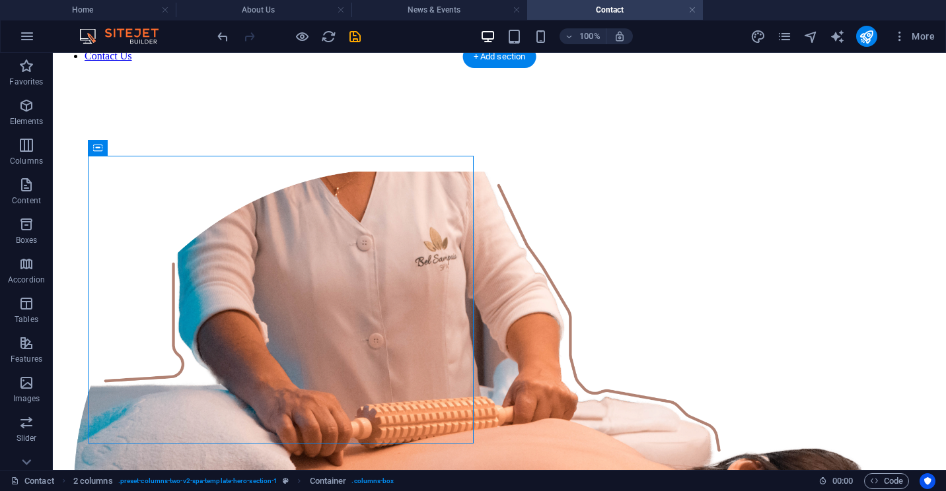
drag, startPoint x: 164, startPoint y: 203, endPoint x: 604, endPoint y: 162, distance: 441.7
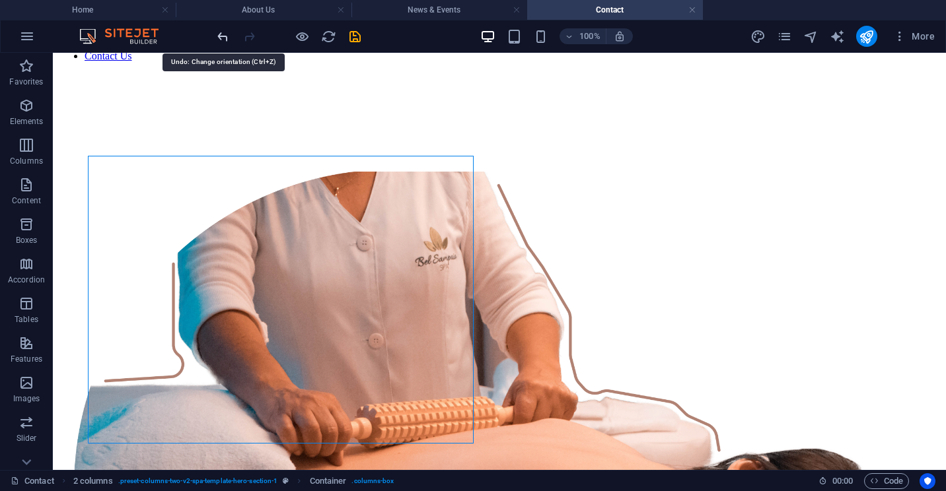
click at [225, 34] on icon "undo" at bounding box center [222, 36] width 15 height 15
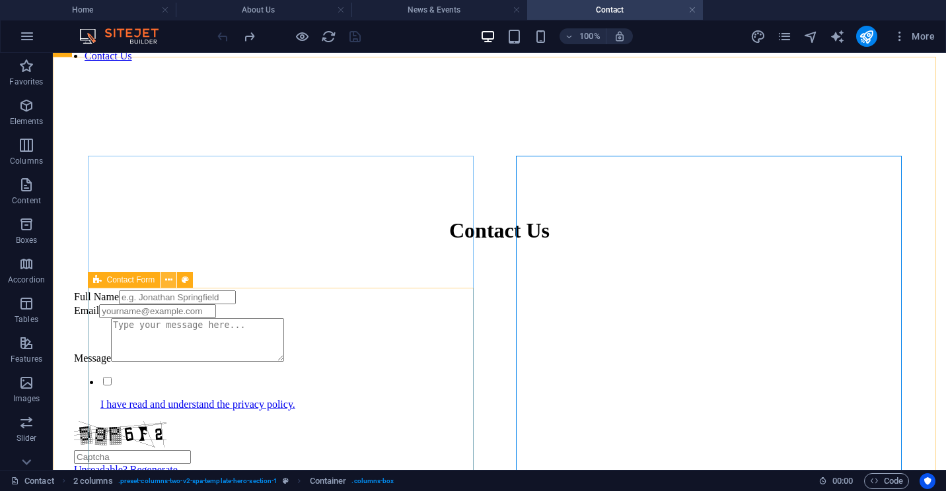
click at [167, 282] on icon at bounding box center [168, 280] width 7 height 14
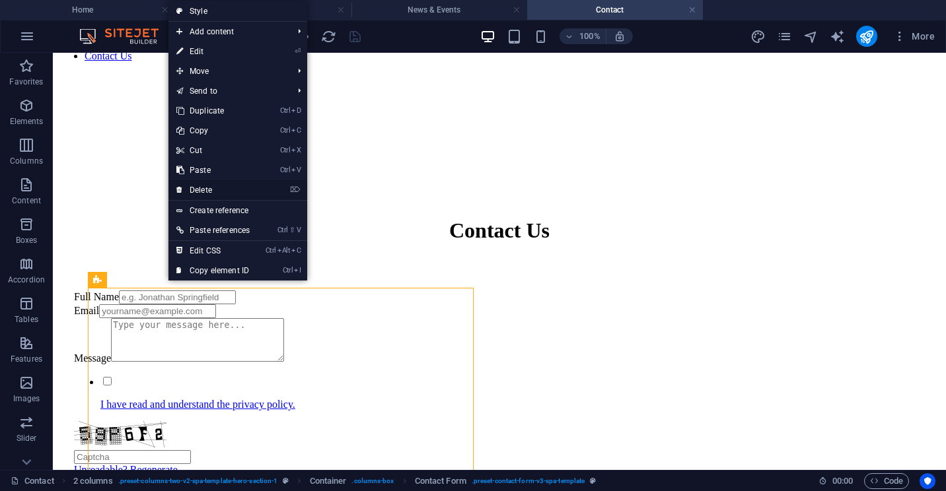
click at [199, 190] on link "⌦ Delete" at bounding box center [212, 190] width 89 height 20
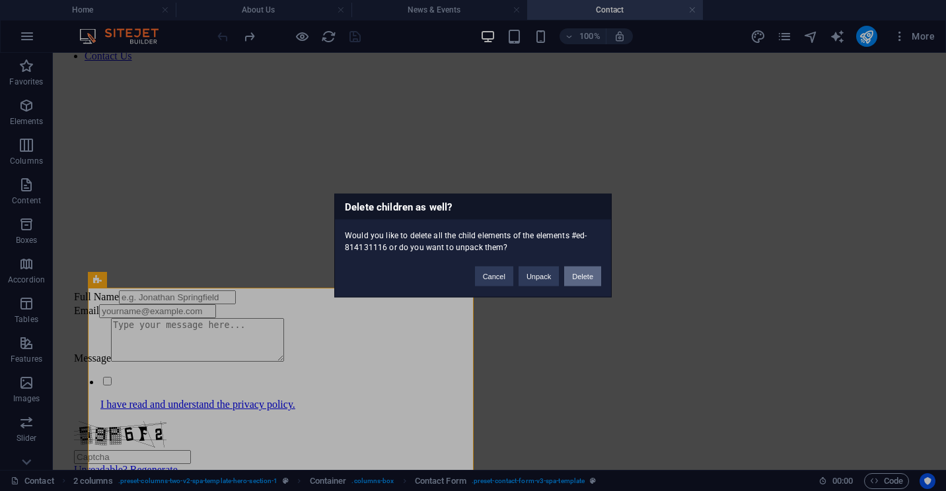
click at [580, 274] on button "Delete" at bounding box center [582, 277] width 37 height 20
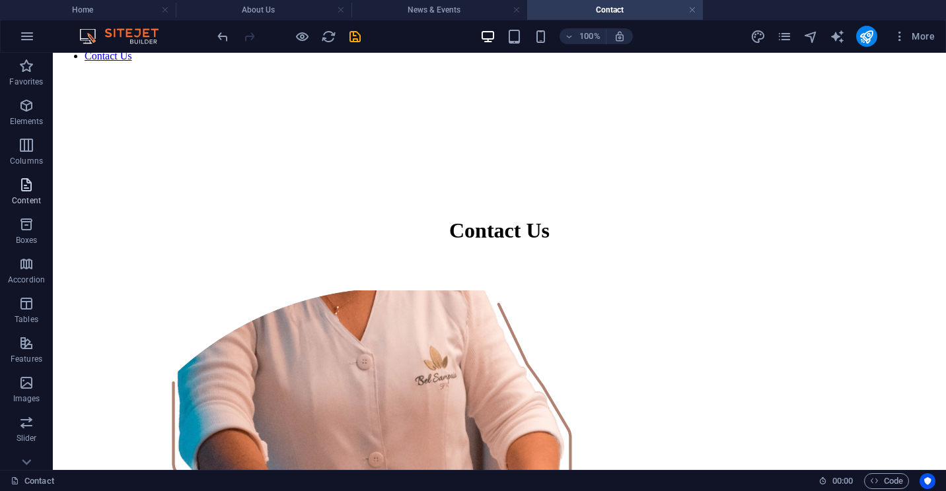
click at [22, 194] on span "Content" at bounding box center [26, 193] width 53 height 32
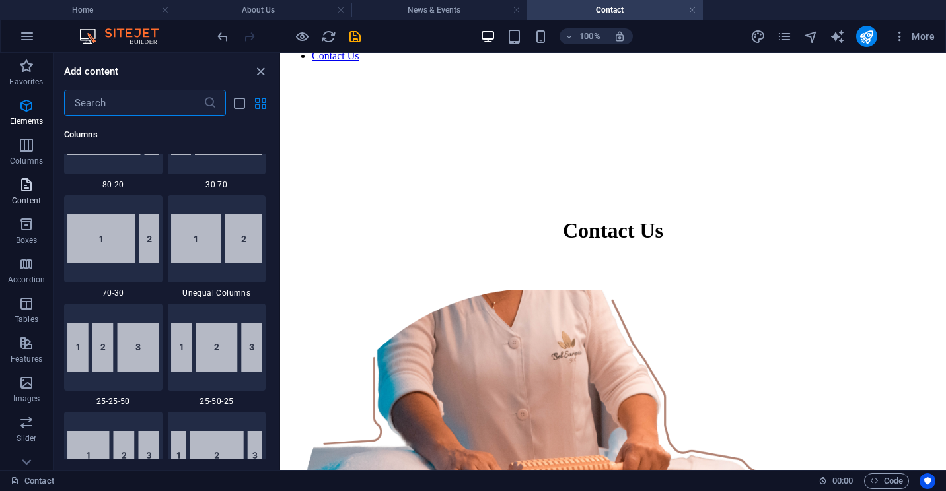
scroll to position [2311, 0]
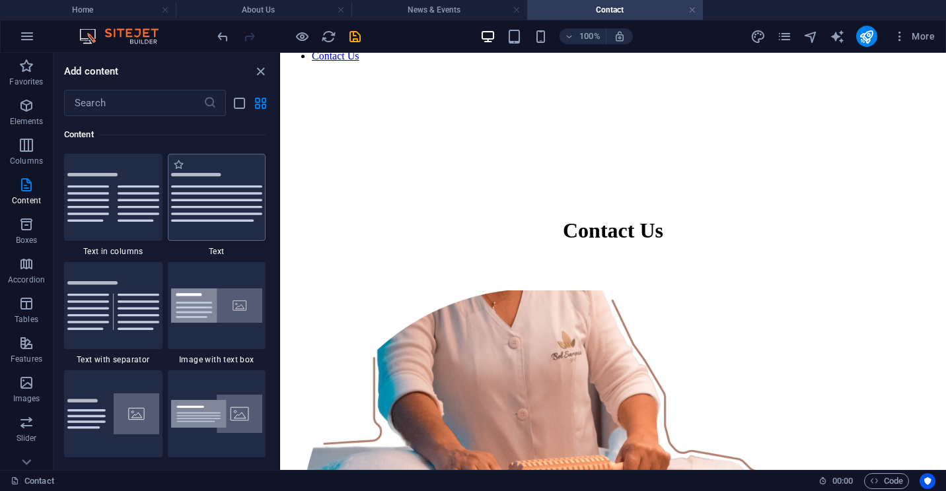
click at [209, 203] on img at bounding box center [217, 197] width 92 height 49
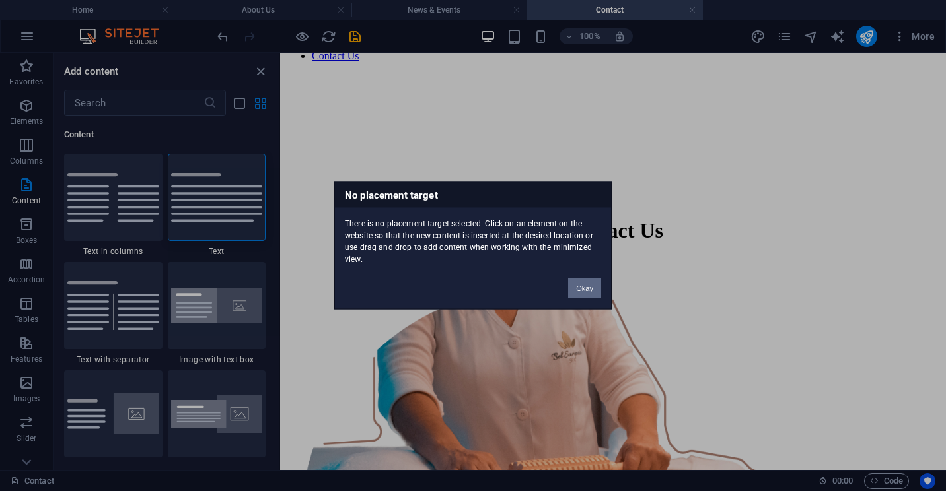
scroll to position [5, 0]
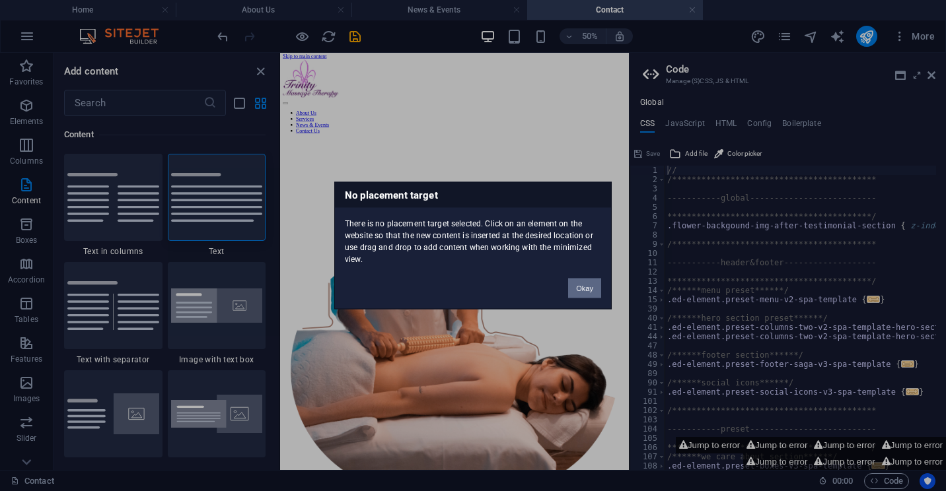
click at [590, 287] on button "Okay" at bounding box center [584, 289] width 33 height 20
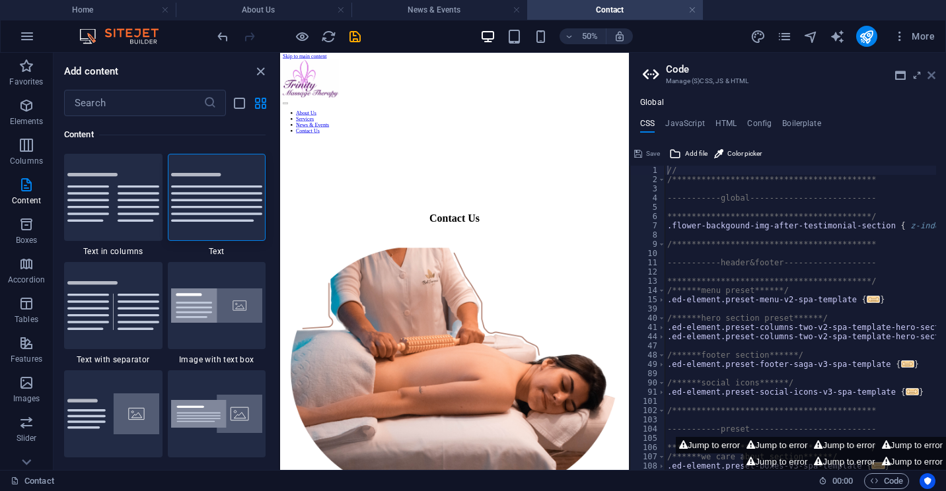
click at [932, 74] on icon at bounding box center [931, 75] width 8 height 11
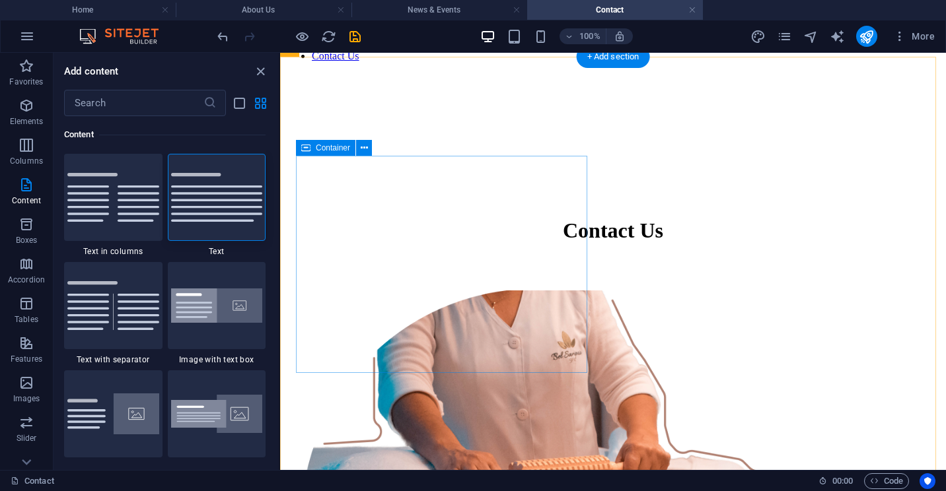
click at [347, 291] on div "Contact Us" at bounding box center [612, 231] width 623 height 119
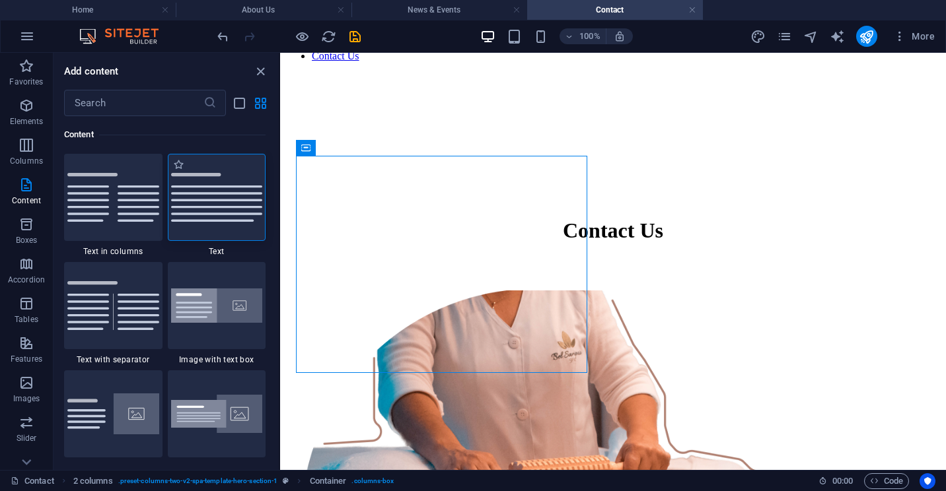
click at [236, 218] on img at bounding box center [217, 197] width 92 height 49
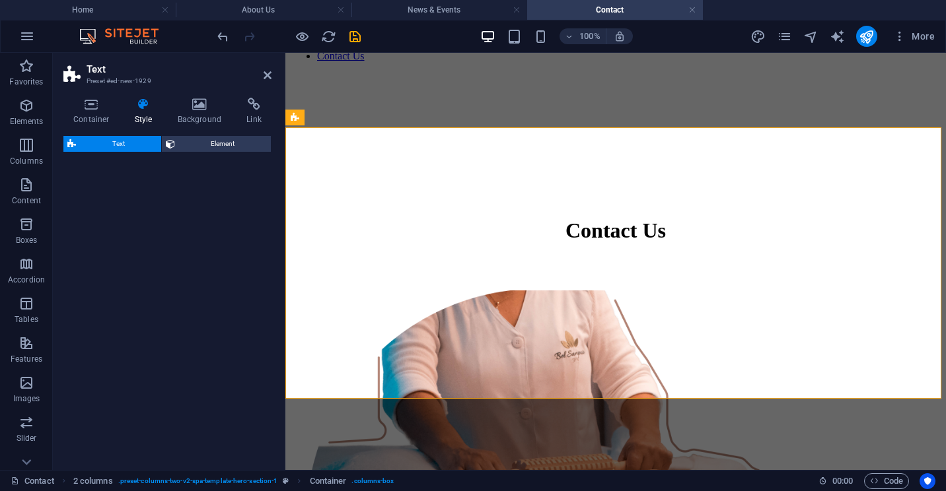
select select "preset-text-v2-default"
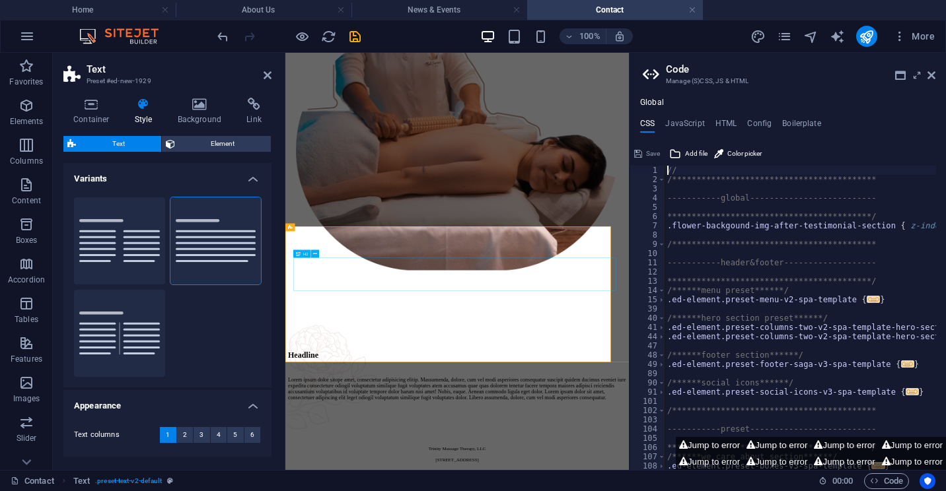
scroll to position [164, 0]
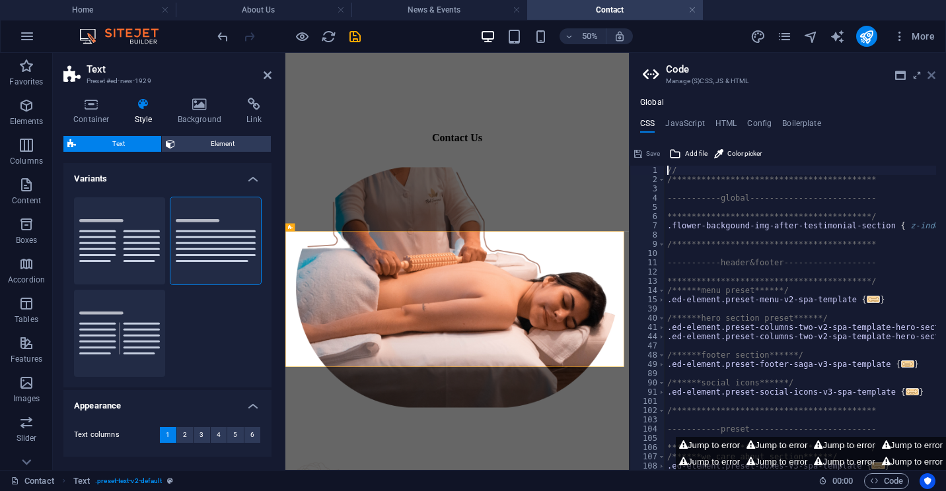
click at [930, 74] on icon at bounding box center [931, 75] width 8 height 11
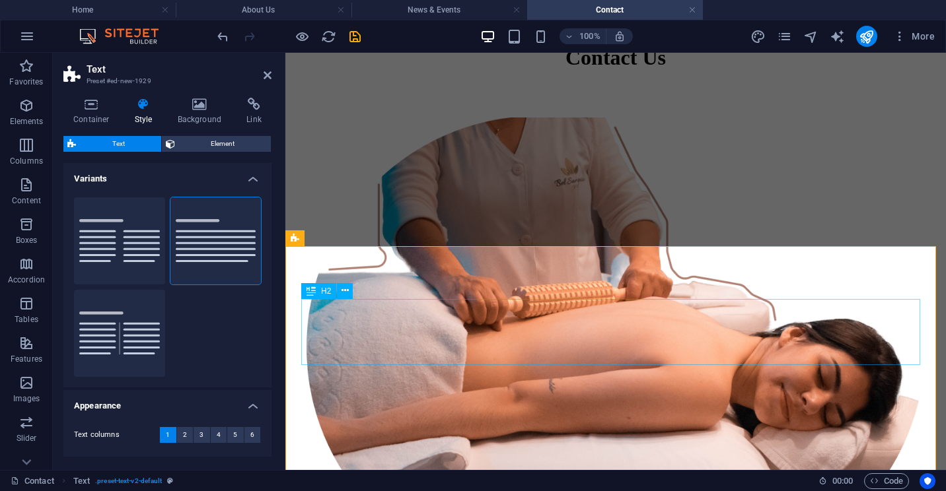
scroll to position [358, 0]
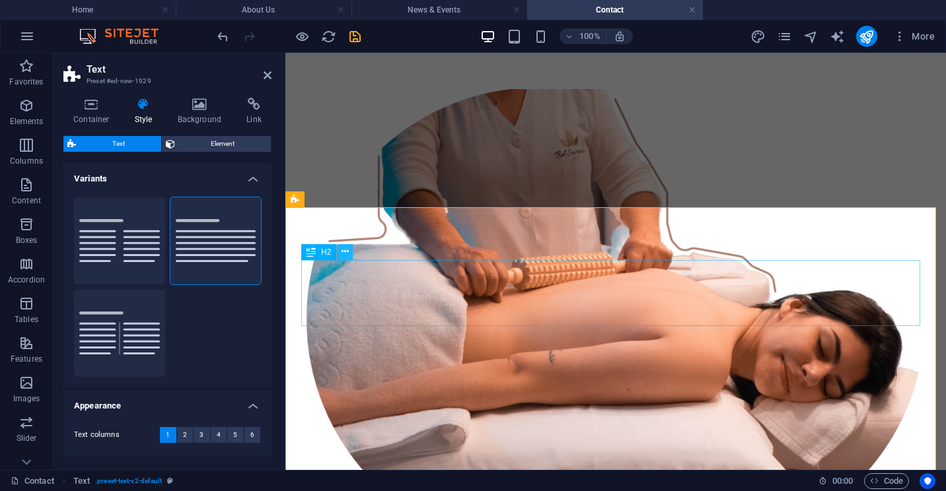
click at [345, 252] on icon at bounding box center [344, 252] width 7 height 14
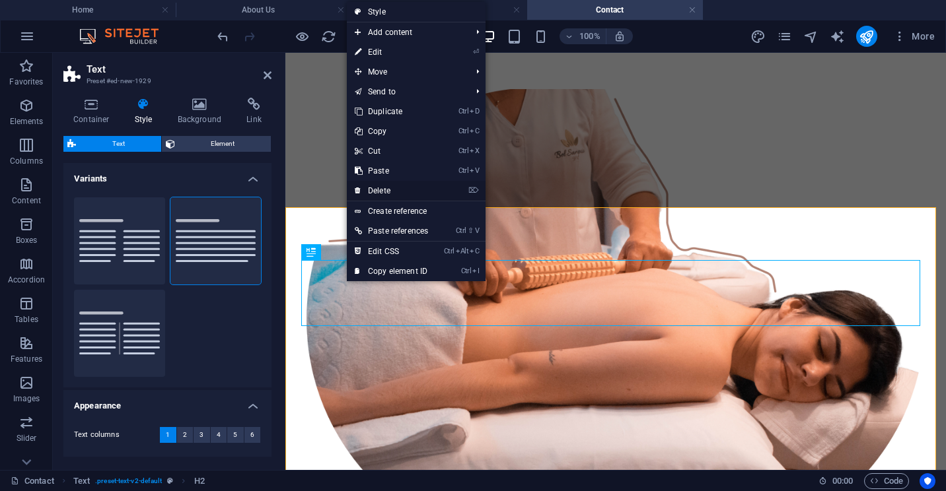
click at [378, 190] on link "⌦ Delete" at bounding box center [391, 191] width 89 height 20
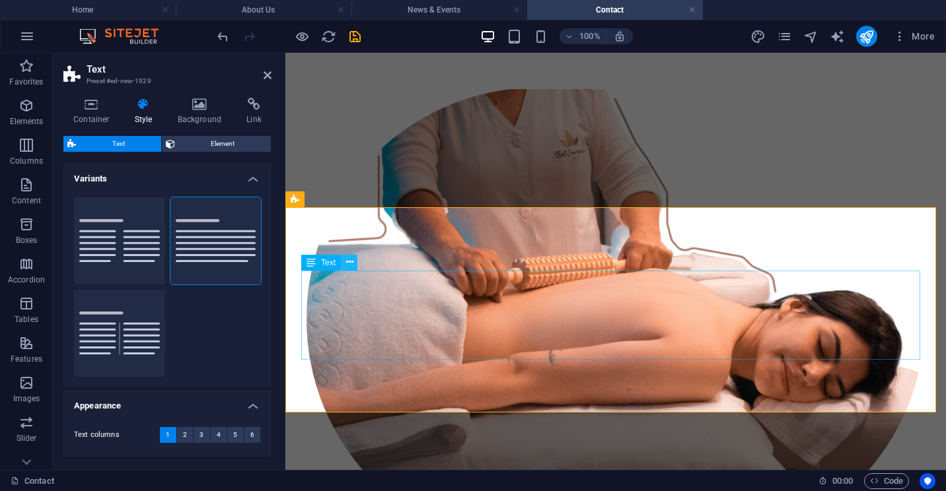
click at [350, 262] on icon at bounding box center [349, 263] width 7 height 14
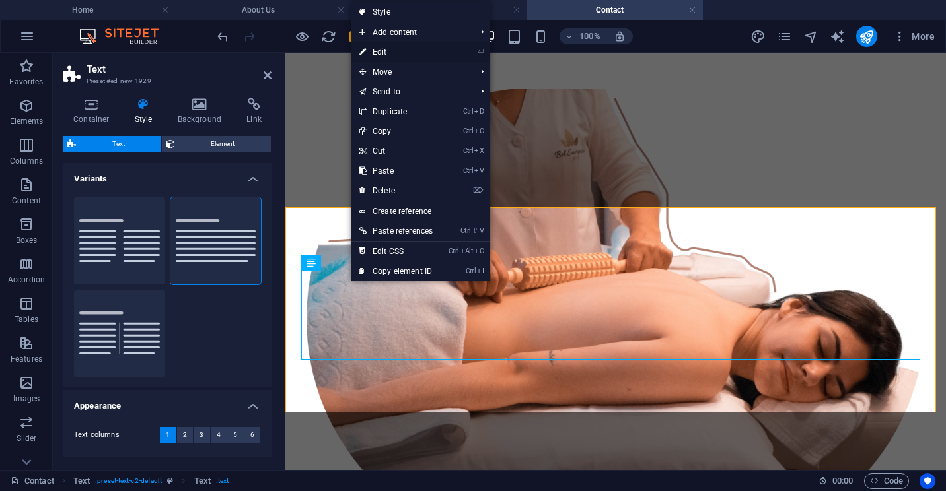
click at [383, 51] on link "⏎ Edit" at bounding box center [395, 52] width 89 height 20
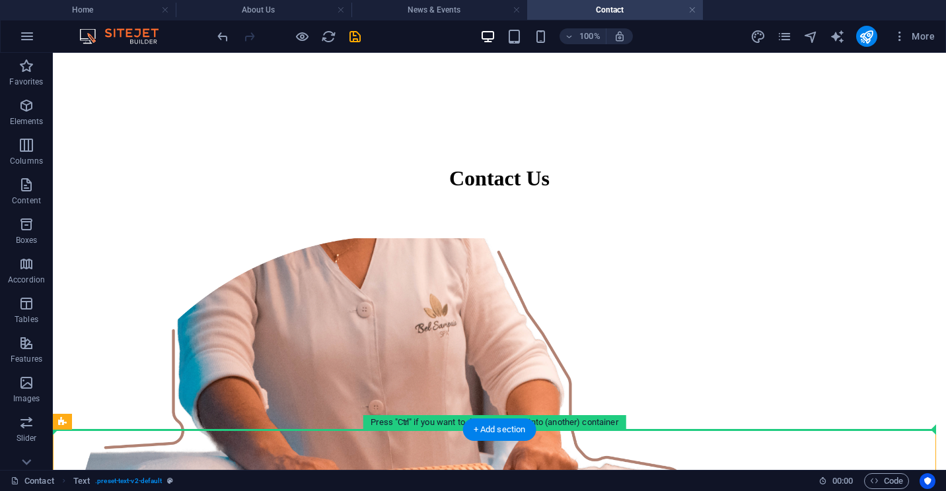
scroll to position [215, 0]
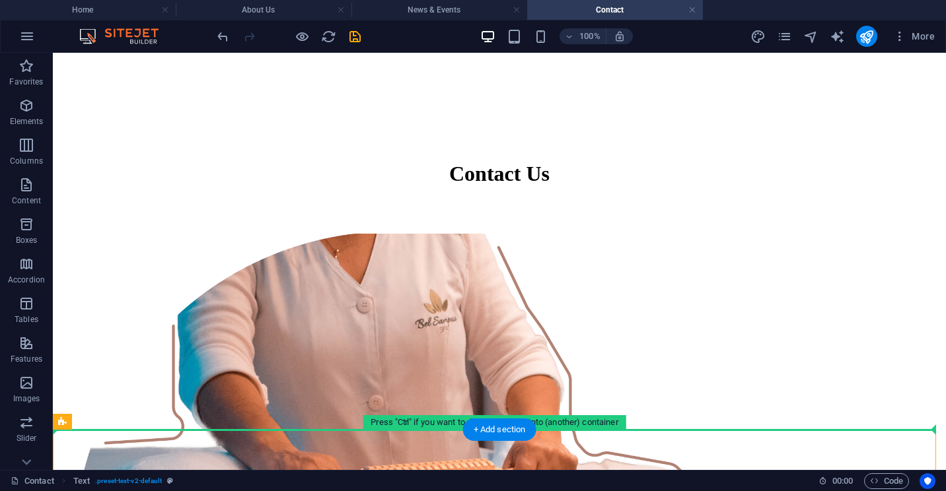
drag, startPoint x: 156, startPoint y: 452, endPoint x: 124, endPoint y: 412, distance: 51.3
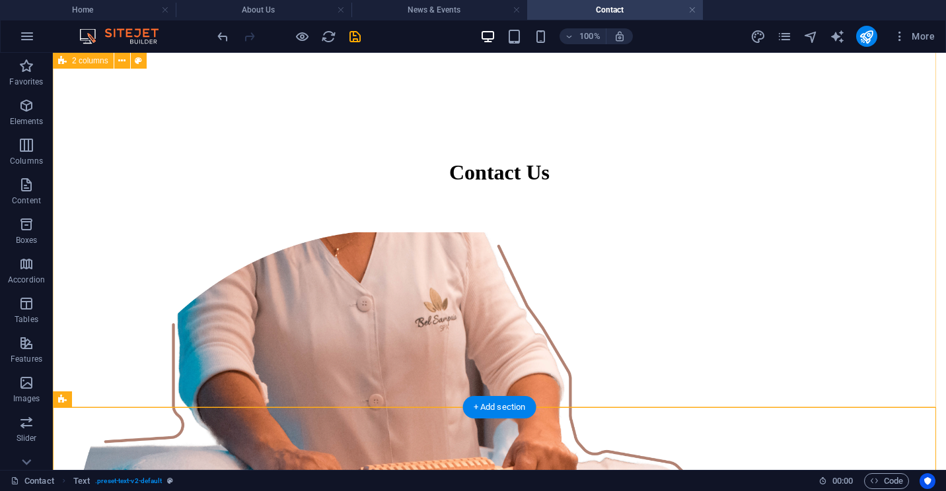
scroll to position [347, 0]
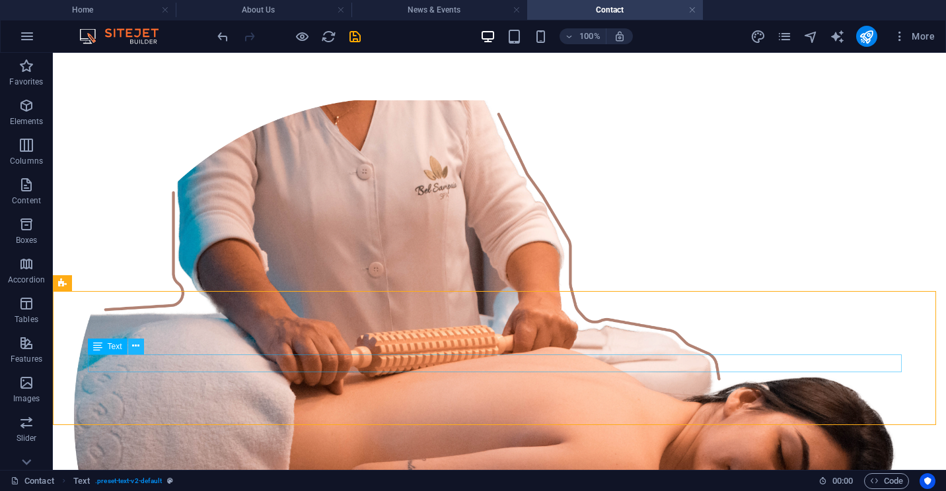
click at [134, 345] on icon at bounding box center [135, 346] width 7 height 14
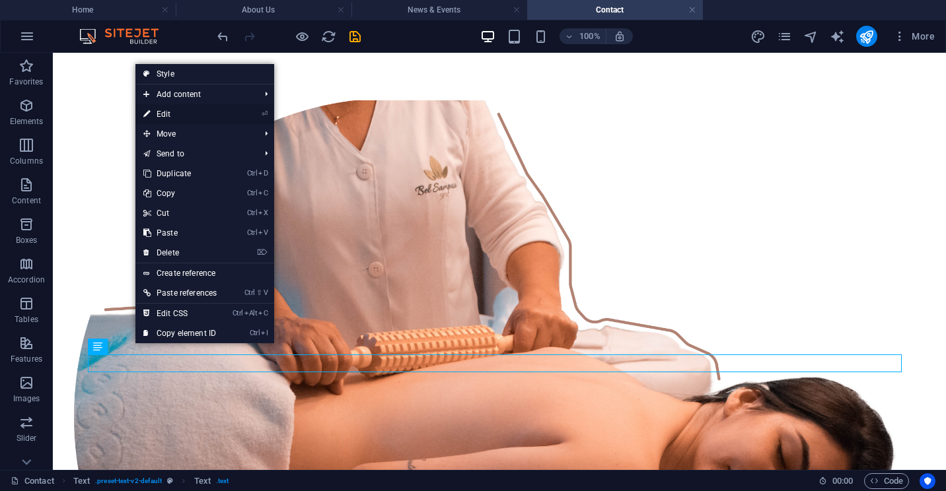
click at [166, 116] on link "⏎ Edit" at bounding box center [179, 114] width 89 height 20
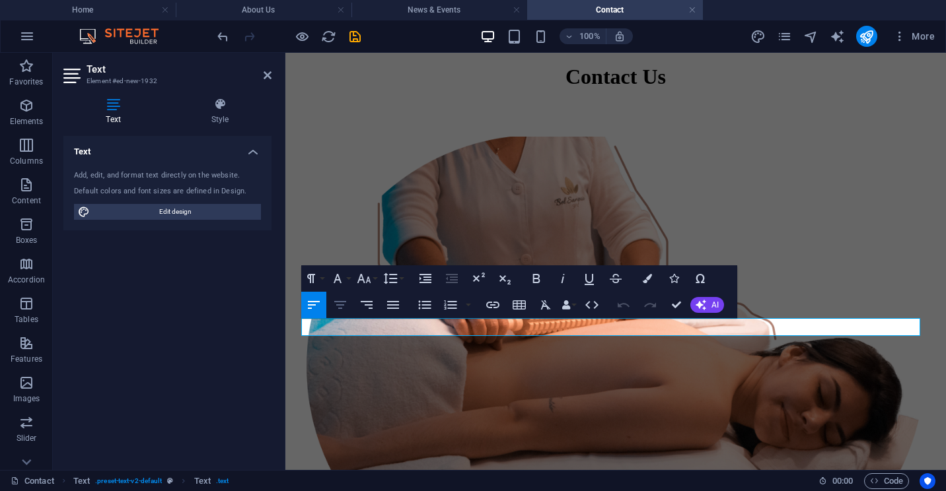
click at [344, 306] on icon "button" at bounding box center [340, 305] width 16 height 16
drag, startPoint x: 831, startPoint y: 328, endPoint x: 395, endPoint y: 335, distance: 435.9
click at [533, 275] on icon "button" at bounding box center [536, 278] width 7 height 9
click at [370, 277] on icon "button" at bounding box center [364, 279] width 16 height 16
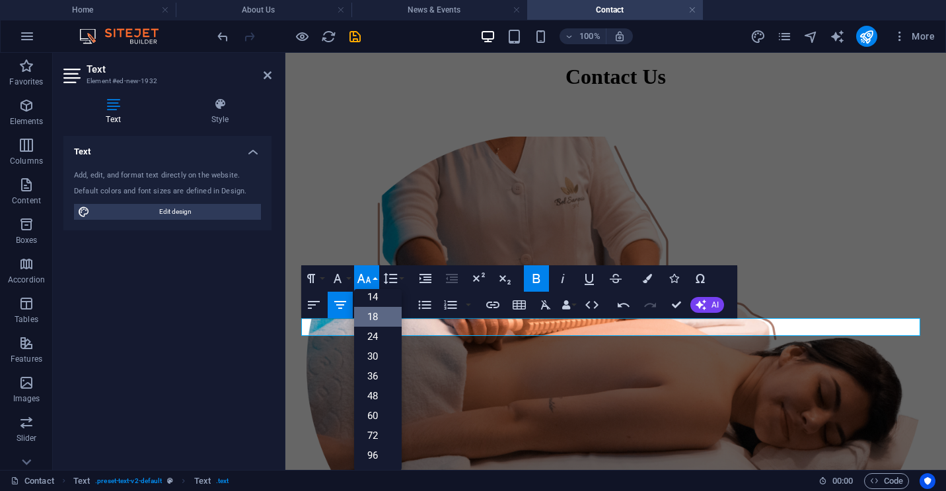
scroll to position [106, 0]
click at [372, 337] on link "24" at bounding box center [378, 337] width 48 height 20
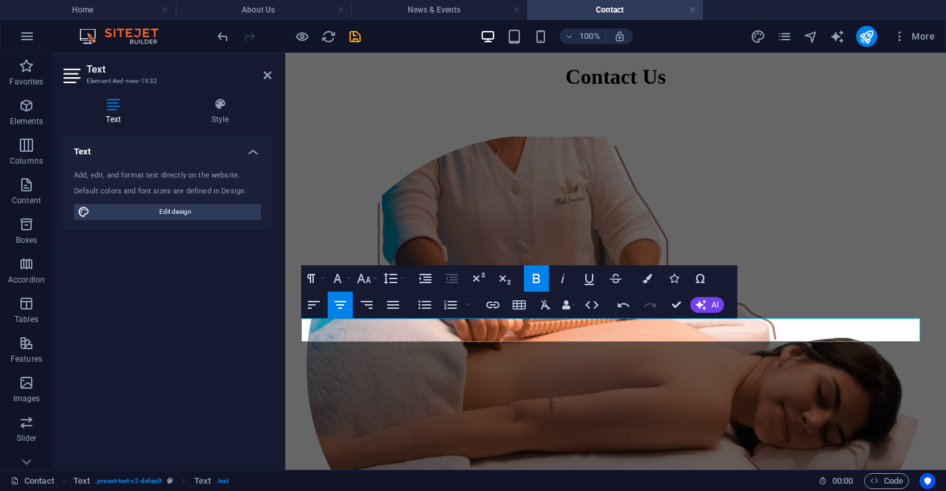
click at [536, 275] on icon "button" at bounding box center [536, 279] width 16 height 16
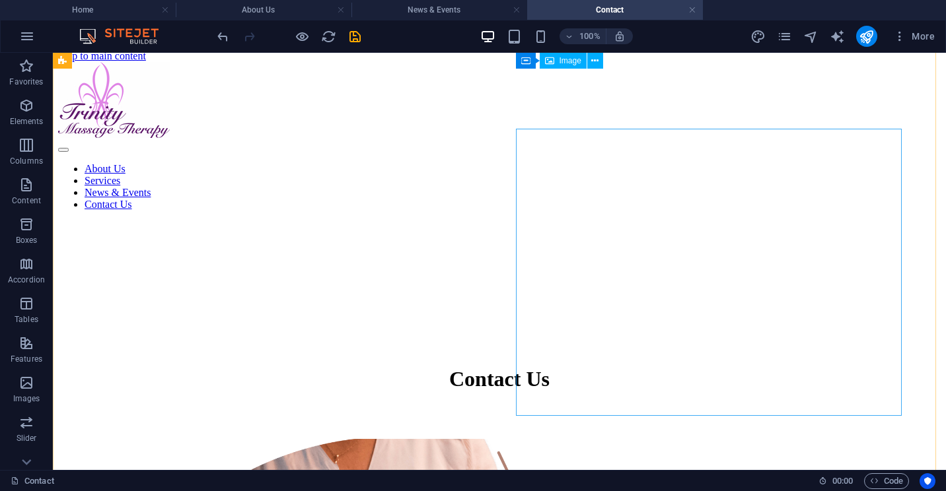
scroll to position [0, 0]
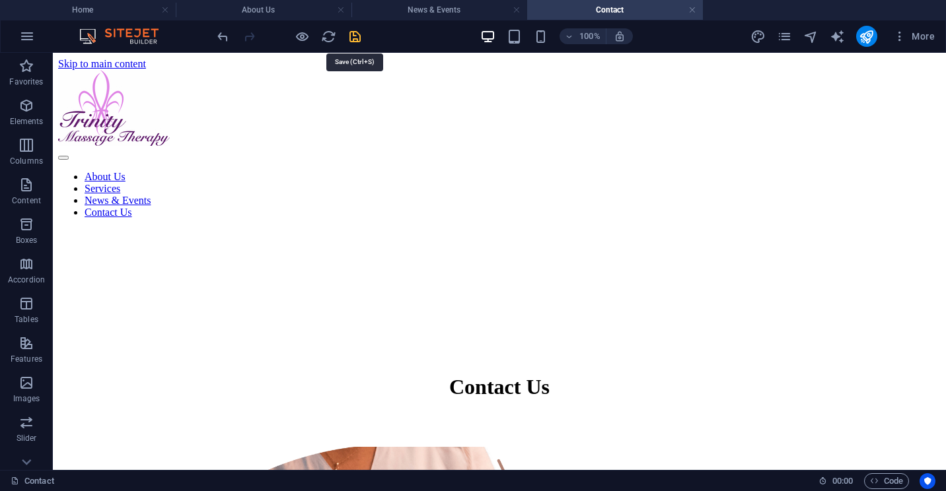
click at [351, 35] on icon "save" at bounding box center [354, 36] width 15 height 15
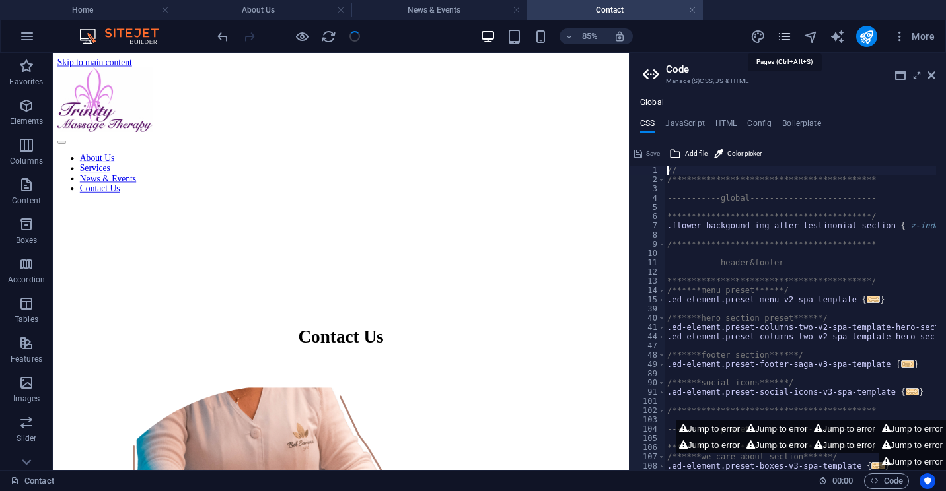
click at [787, 34] on icon "pages" at bounding box center [784, 36] width 15 height 15
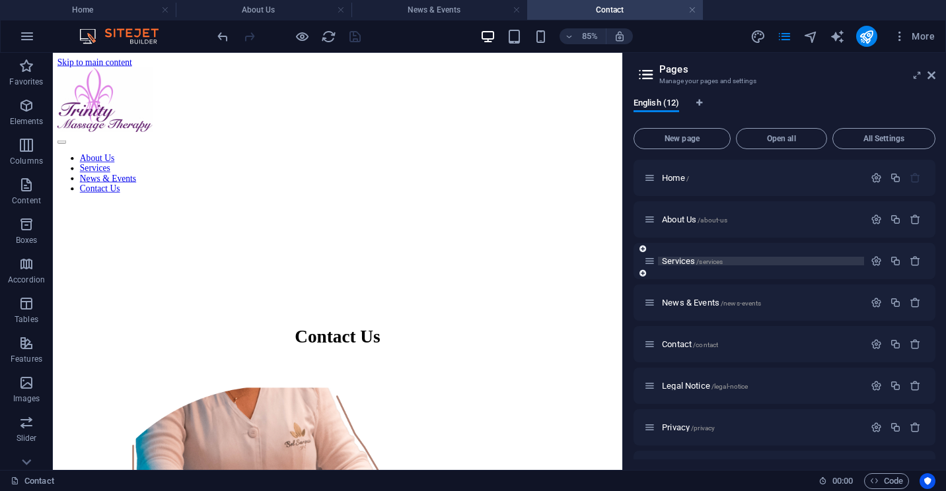
click at [685, 260] on span "Services /services" at bounding box center [692, 261] width 61 height 10
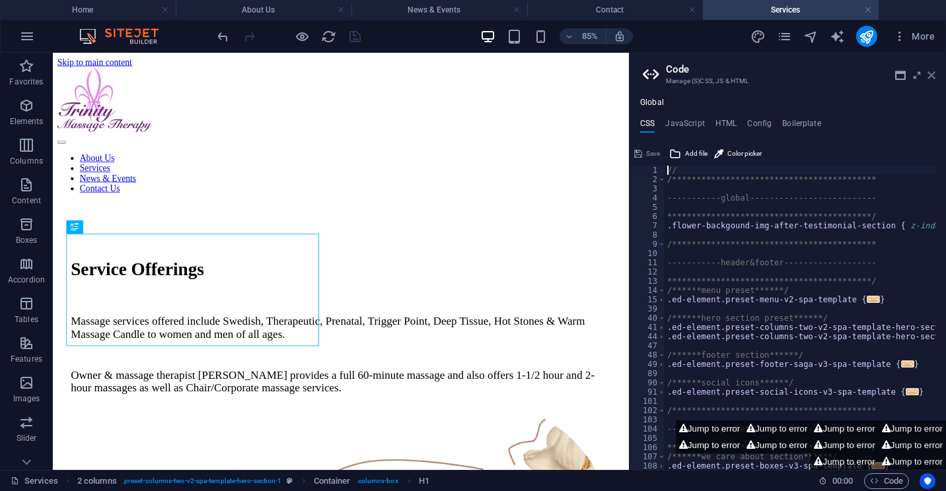
click at [929, 73] on icon at bounding box center [931, 75] width 8 height 11
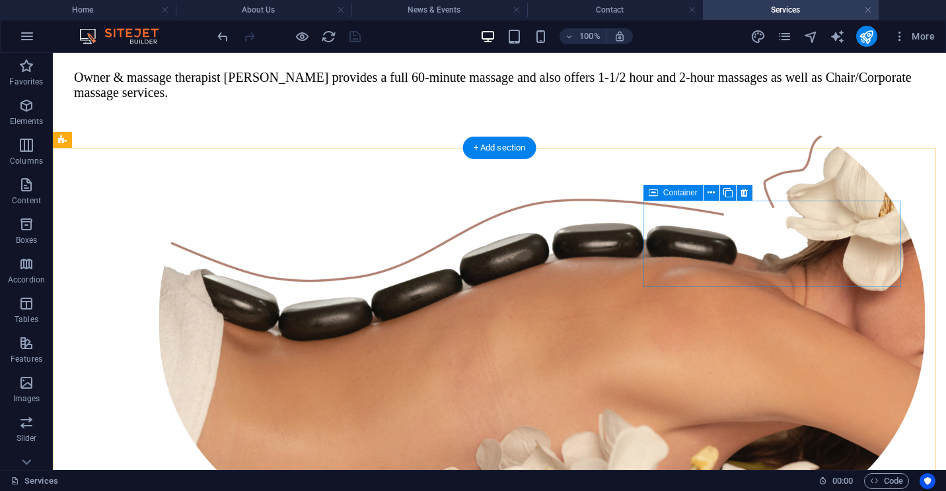
scroll to position [553, 0]
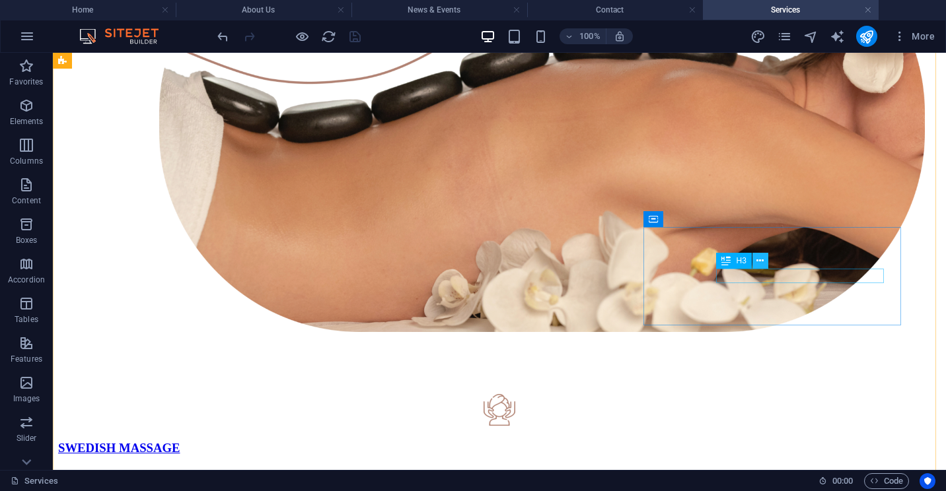
click at [760, 264] on icon at bounding box center [759, 261] width 7 height 14
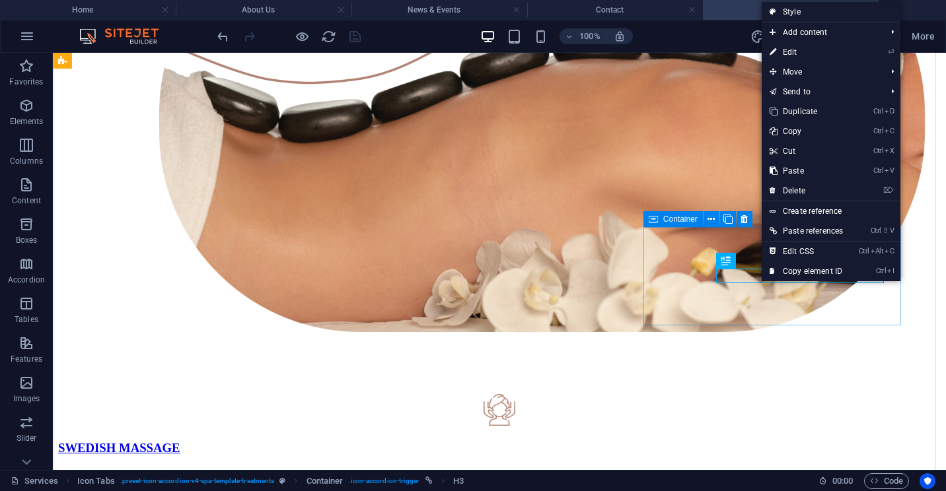
click at [742, 219] on icon at bounding box center [743, 220] width 7 height 14
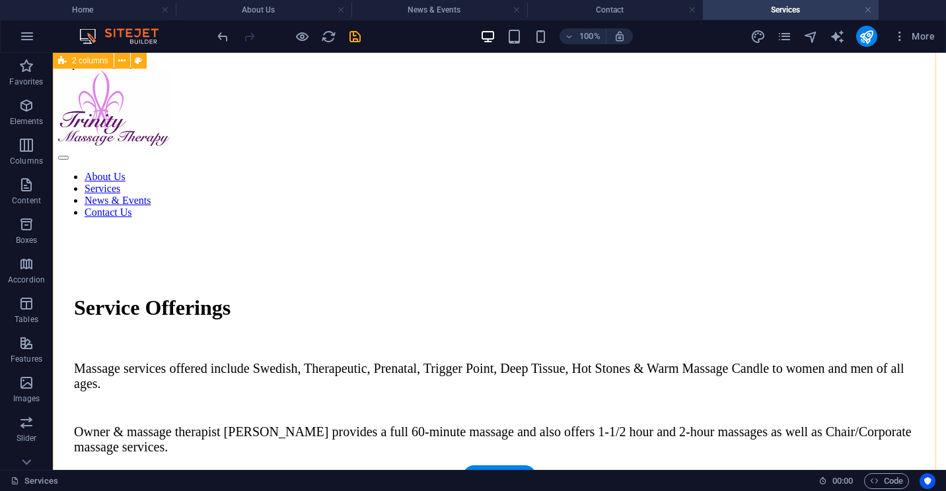
scroll to position [0, 0]
click at [353, 35] on icon "save" at bounding box center [354, 36] width 15 height 15
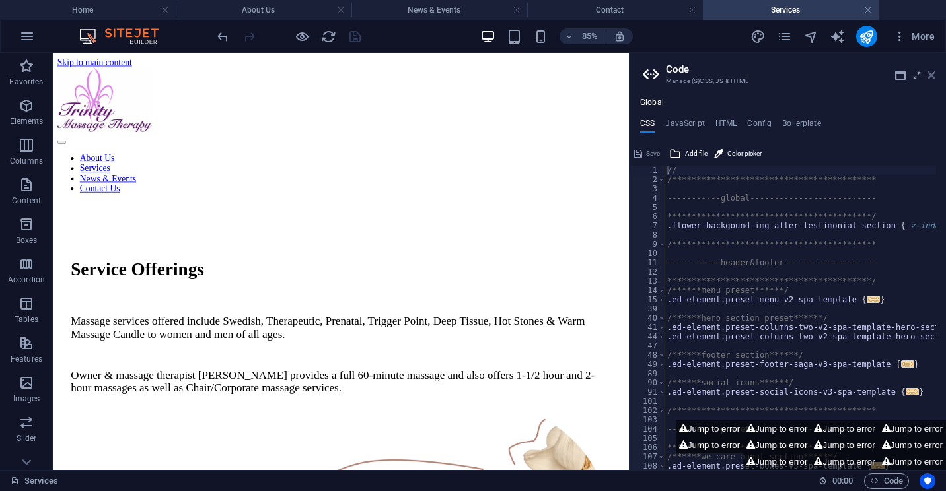
click at [930, 74] on icon at bounding box center [931, 75] width 8 height 11
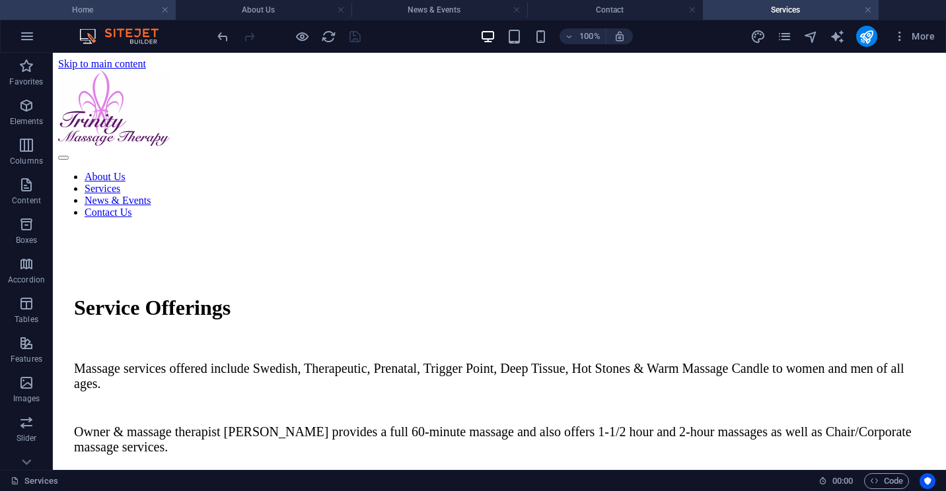
click at [126, 9] on h4 "Home" at bounding box center [88, 10] width 176 height 15
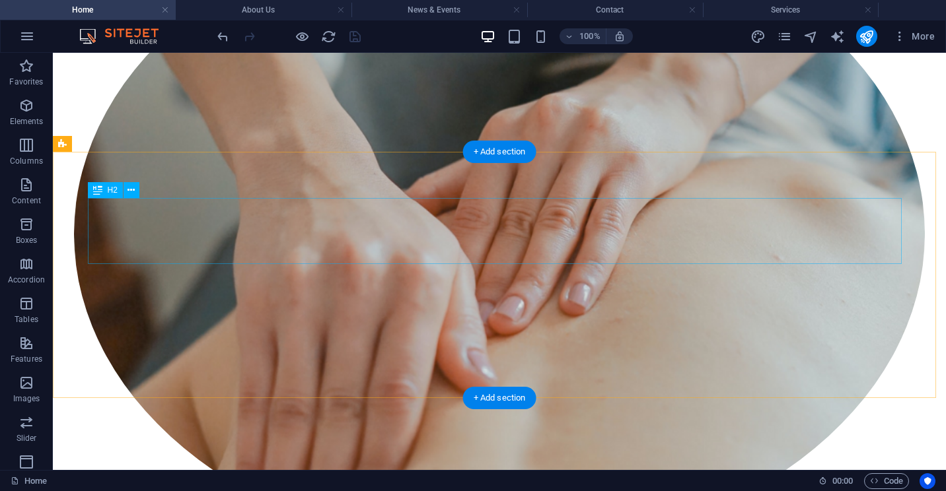
scroll to position [1279, 0]
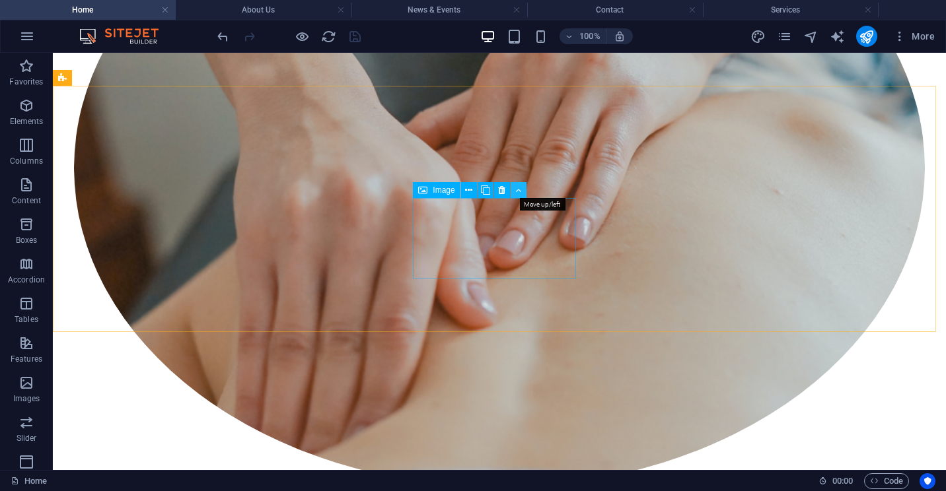
click at [522, 190] on button at bounding box center [518, 190] width 16 height 16
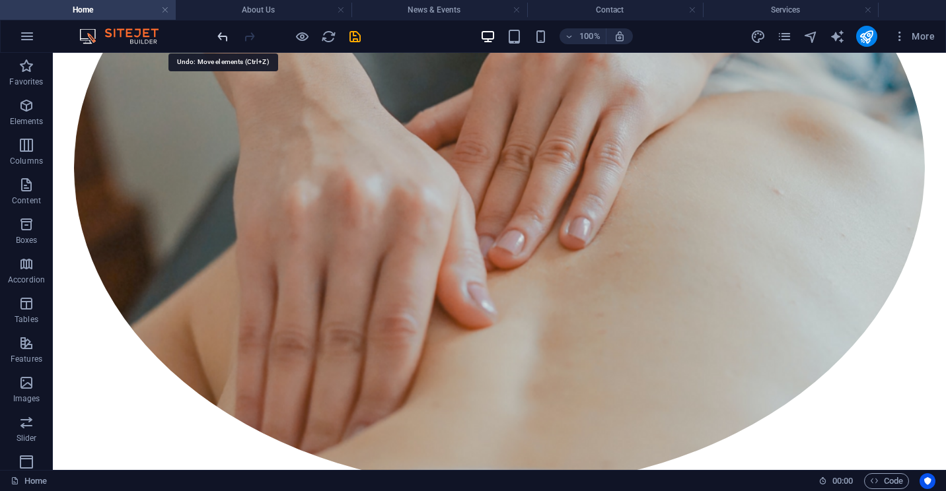
click at [223, 36] on icon "undo" at bounding box center [222, 36] width 15 height 15
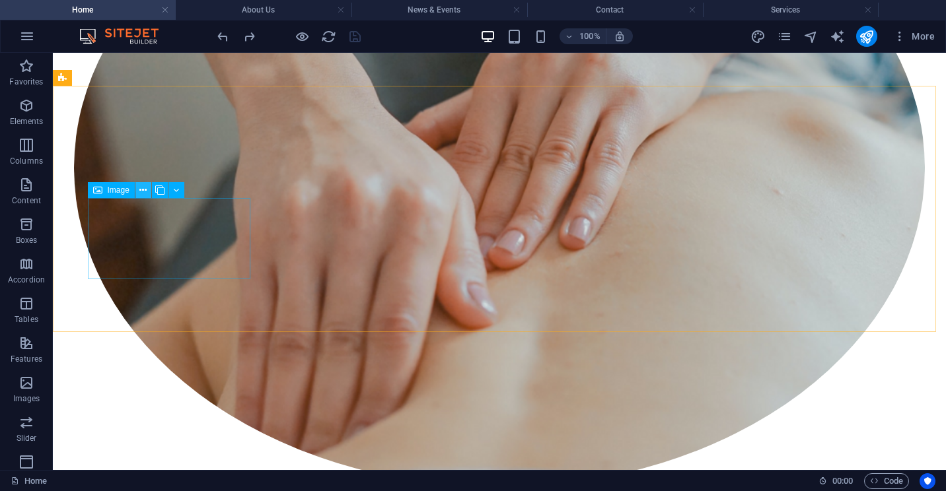
click at [143, 190] on icon at bounding box center [142, 191] width 7 height 14
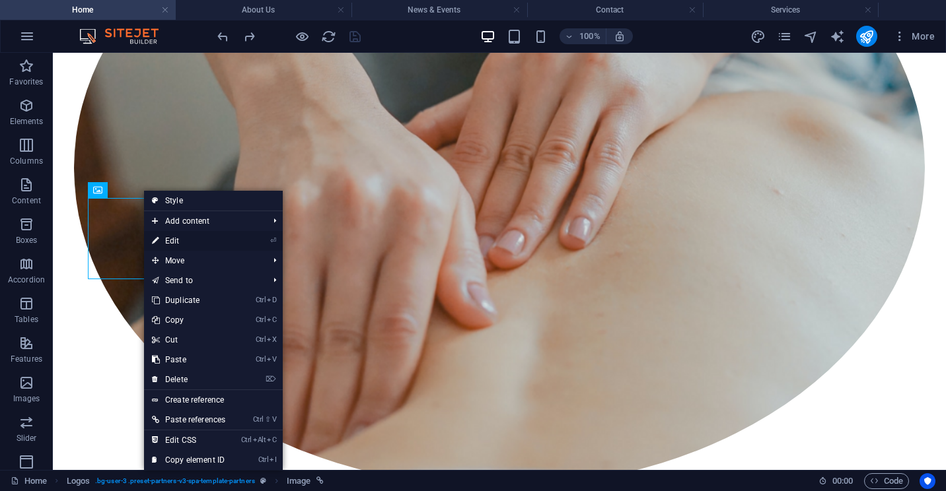
click at [172, 241] on link "⏎ Edit" at bounding box center [188, 241] width 89 height 20
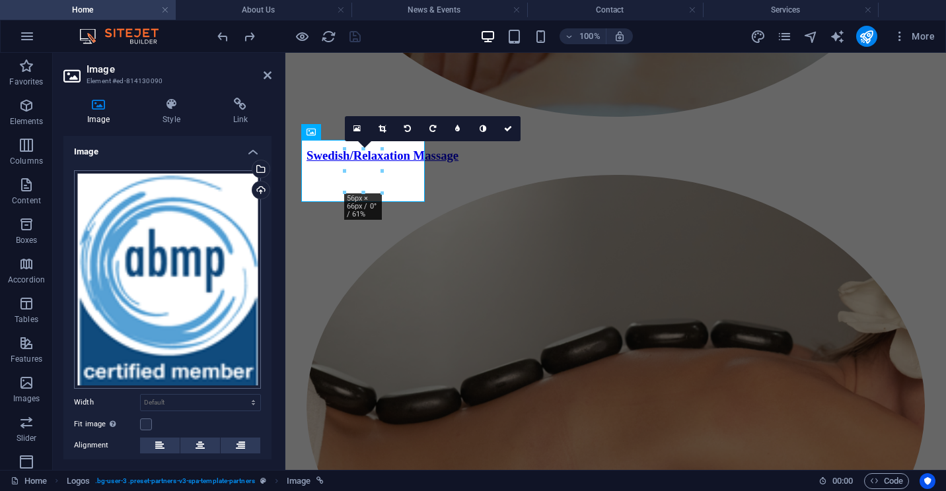
scroll to position [66, 0]
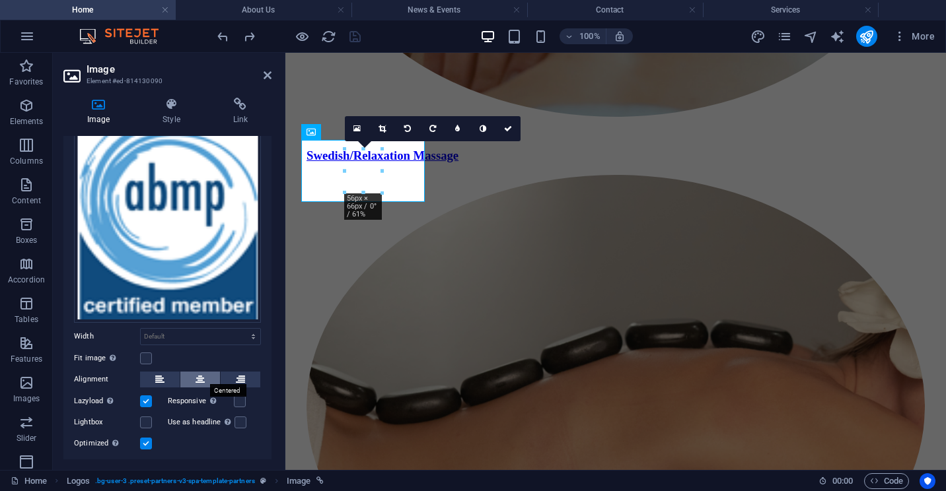
click at [199, 376] on icon at bounding box center [199, 380] width 9 height 16
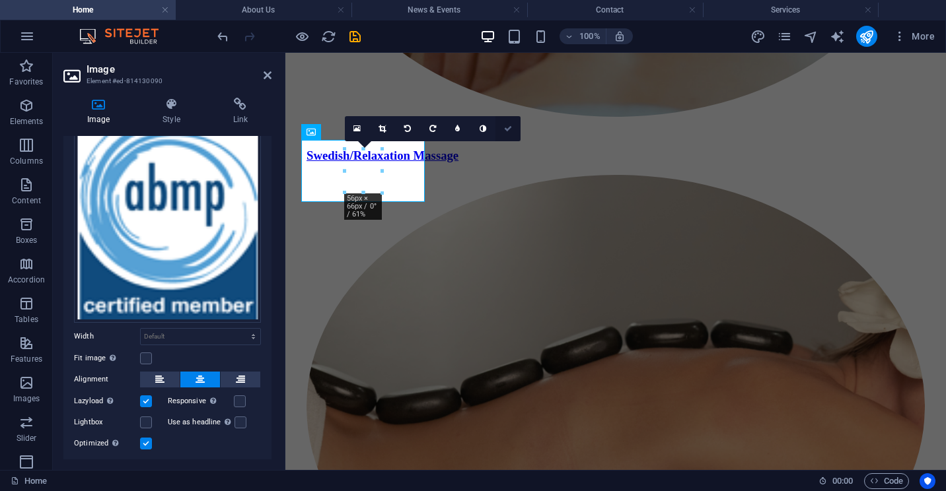
click at [506, 127] on icon at bounding box center [508, 129] width 8 height 8
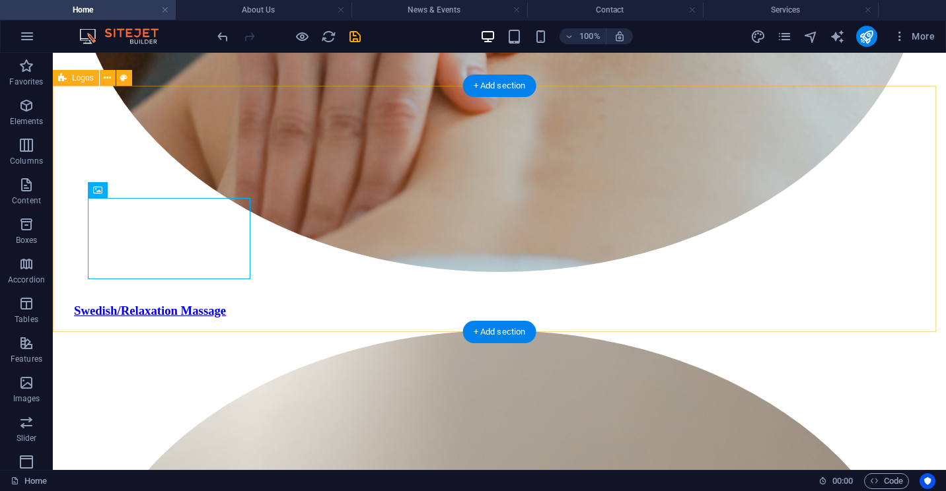
scroll to position [1279, 0]
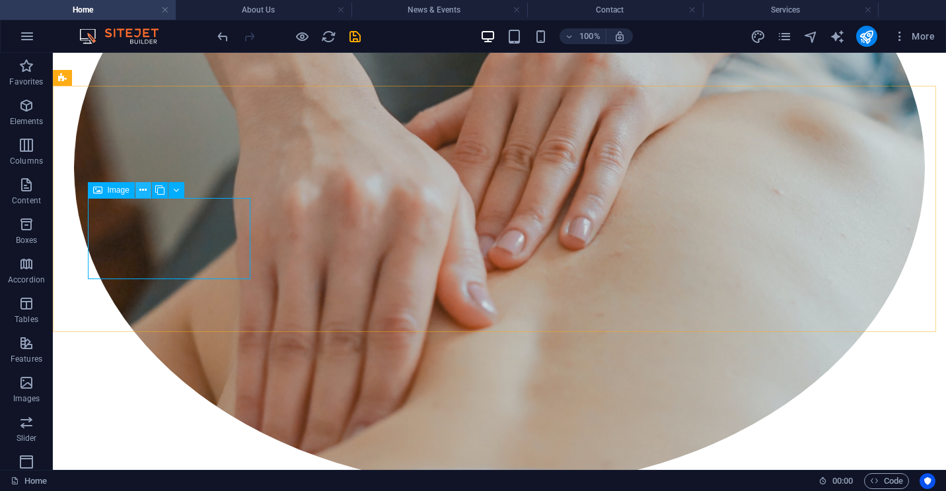
click at [140, 191] on icon at bounding box center [142, 191] width 7 height 14
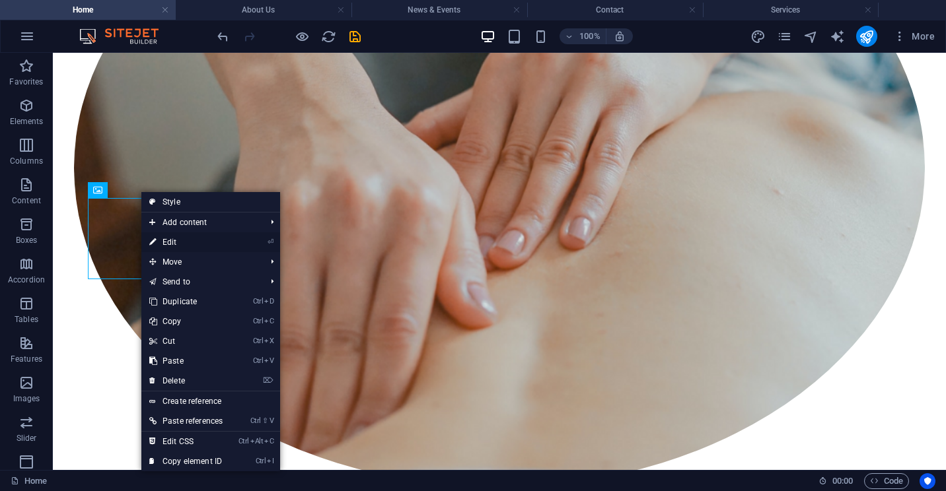
click at [170, 237] on link "⏎ Edit" at bounding box center [185, 242] width 89 height 20
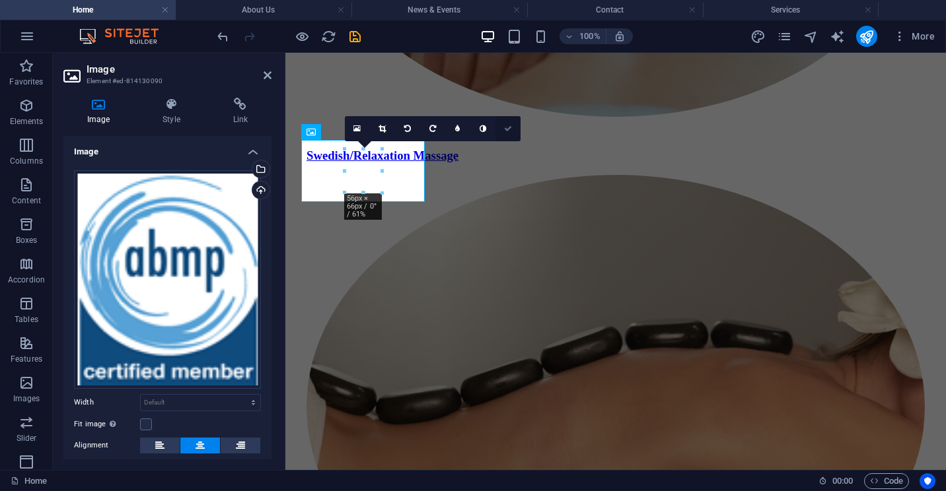
click at [504, 129] on icon at bounding box center [508, 129] width 8 height 8
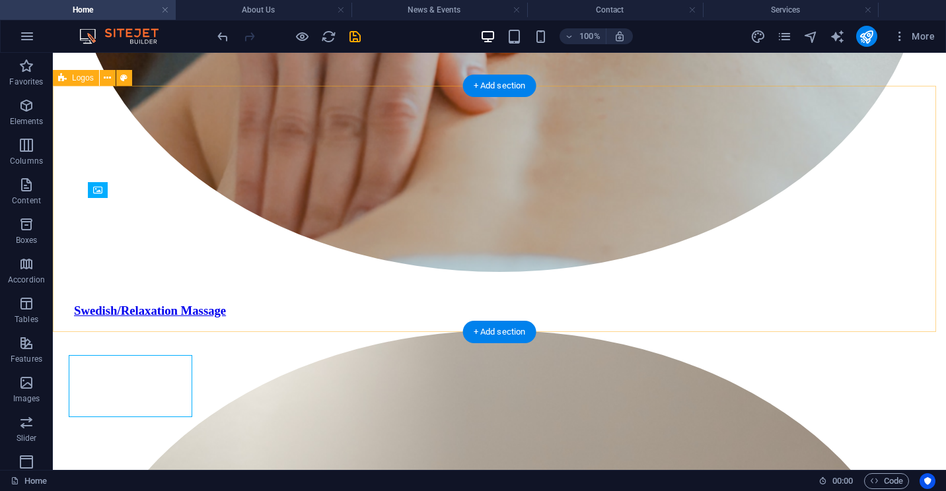
scroll to position [1279, 0]
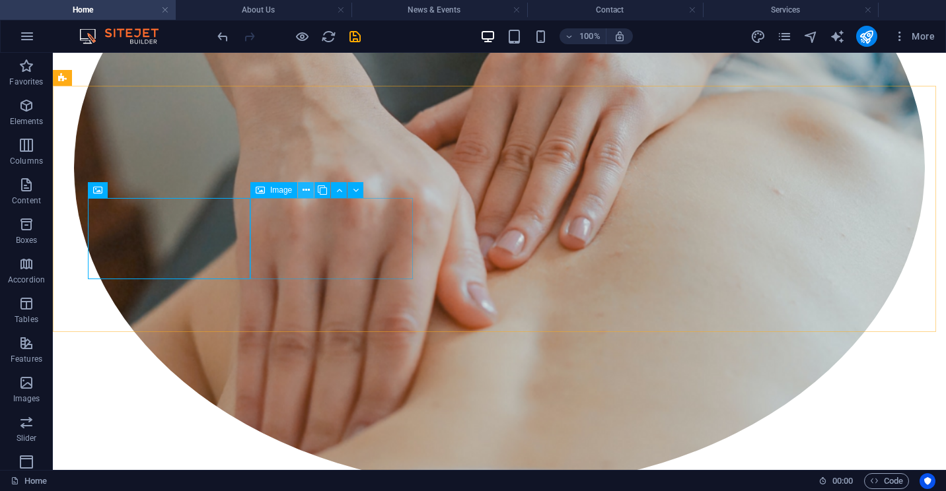
click at [304, 190] on icon at bounding box center [305, 191] width 7 height 14
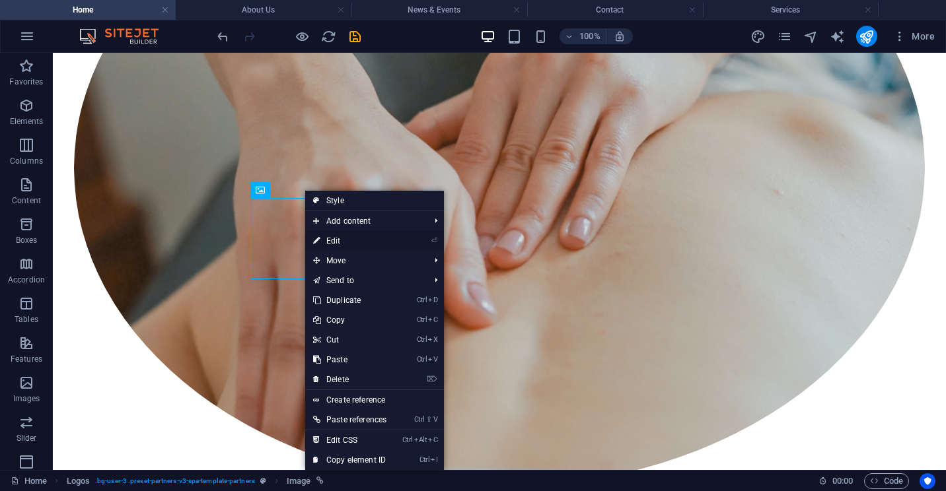
click at [340, 240] on link "⏎ Edit" at bounding box center [349, 241] width 89 height 20
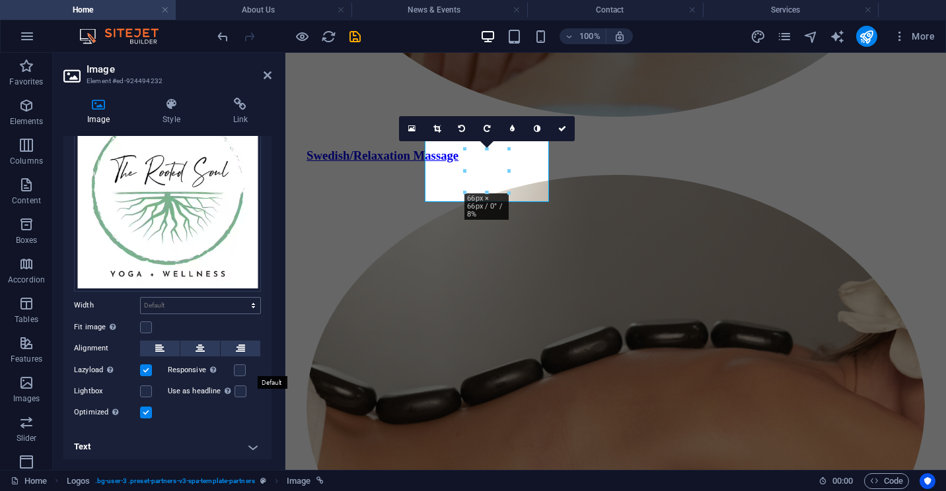
scroll to position [65, 0]
click at [149, 322] on label at bounding box center [146, 328] width 12 height 12
click at [0, 0] on input "Fit image Automatically fit image to a fixed width and height" at bounding box center [0, 0] width 0 height 0
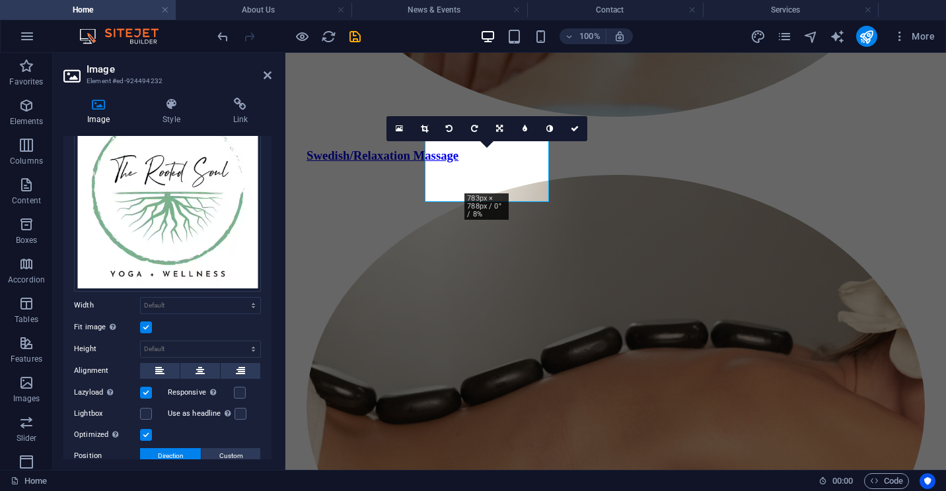
click at [147, 322] on label at bounding box center [146, 328] width 12 height 12
click at [0, 0] on input "Fit image Automatically fit image to a fixed width and height" at bounding box center [0, 0] width 0 height 0
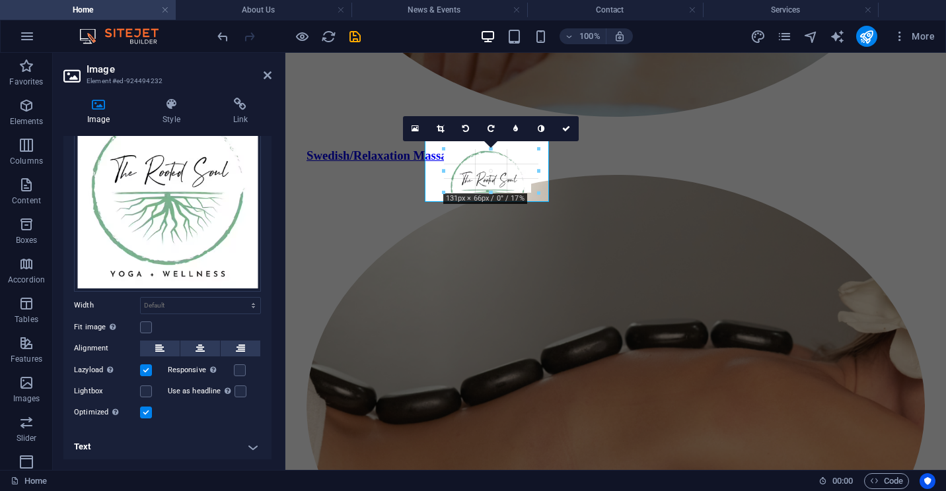
drag, startPoint x: 510, startPoint y: 193, endPoint x: 230, endPoint y: 144, distance: 283.6
type input "131"
select select "px"
click at [225, 37] on icon "undo" at bounding box center [222, 36] width 15 height 15
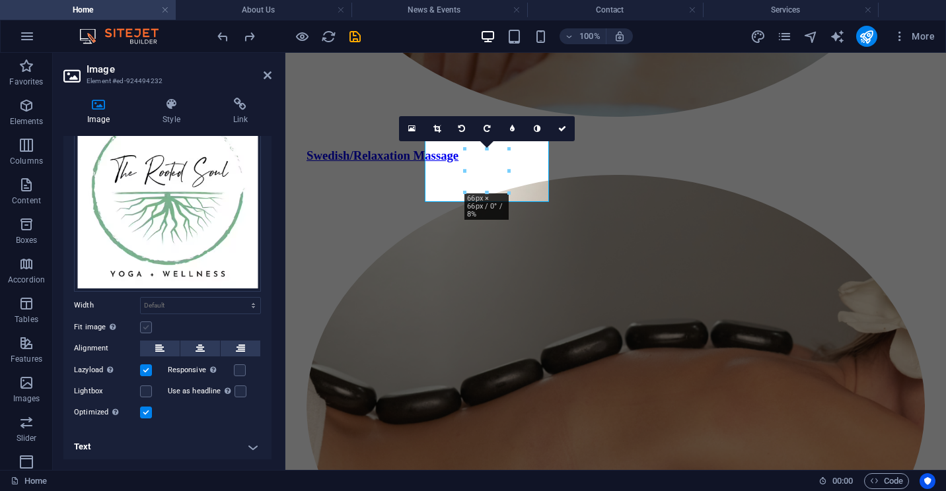
click at [145, 323] on label at bounding box center [146, 328] width 12 height 12
click at [0, 0] on input "Fit image Automatically fit image to a fixed width and height" at bounding box center [0, 0] width 0 height 0
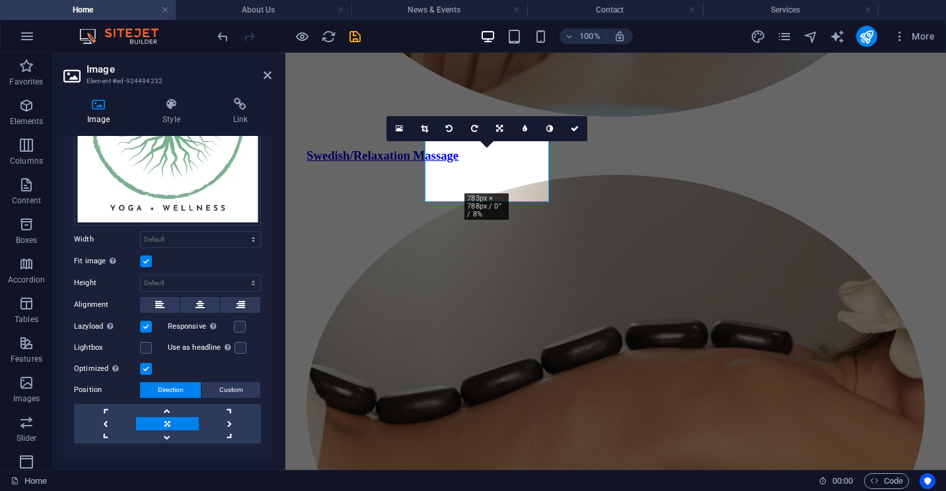
scroll to position [155, 0]
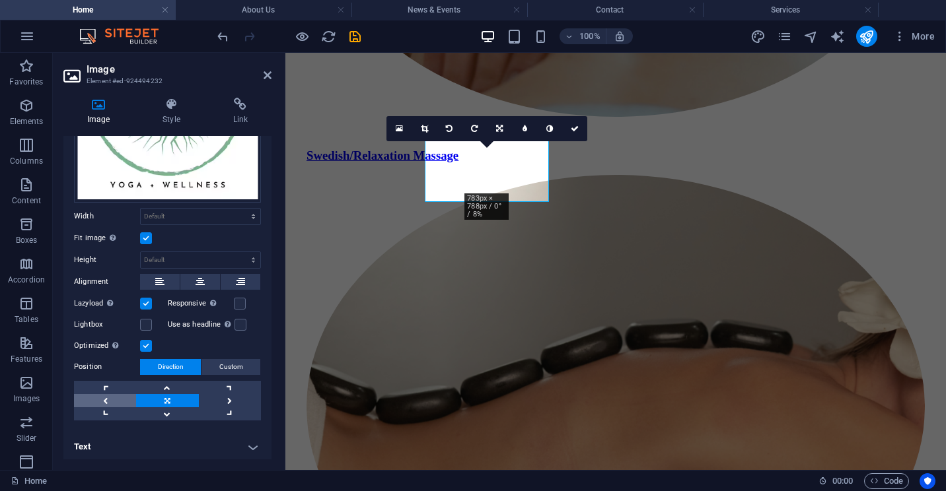
click at [105, 397] on link at bounding box center [105, 400] width 62 height 13
click at [165, 395] on link at bounding box center [167, 400] width 62 height 13
click at [245, 108] on icon at bounding box center [240, 104] width 62 height 13
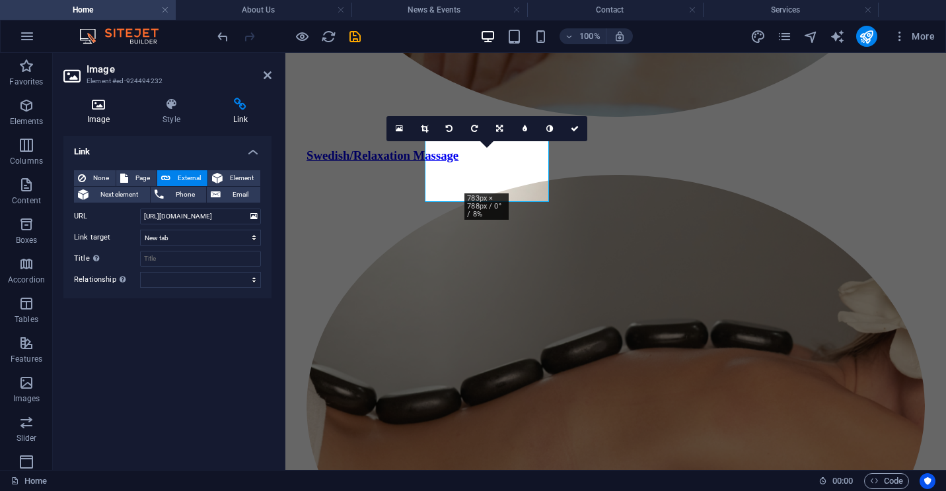
click at [97, 110] on icon at bounding box center [98, 104] width 70 height 13
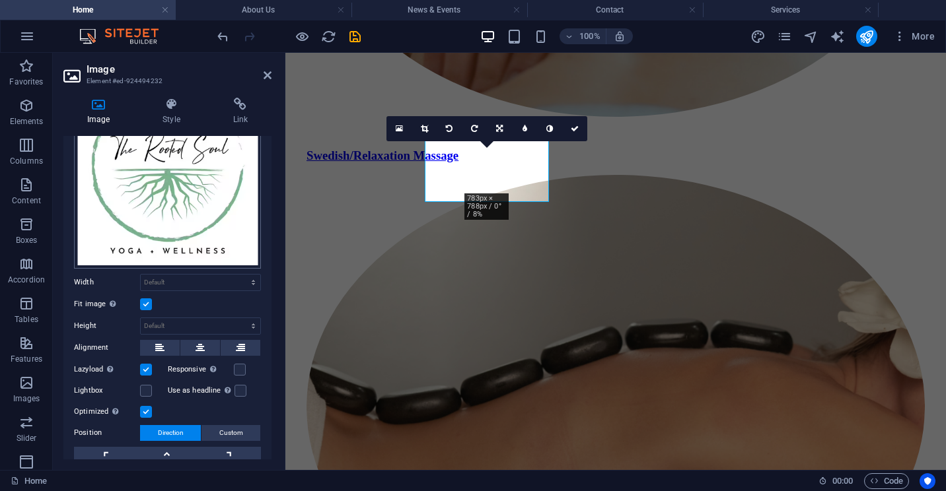
scroll to position [22, 0]
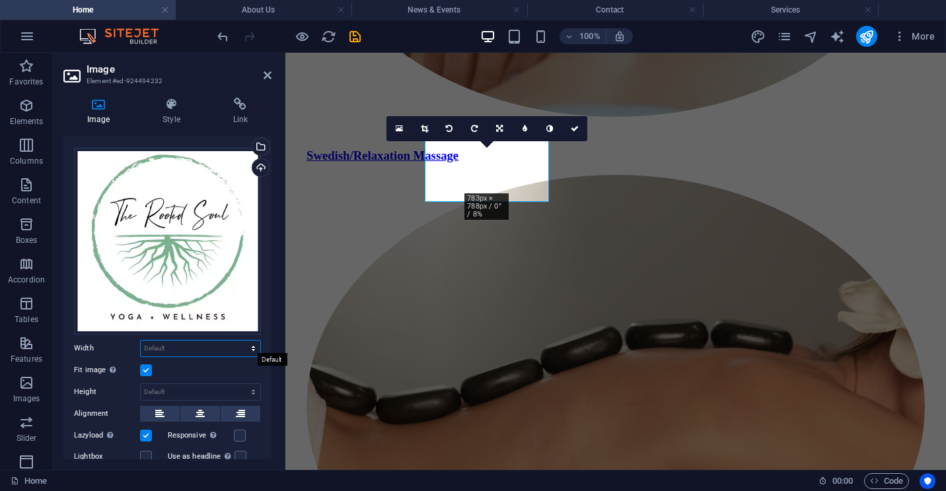
click at [248, 346] on select "Default auto px rem % em vh vw" at bounding box center [201, 349] width 120 height 16
select select "%"
click at [239, 341] on select "Default auto px rem % em vh vw" at bounding box center [201, 349] width 120 height 16
type input "7"
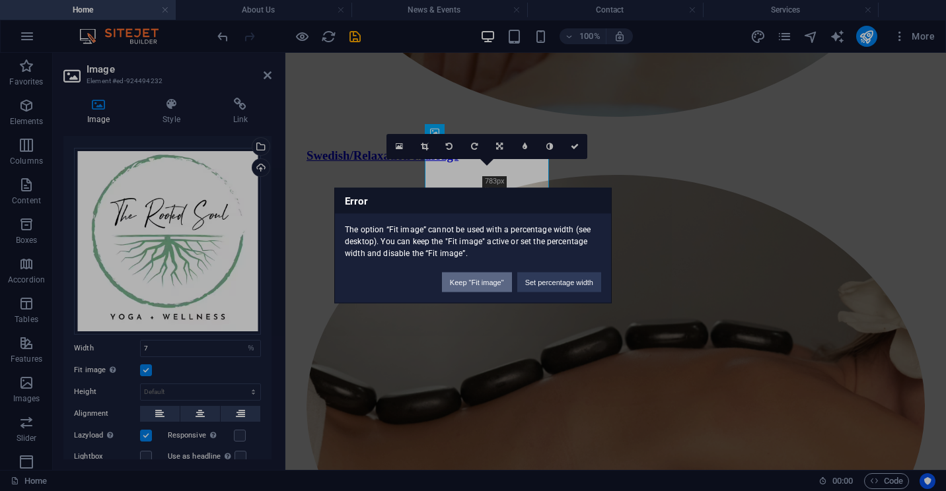
click at [470, 283] on button "Keep "Fit image"" at bounding box center [477, 283] width 70 height 20
select select "DISABLED_OPTION_VALUE"
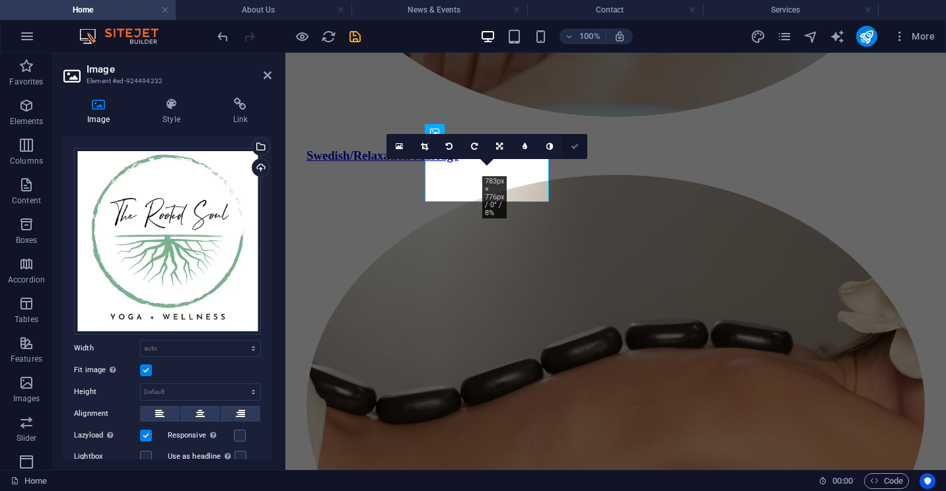
click at [577, 145] on icon at bounding box center [575, 147] width 8 height 8
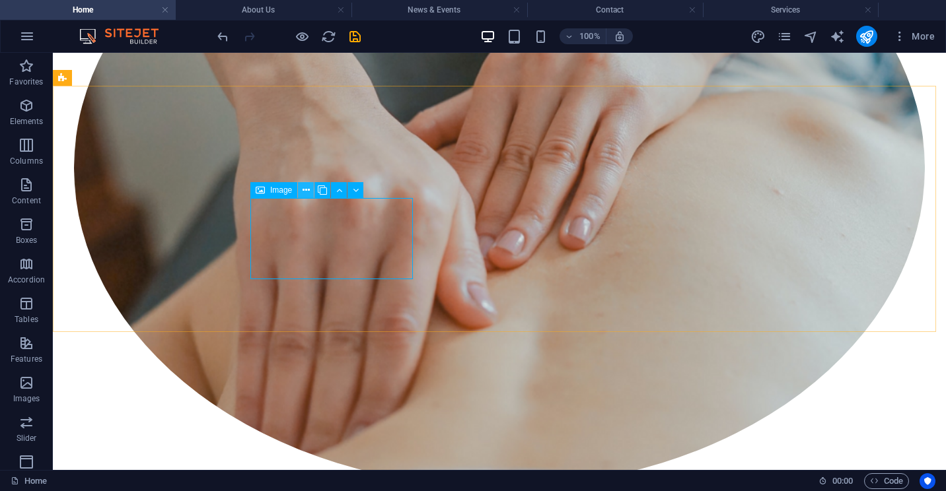
click at [300, 190] on button at bounding box center [306, 190] width 16 height 16
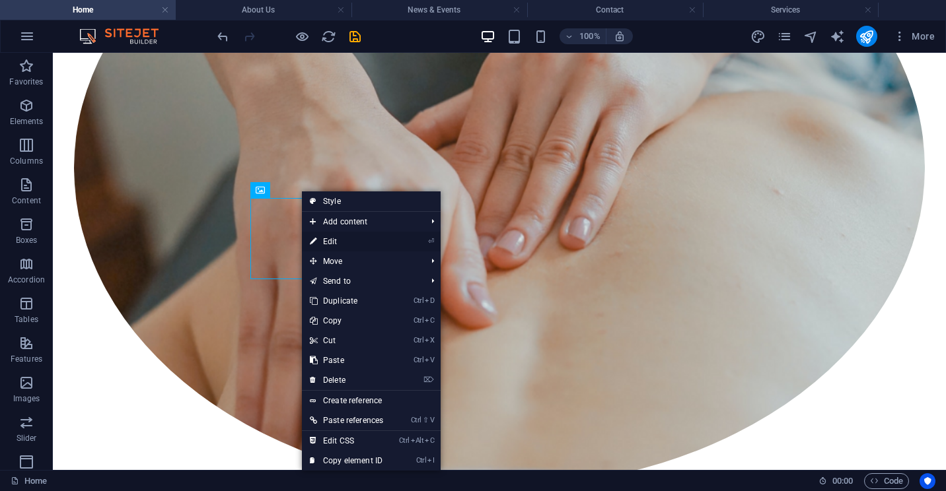
click at [333, 240] on link "⏎ Edit" at bounding box center [346, 242] width 89 height 20
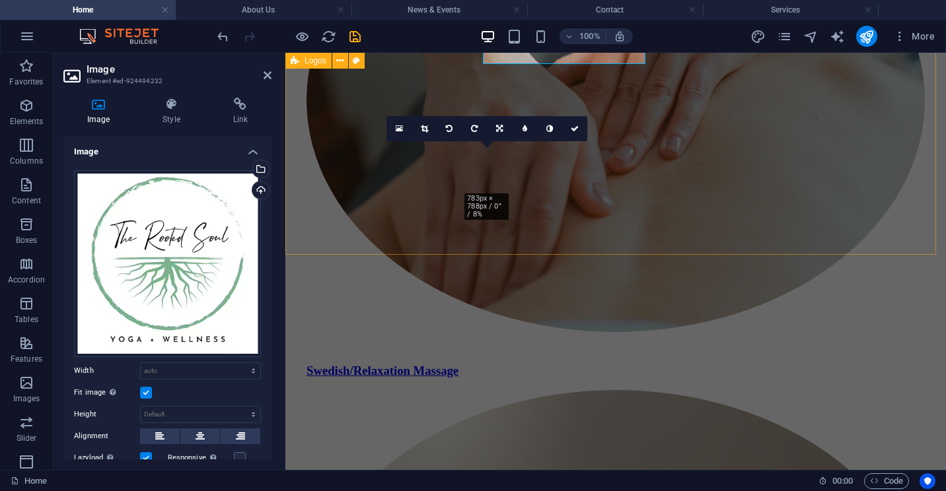
scroll to position [1494, 0]
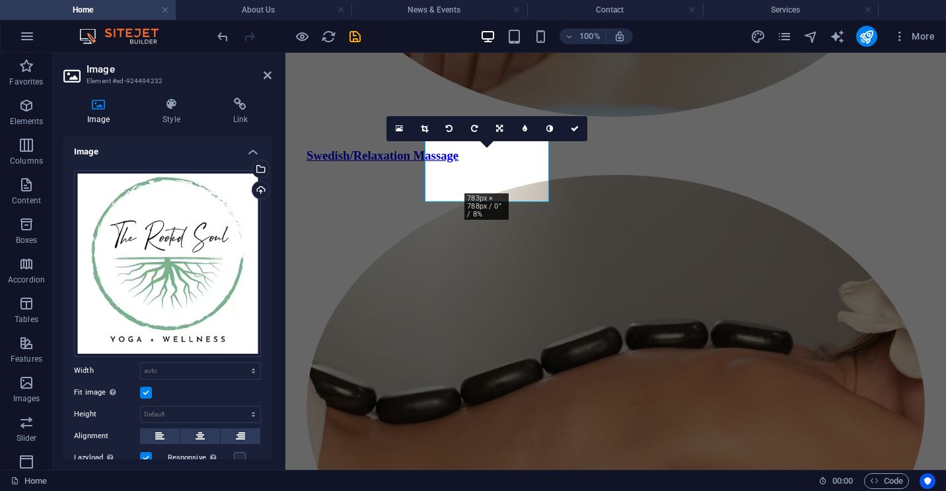
click at [147, 387] on label at bounding box center [146, 393] width 12 height 12
click at [0, 0] on input "Fit image Automatically fit image to a fixed width and height" at bounding box center [0, 0] width 0 height 0
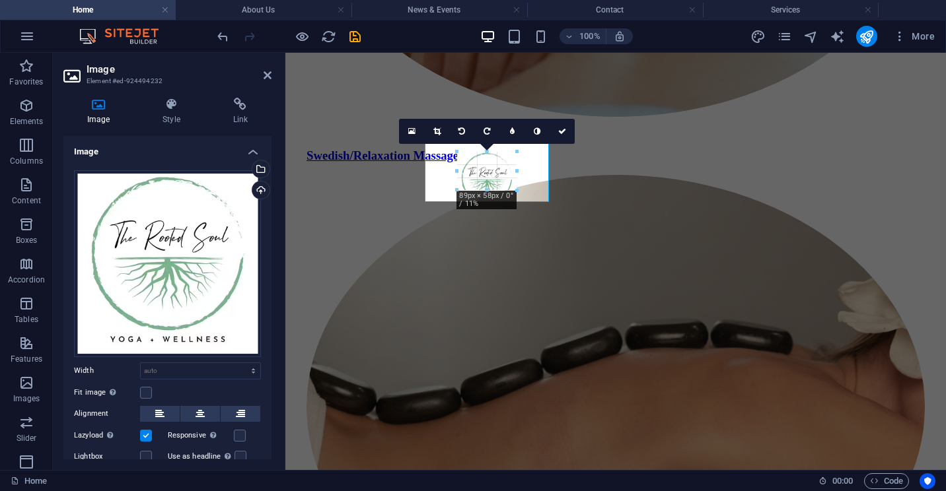
type input "89"
select select "px"
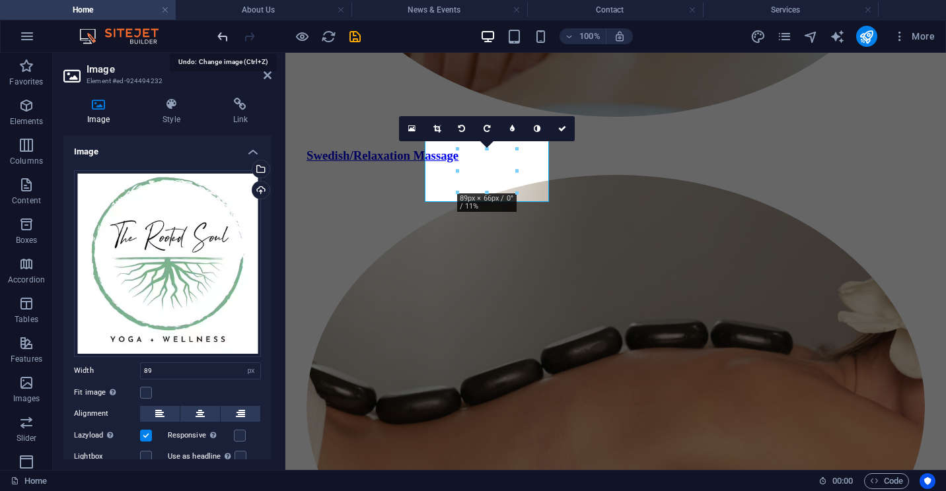
click at [223, 34] on icon "undo" at bounding box center [222, 36] width 15 height 15
select select "DISABLED_OPTION_VALUE"
click at [223, 34] on icon "undo" at bounding box center [222, 36] width 15 height 15
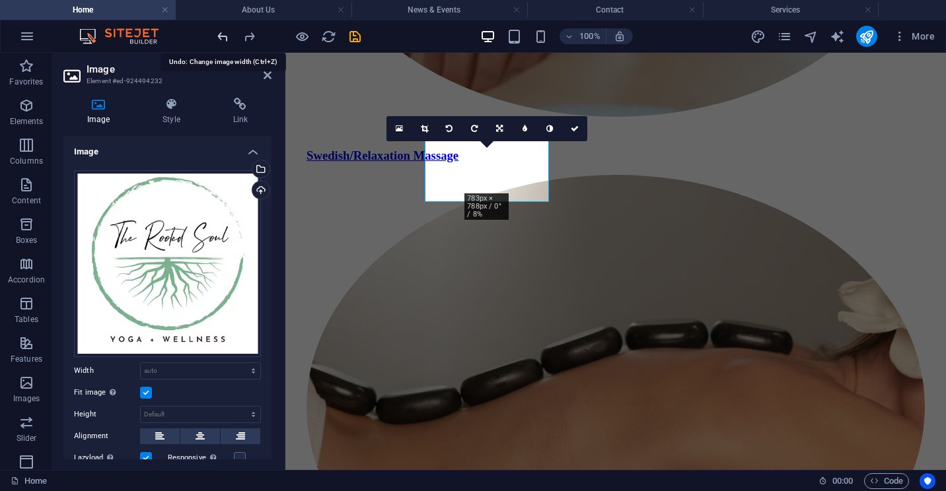
click at [223, 34] on icon "undo" at bounding box center [222, 36] width 15 height 15
click at [573, 129] on icon at bounding box center [575, 129] width 8 height 8
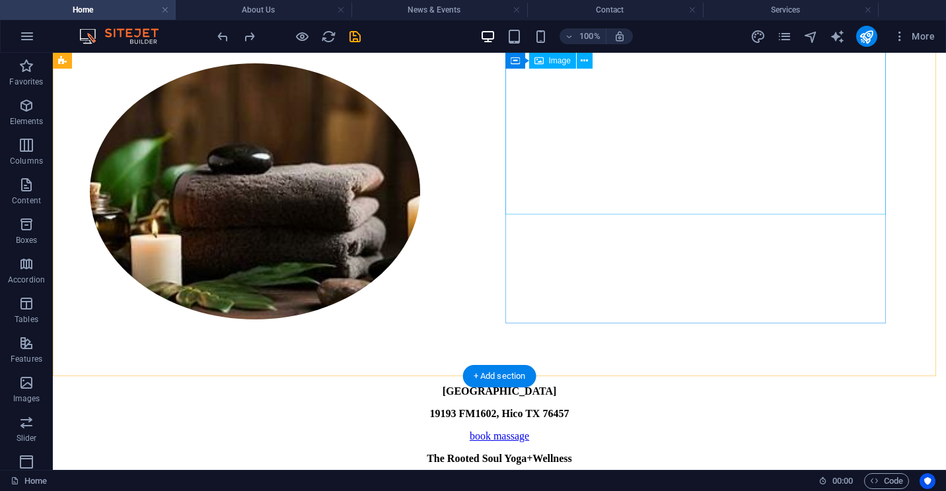
scroll to position [157, 0]
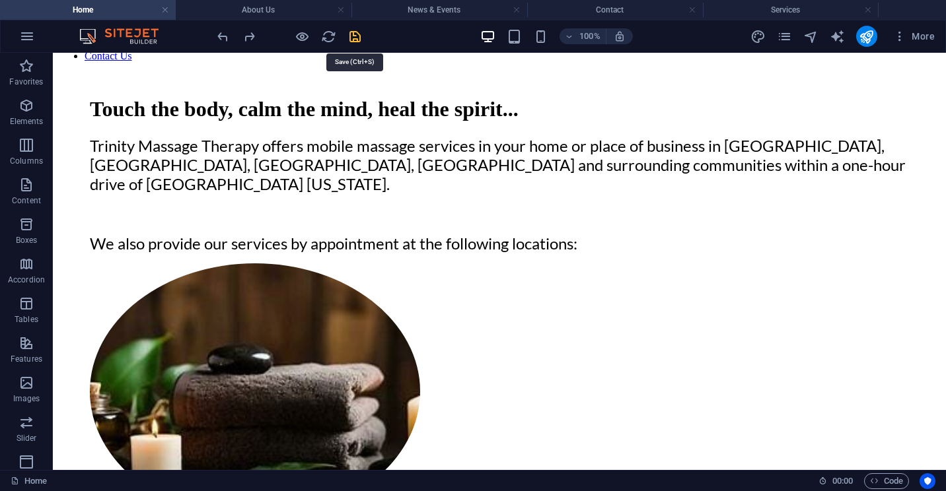
click at [355, 36] on icon "save" at bounding box center [354, 36] width 15 height 15
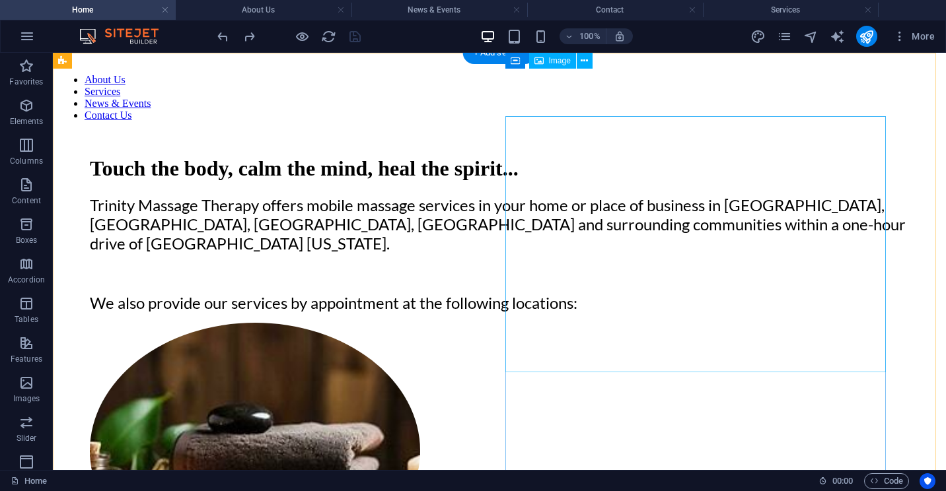
scroll to position [0, 0]
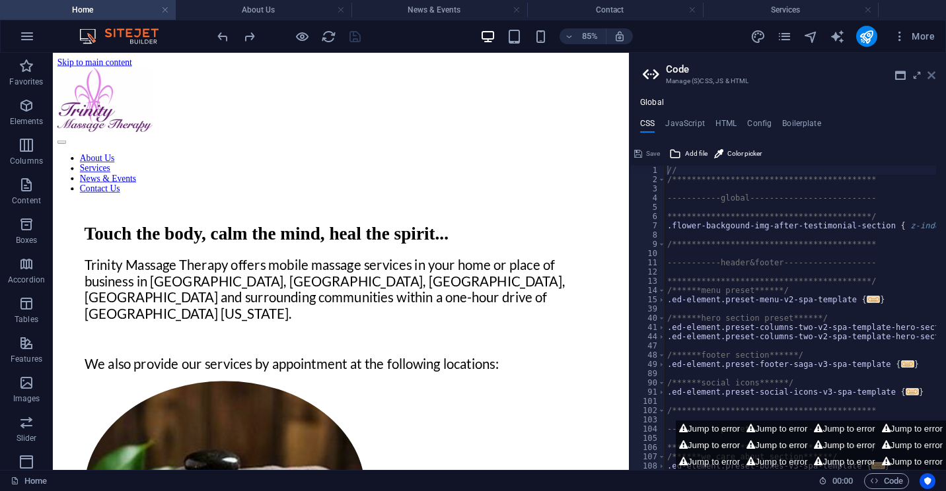
click at [934, 75] on icon at bounding box center [931, 75] width 8 height 11
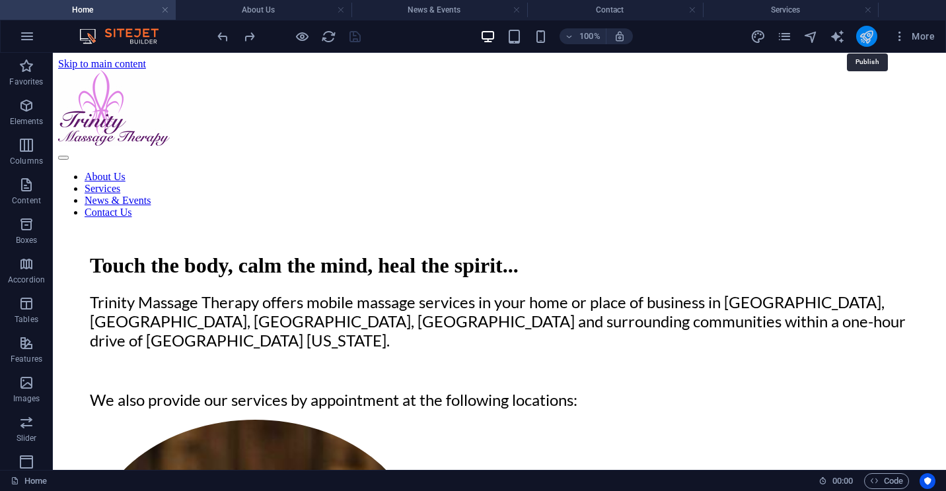
click at [863, 34] on icon "publish" at bounding box center [866, 36] width 15 height 15
